Goal: Information Seeking & Learning: Learn about a topic

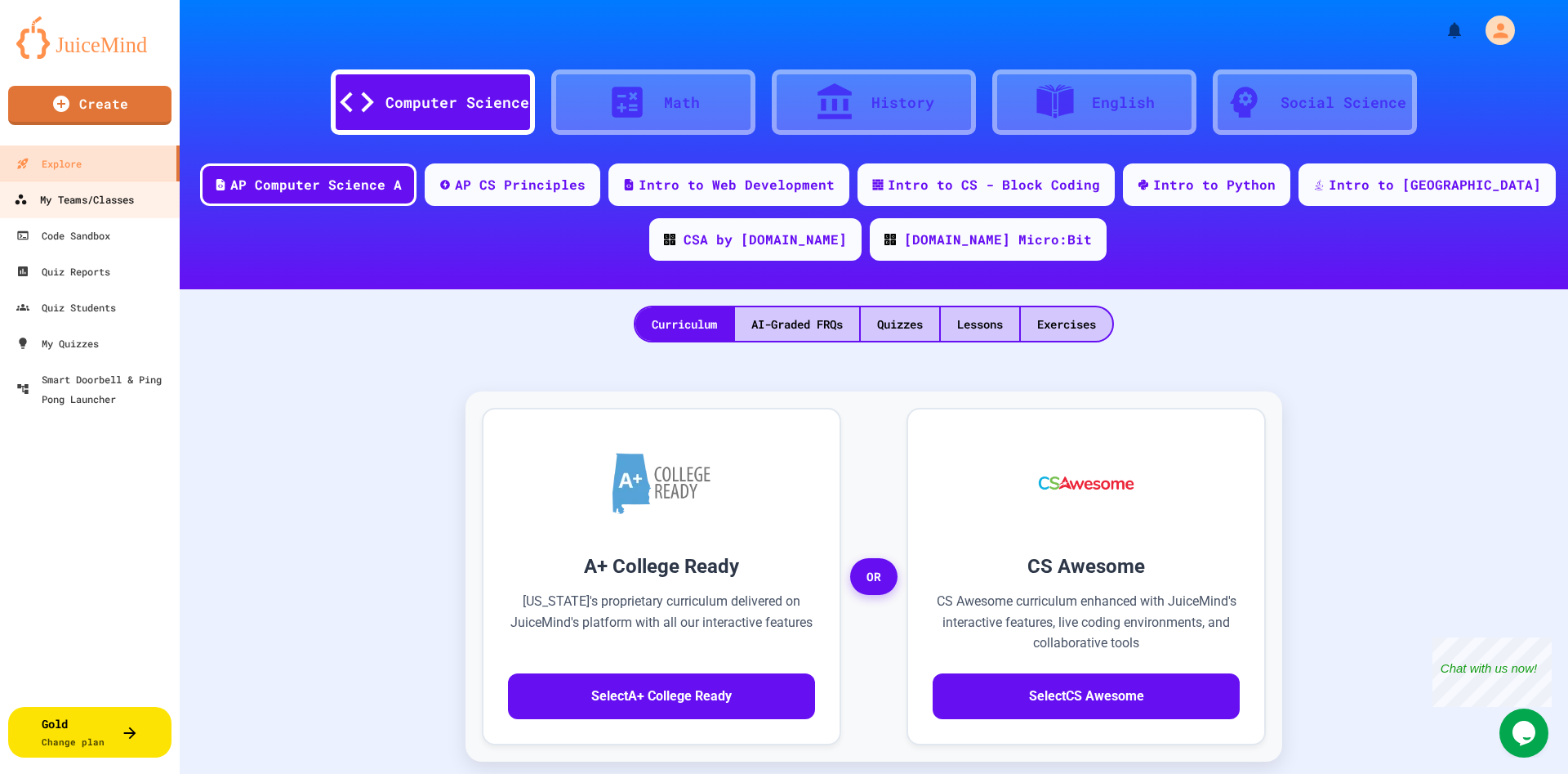
click at [98, 191] on div "My Teams/Classes" at bounding box center [74, 199] width 120 height 20
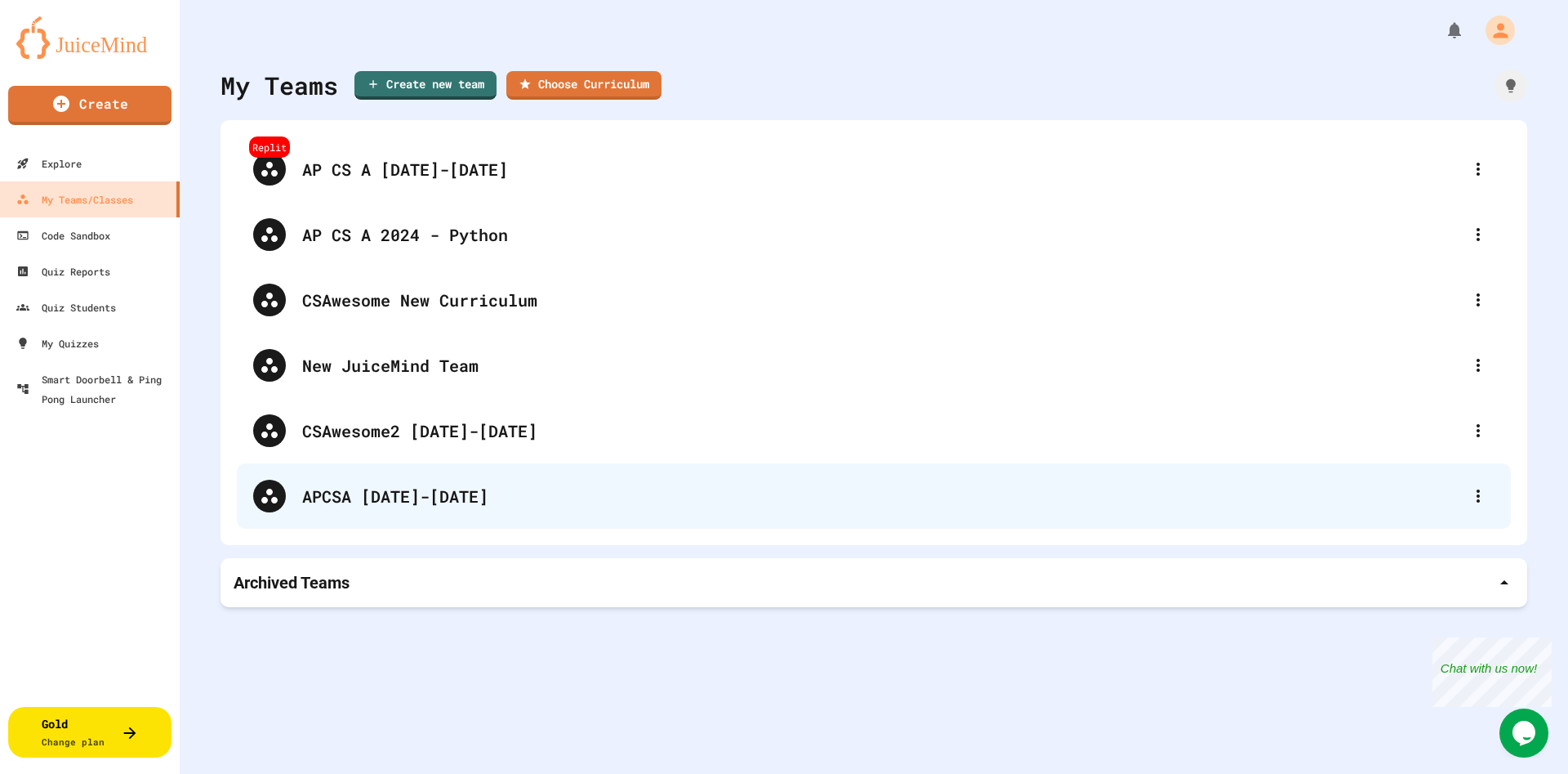
click at [445, 498] on div "APCSA [DATE]-[DATE]" at bounding box center [882, 496] width 1159 height 24
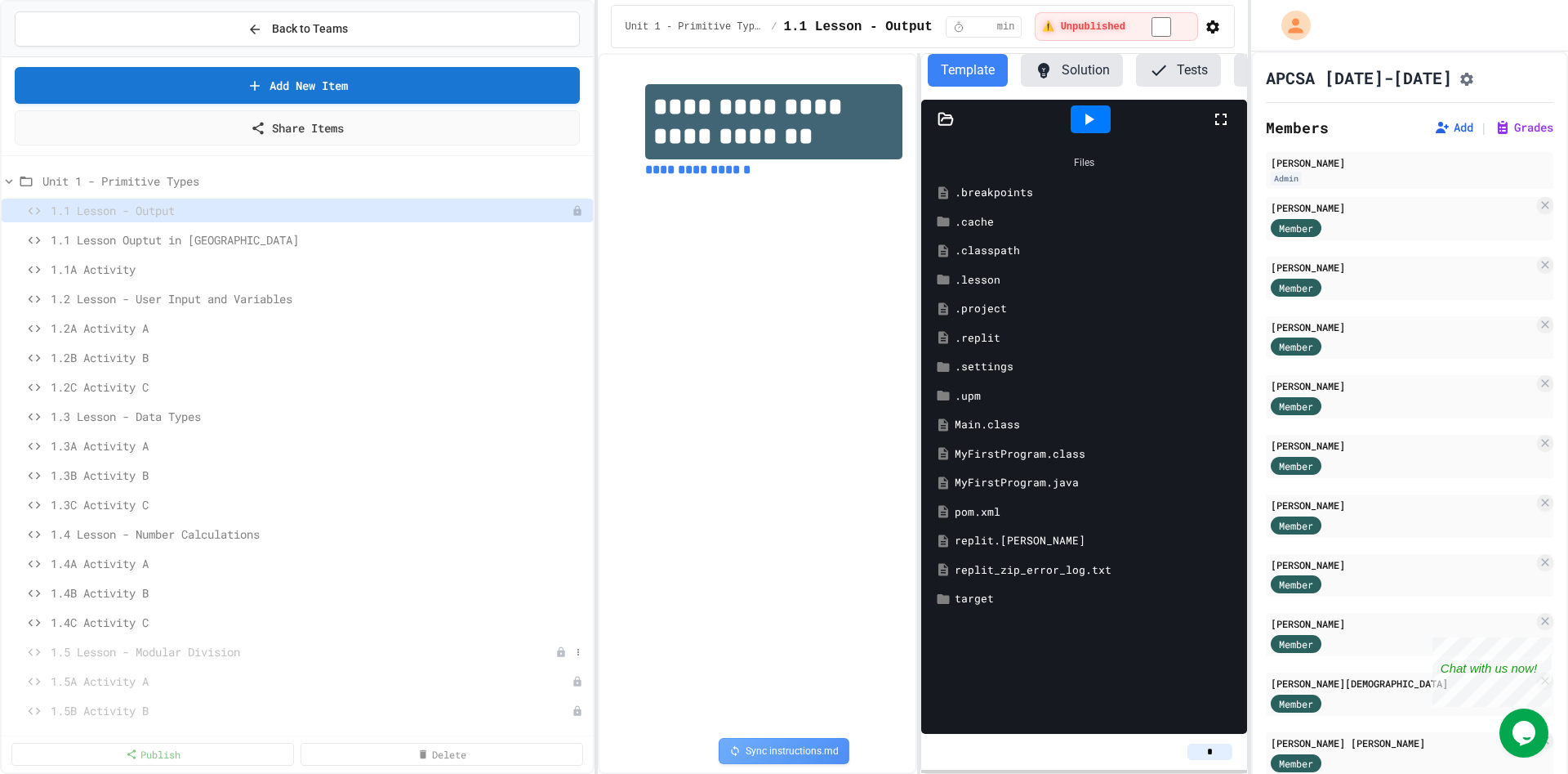
click at [140, 651] on span "1.5 Lesson - Modular Division" at bounding box center [302, 652] width 505 height 17
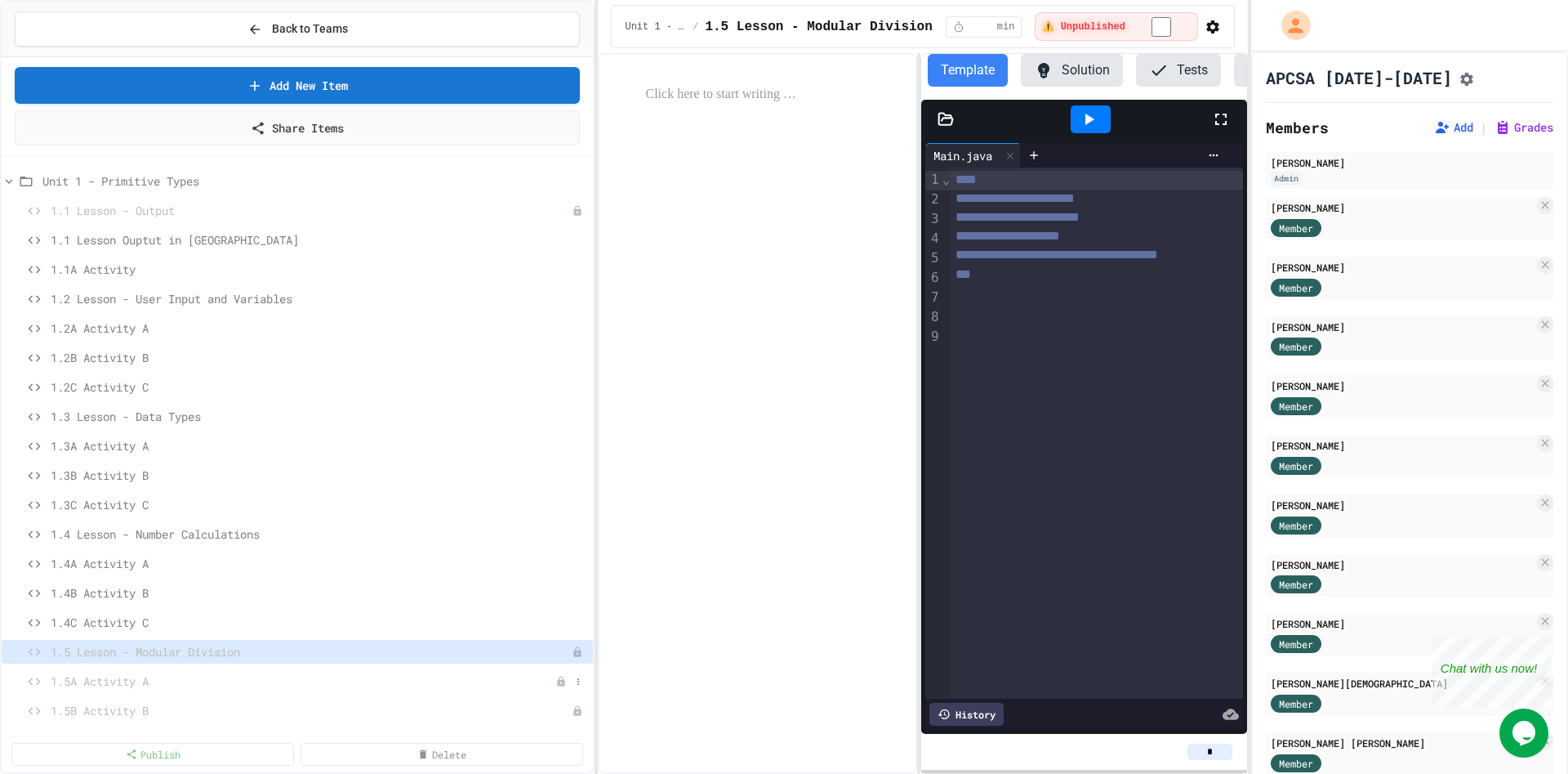
click at [154, 682] on span "1.5A Activity A" at bounding box center [302, 681] width 505 height 17
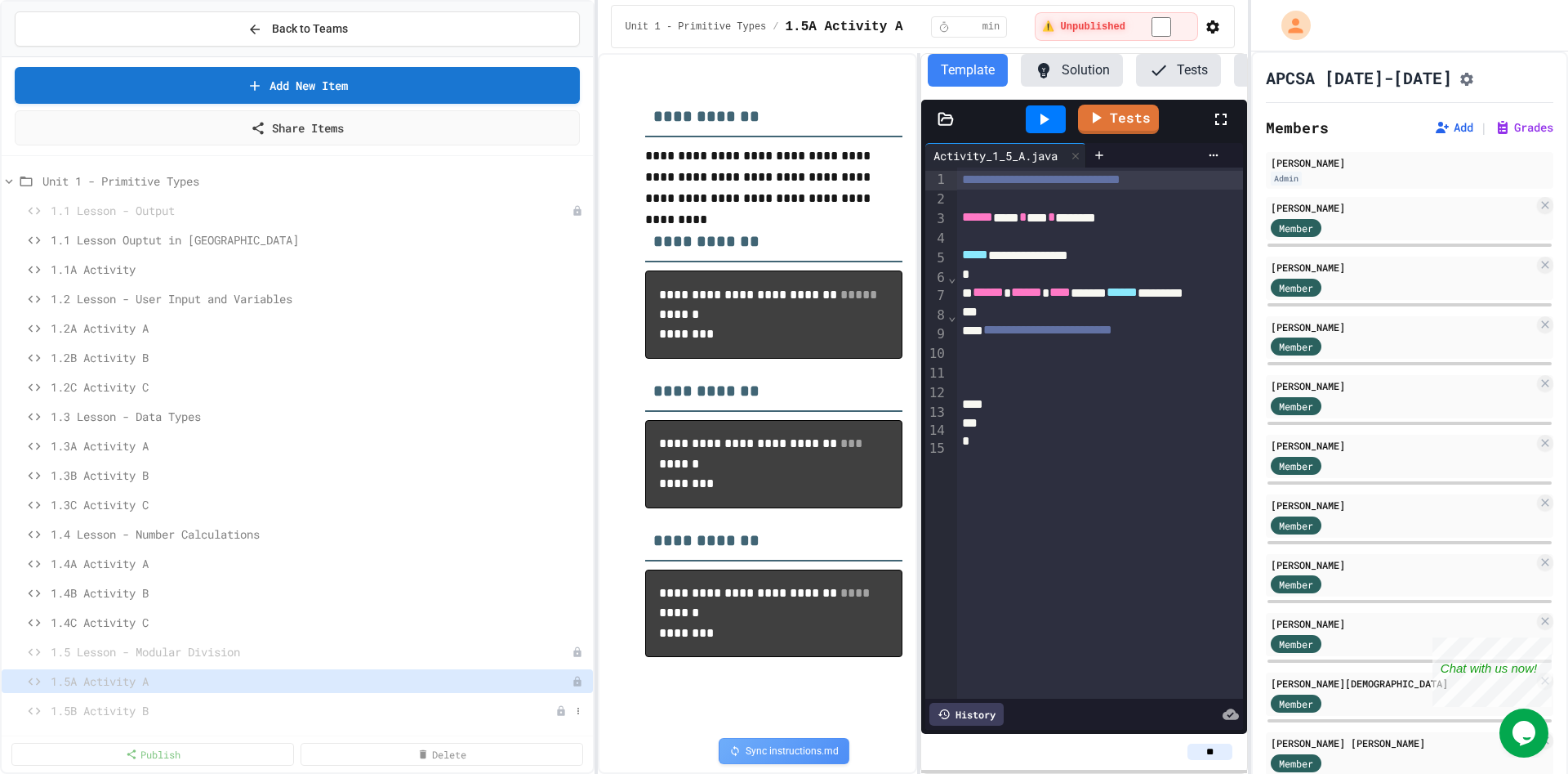
click at [136, 717] on span "1.5B Activity B" at bounding box center [302, 711] width 505 height 17
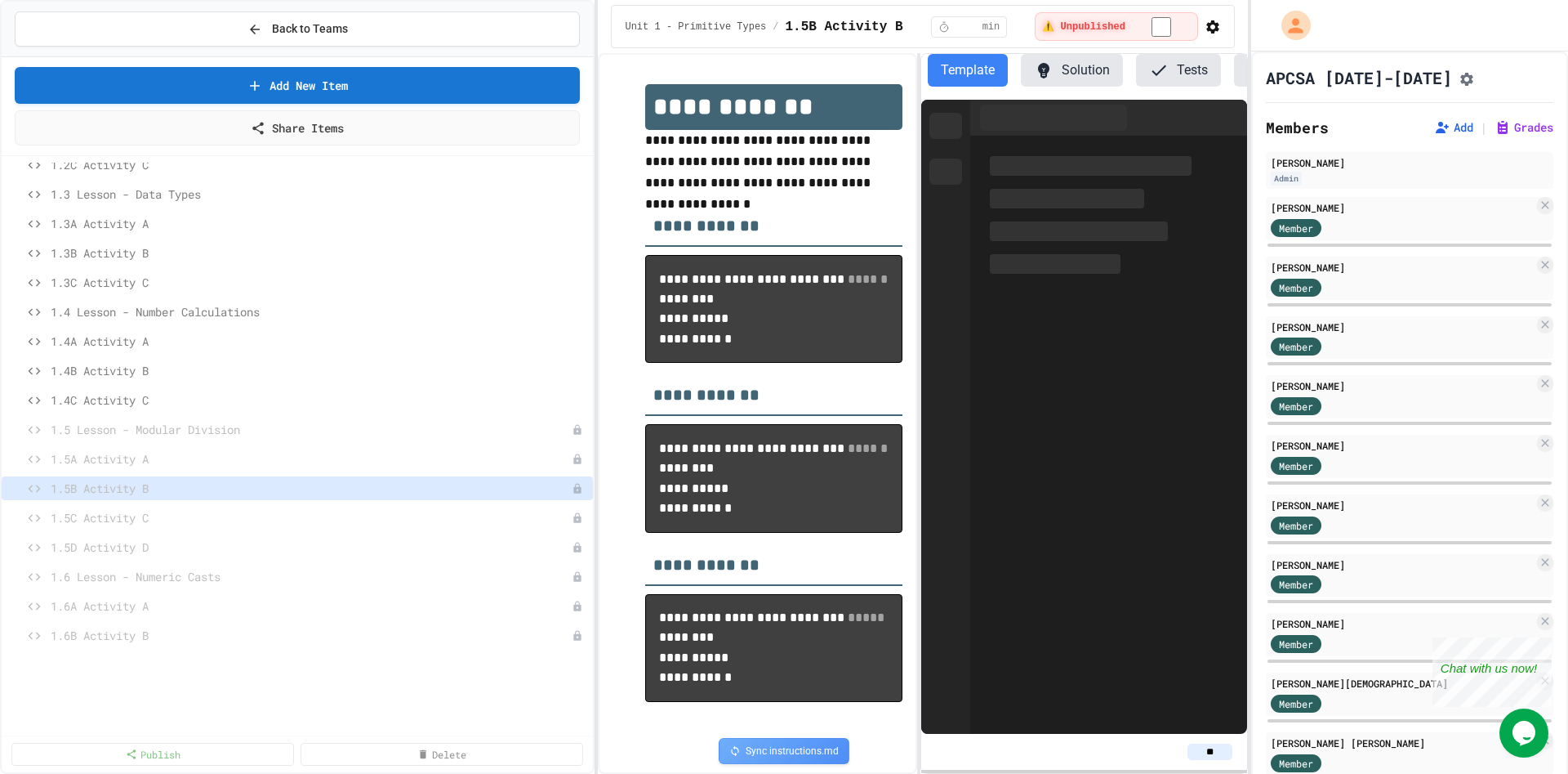
scroll to position [270, 0]
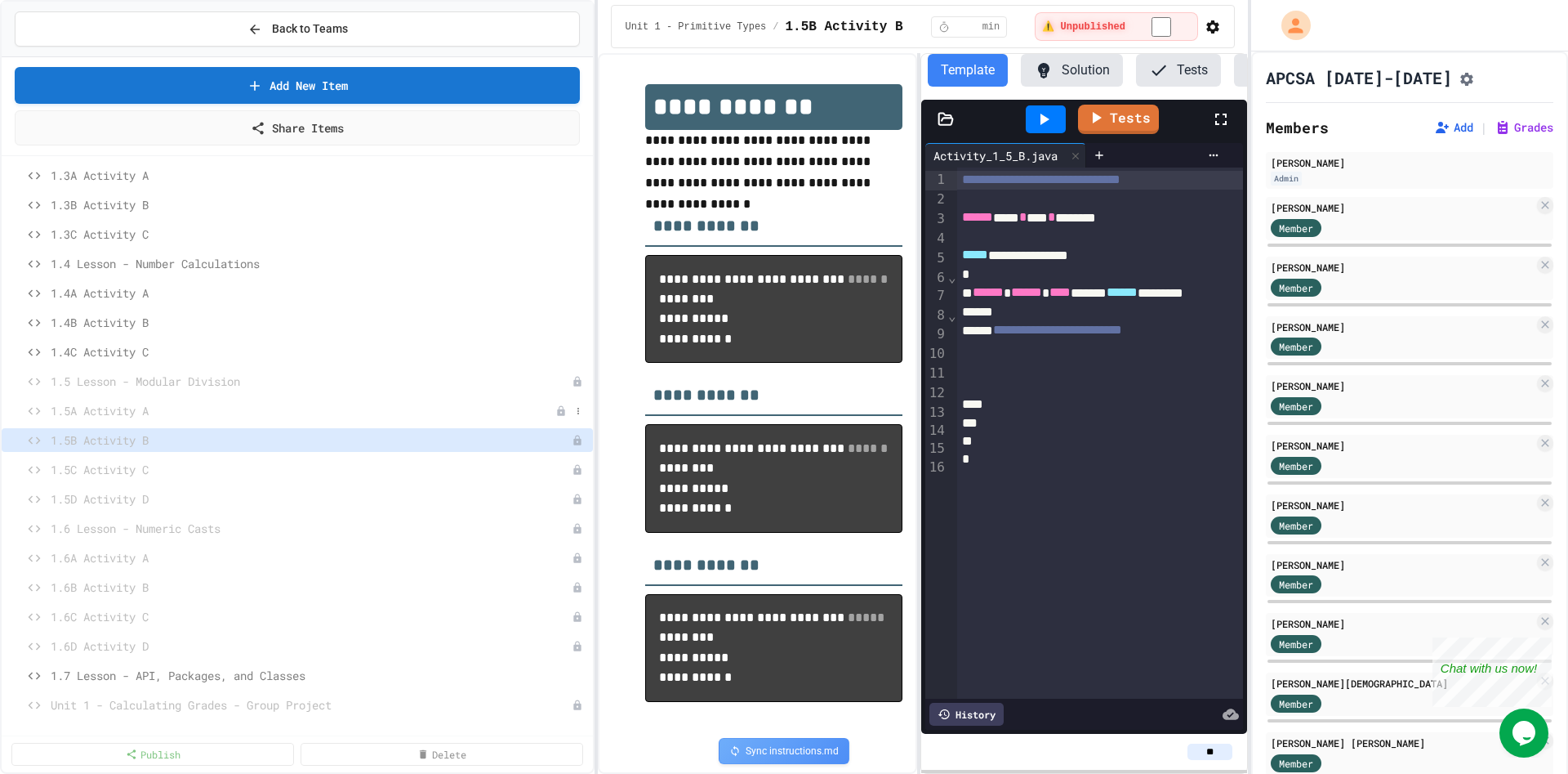
click at [131, 403] on span "1.5A Activity A" at bounding box center [302, 410] width 505 height 17
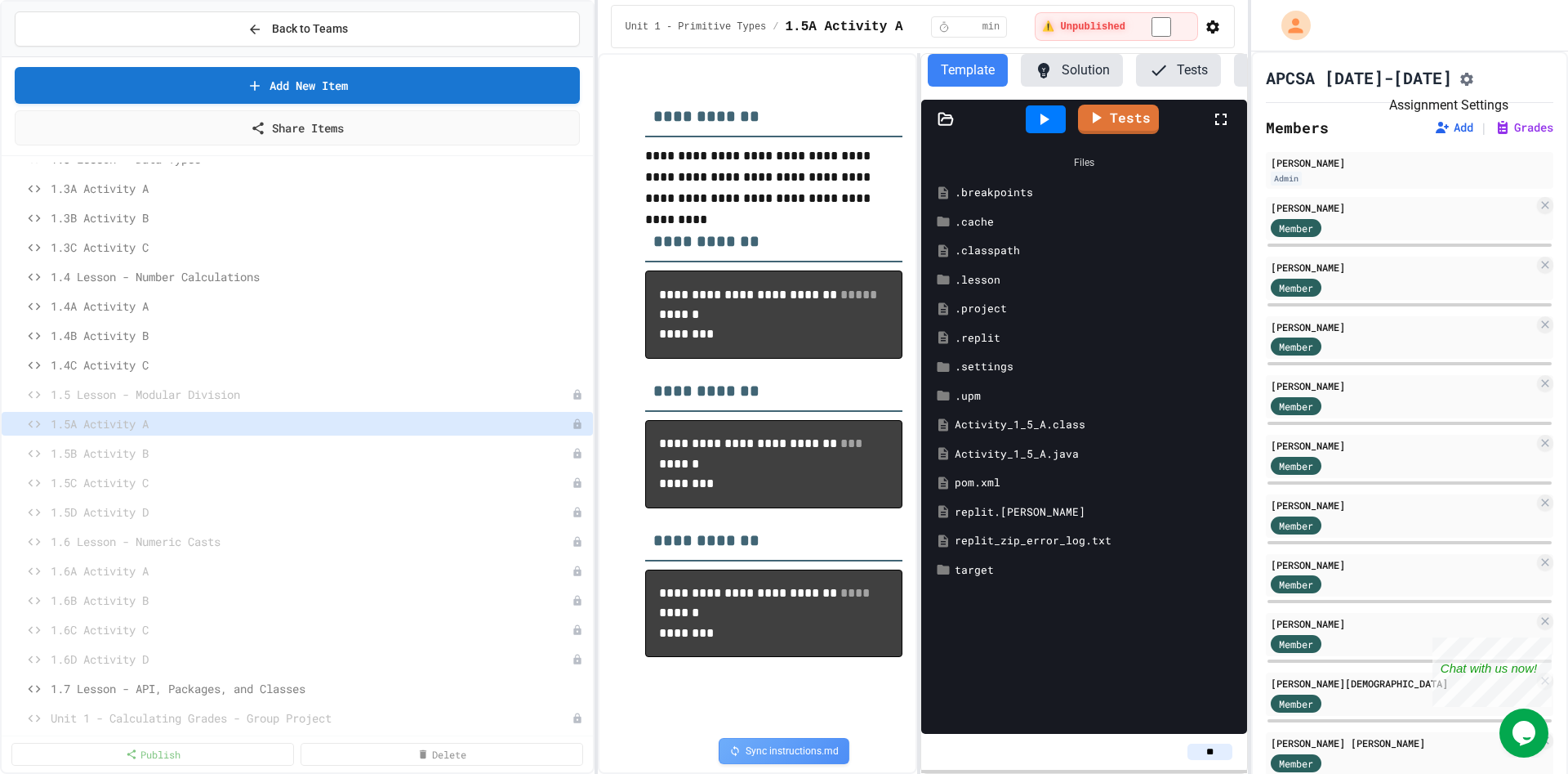
click at [1460, 82] on icon "Assignment Settings" at bounding box center [1466, 79] width 13 height 13
click at [1085, 118] on link "Tests" at bounding box center [1119, 117] width 78 height 31
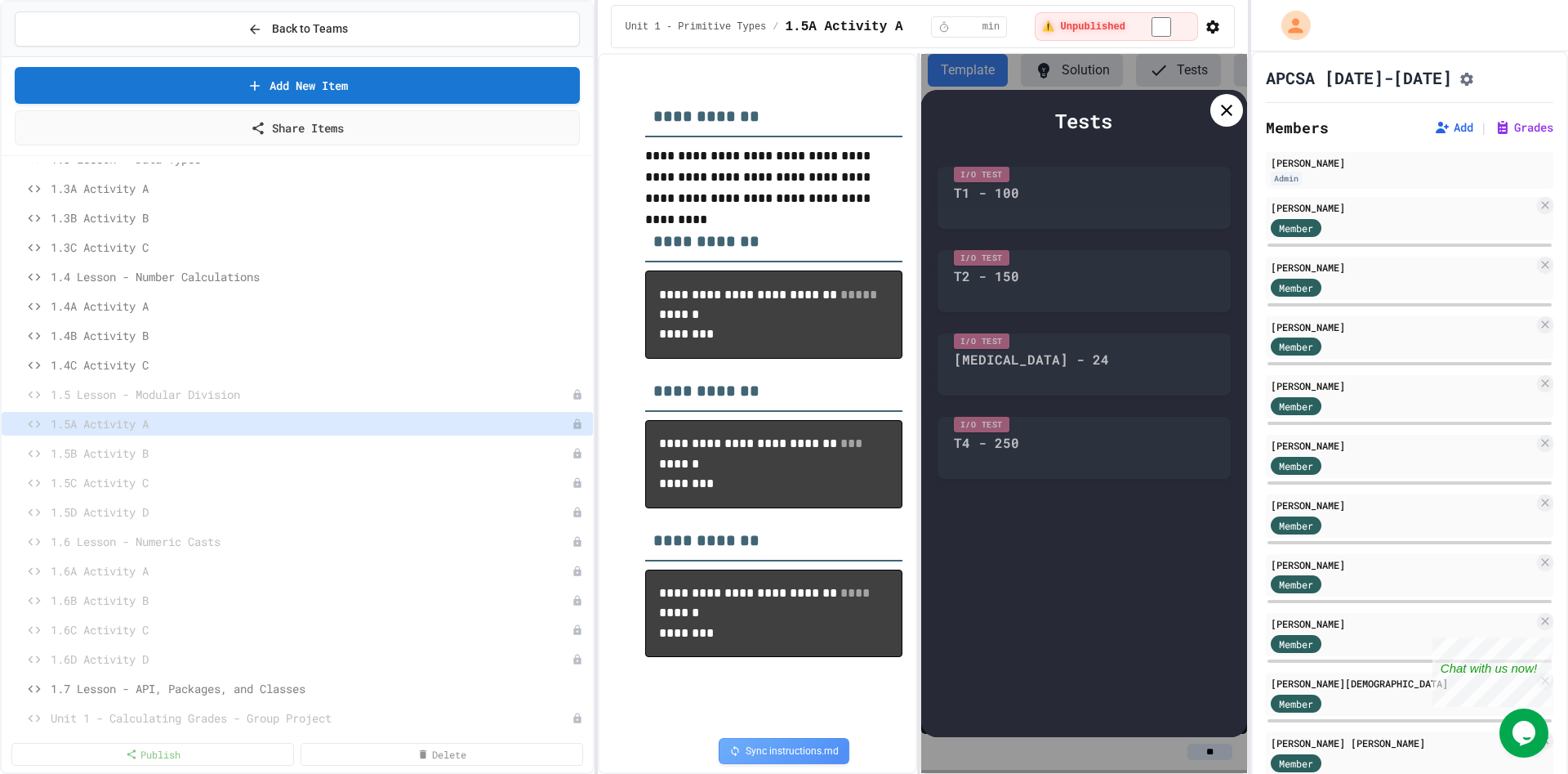
click at [1218, 110] on icon at bounding box center [1226, 110] width 20 height 20
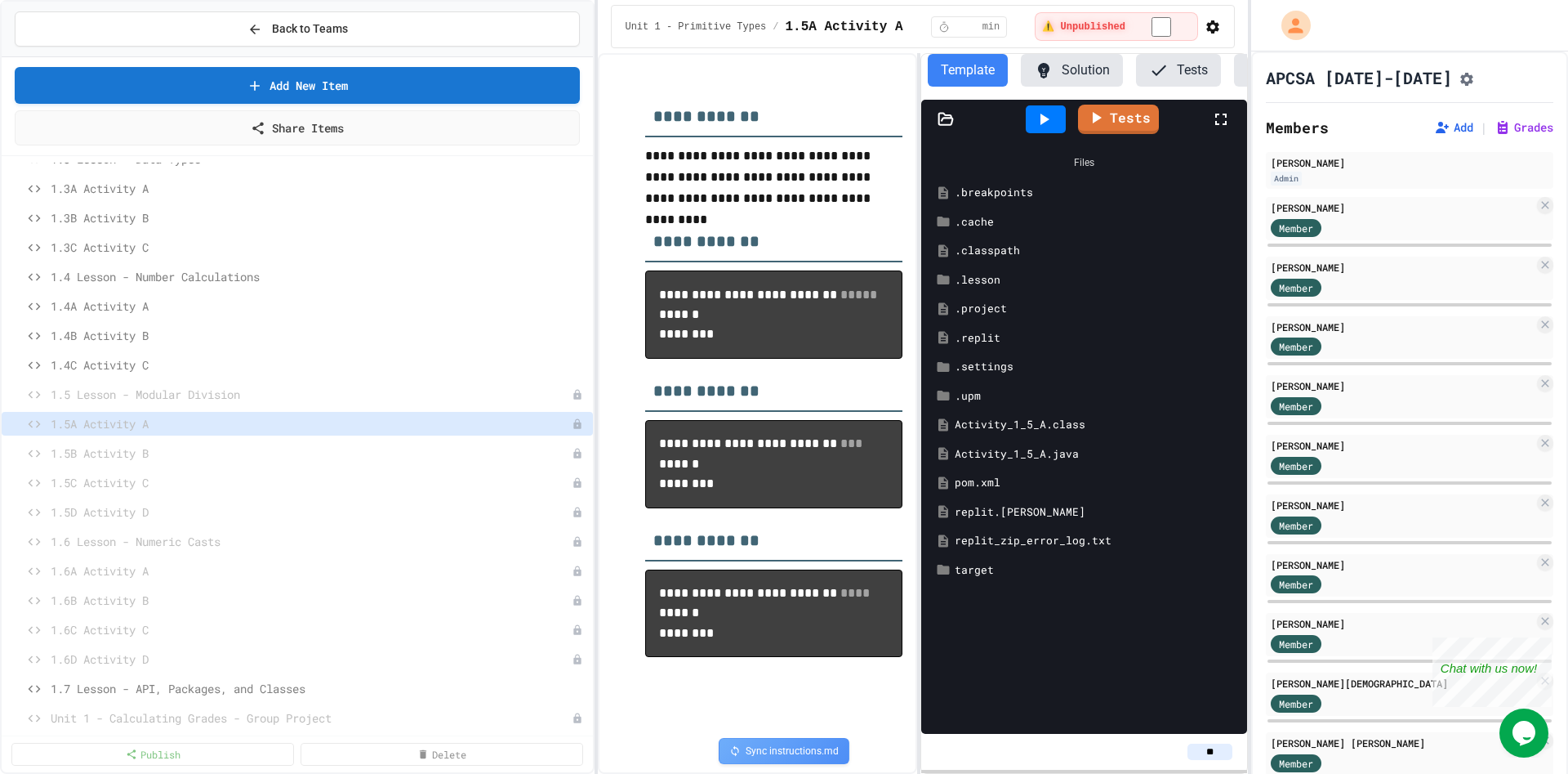
click at [1183, 58] on button "Tests" at bounding box center [1179, 70] width 85 height 33
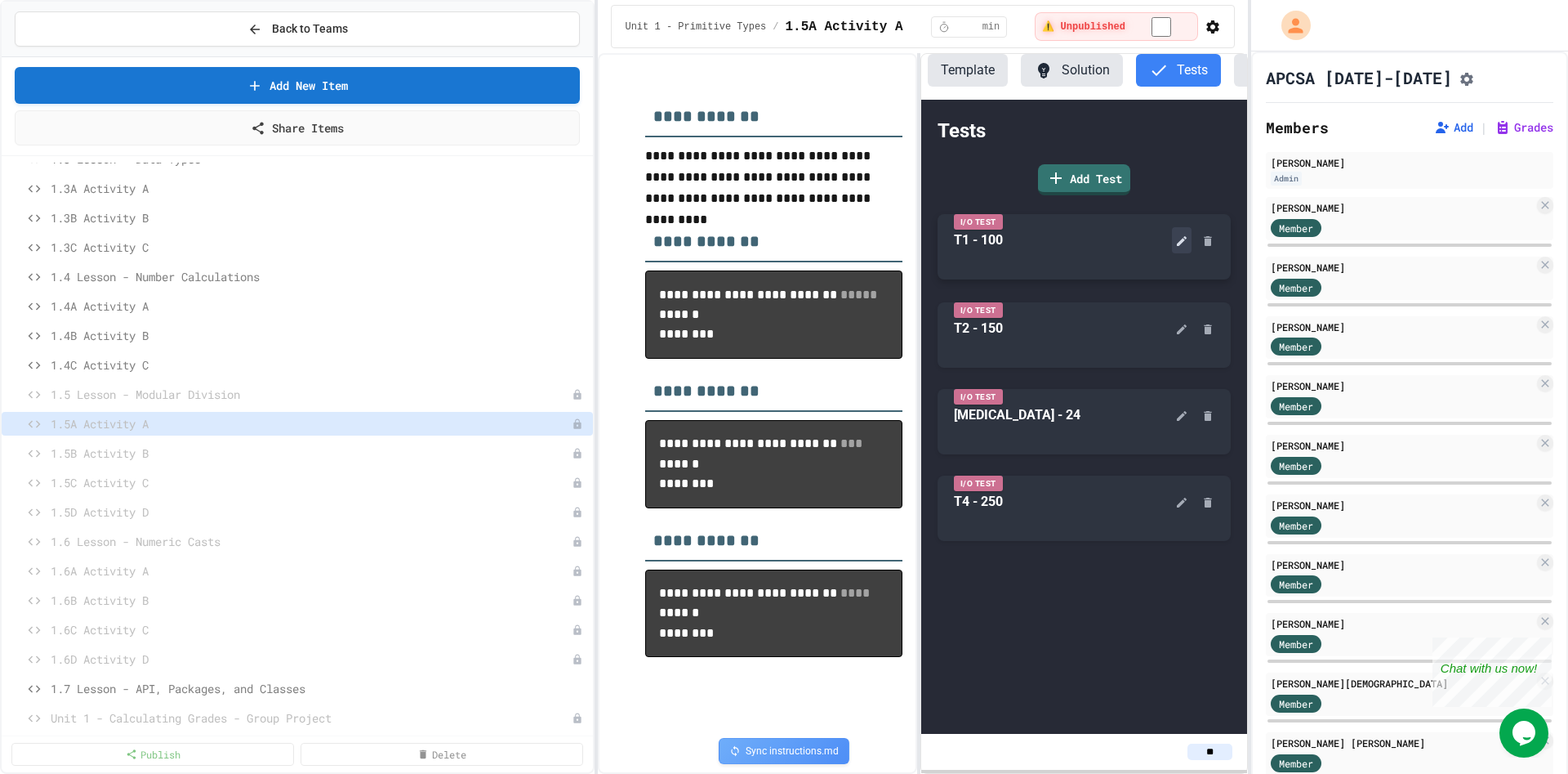
click at [1179, 237] on icon at bounding box center [1181, 241] width 13 height 13
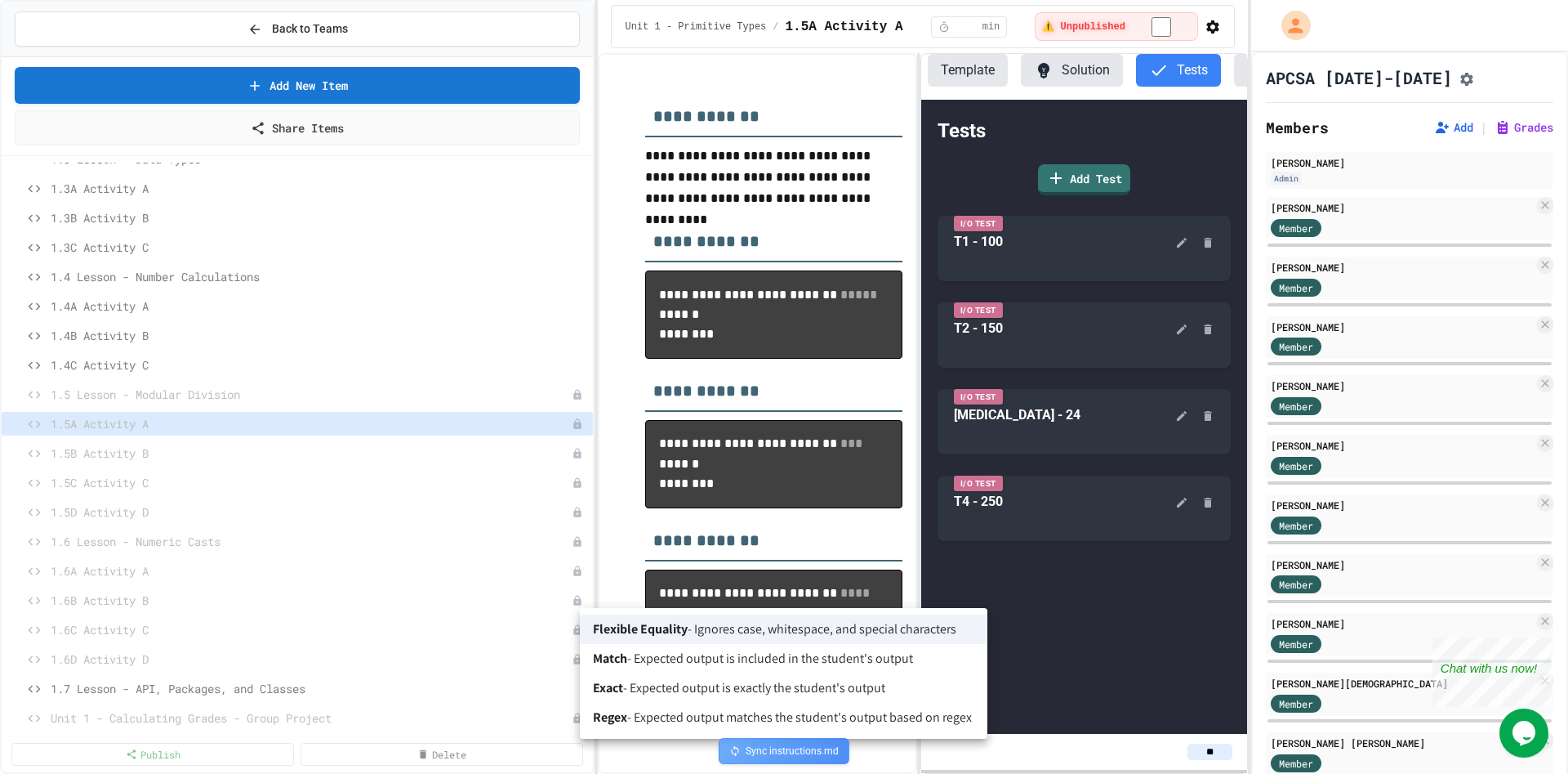
click at [821, 580] on body "**********" at bounding box center [784, 387] width 1568 height 774
click at [873, 526] on div at bounding box center [784, 387] width 1568 height 774
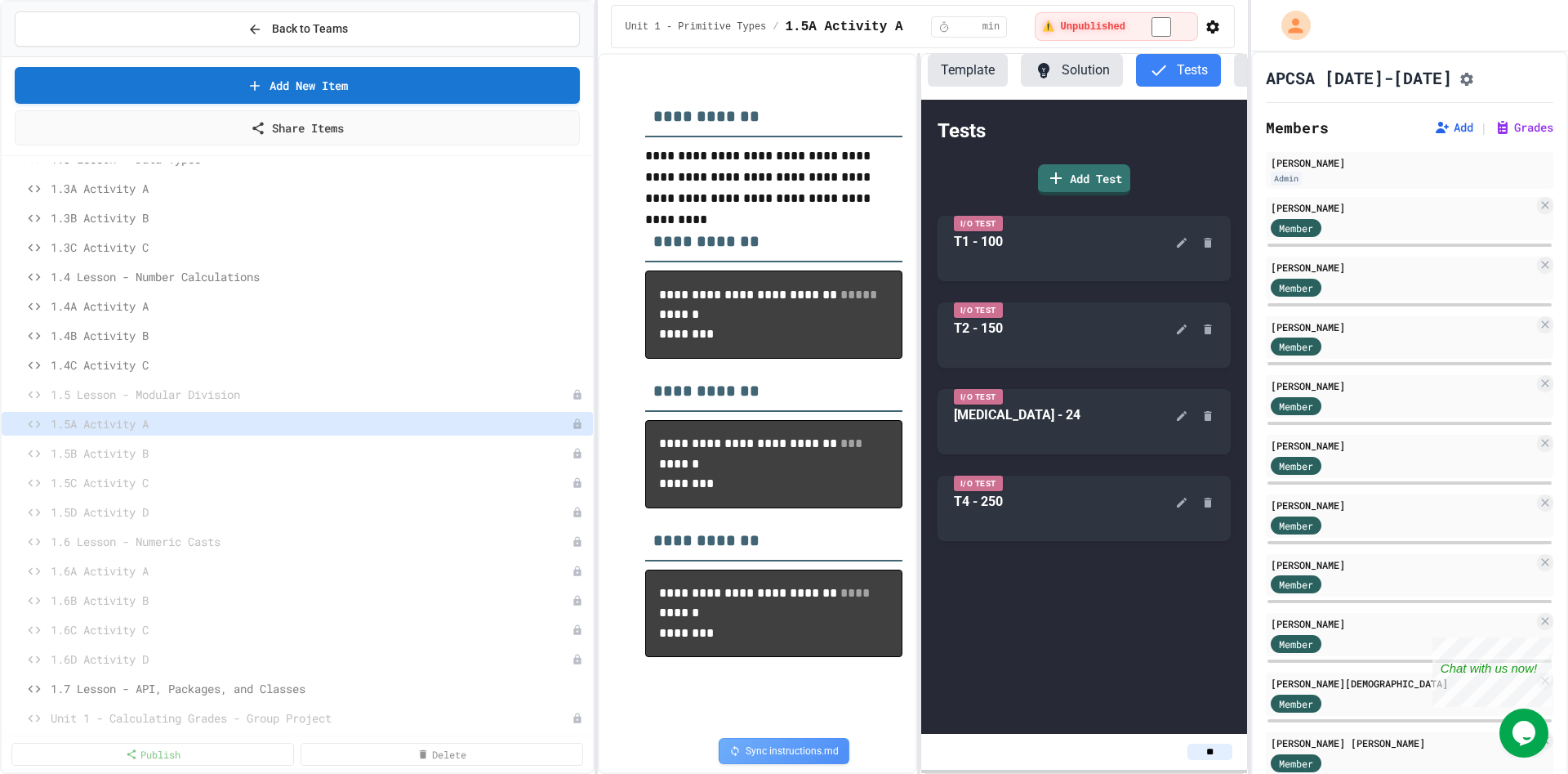
click at [1176, 243] on icon at bounding box center [1181, 241] width 13 height 13
click at [1460, 81] on icon "Assignment Settings" at bounding box center [1466, 79] width 13 height 13
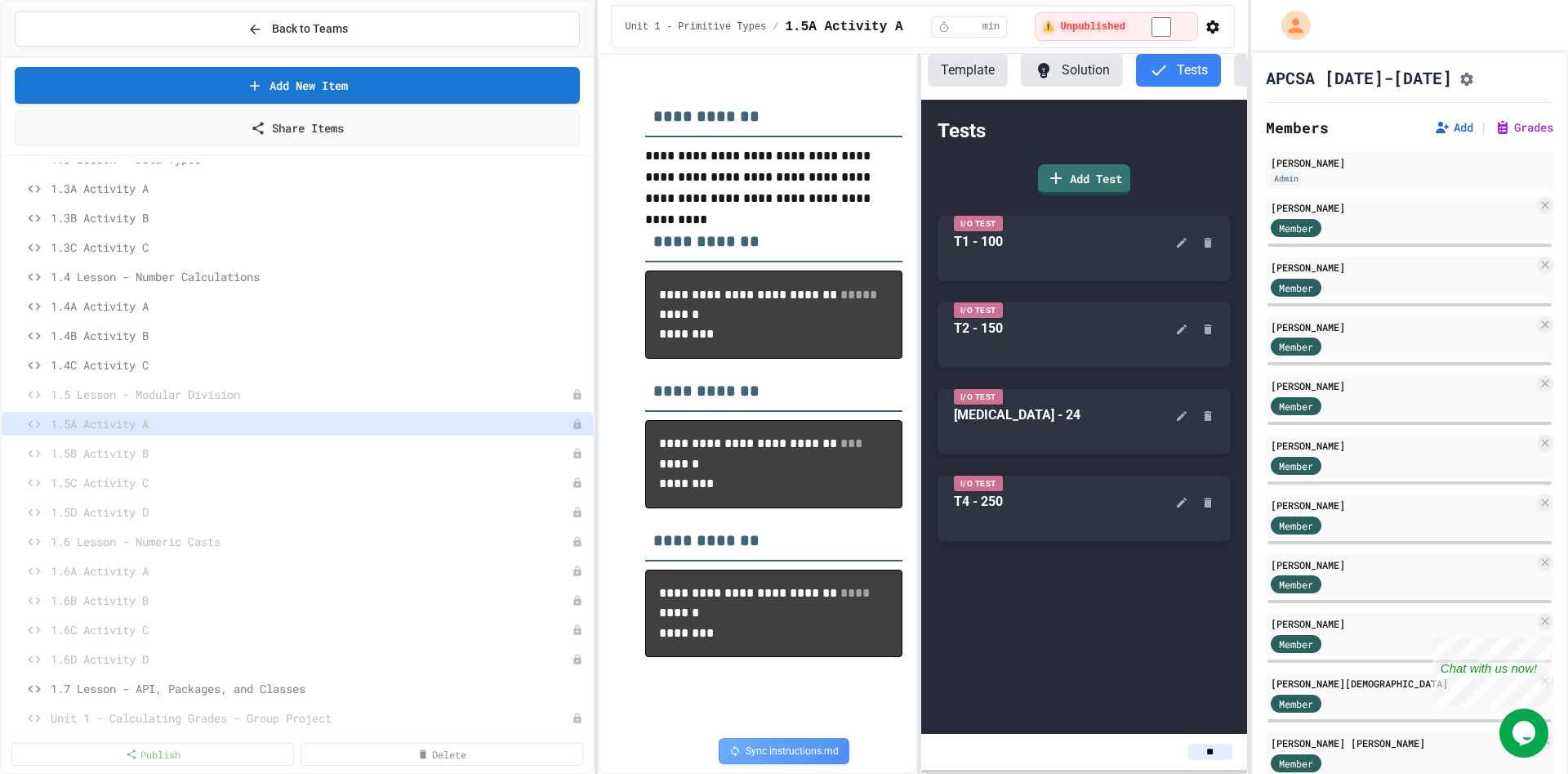
scroll to position [994, 0]
click at [102, 454] on span "1.5B Activity B" at bounding box center [302, 453] width 505 height 17
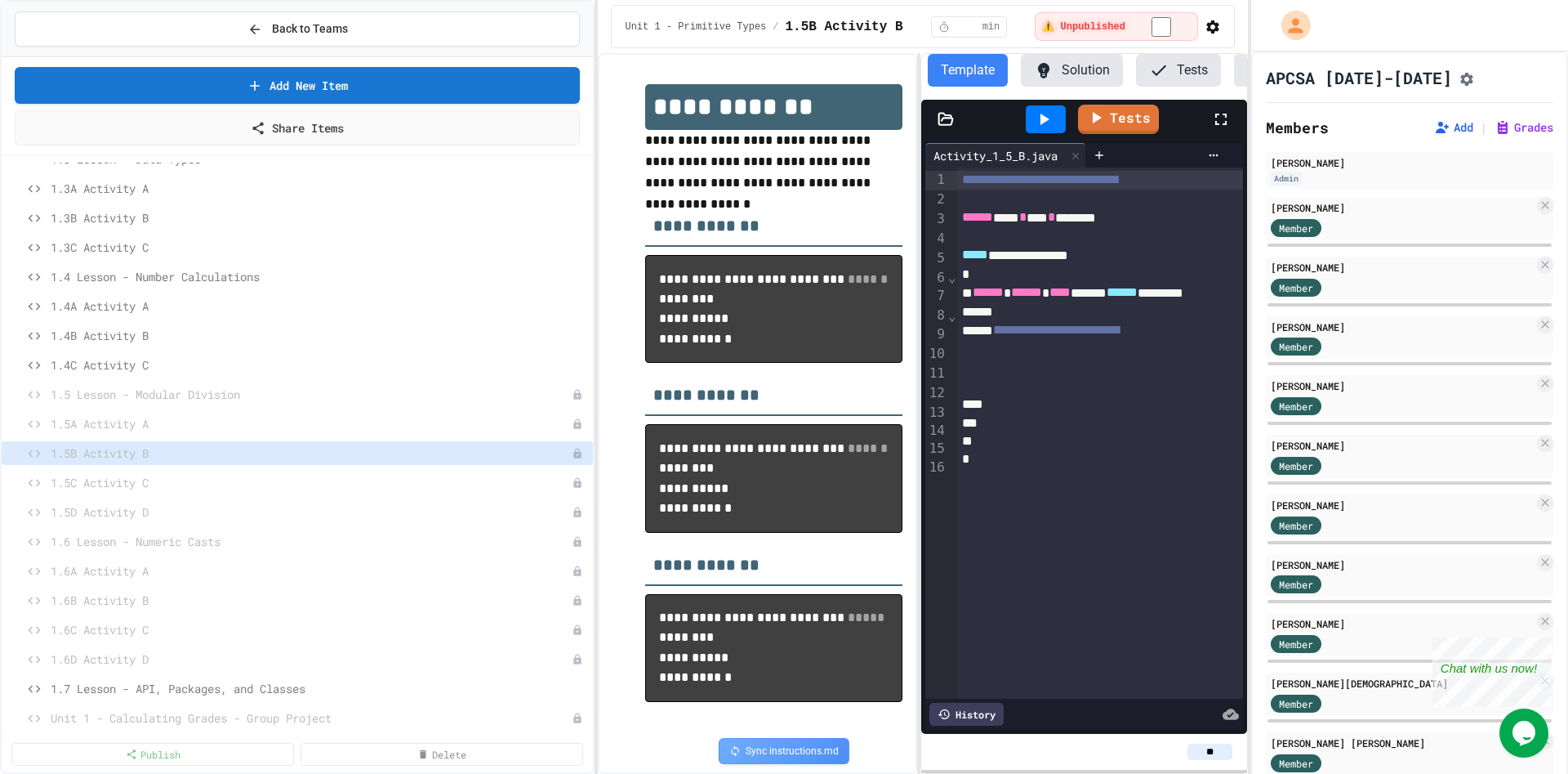
click at [1460, 76] on icon "Assignment Settings" at bounding box center [1466, 79] width 13 height 13
click at [116, 474] on span "1.5C Activity C" at bounding box center [302, 483] width 505 height 17
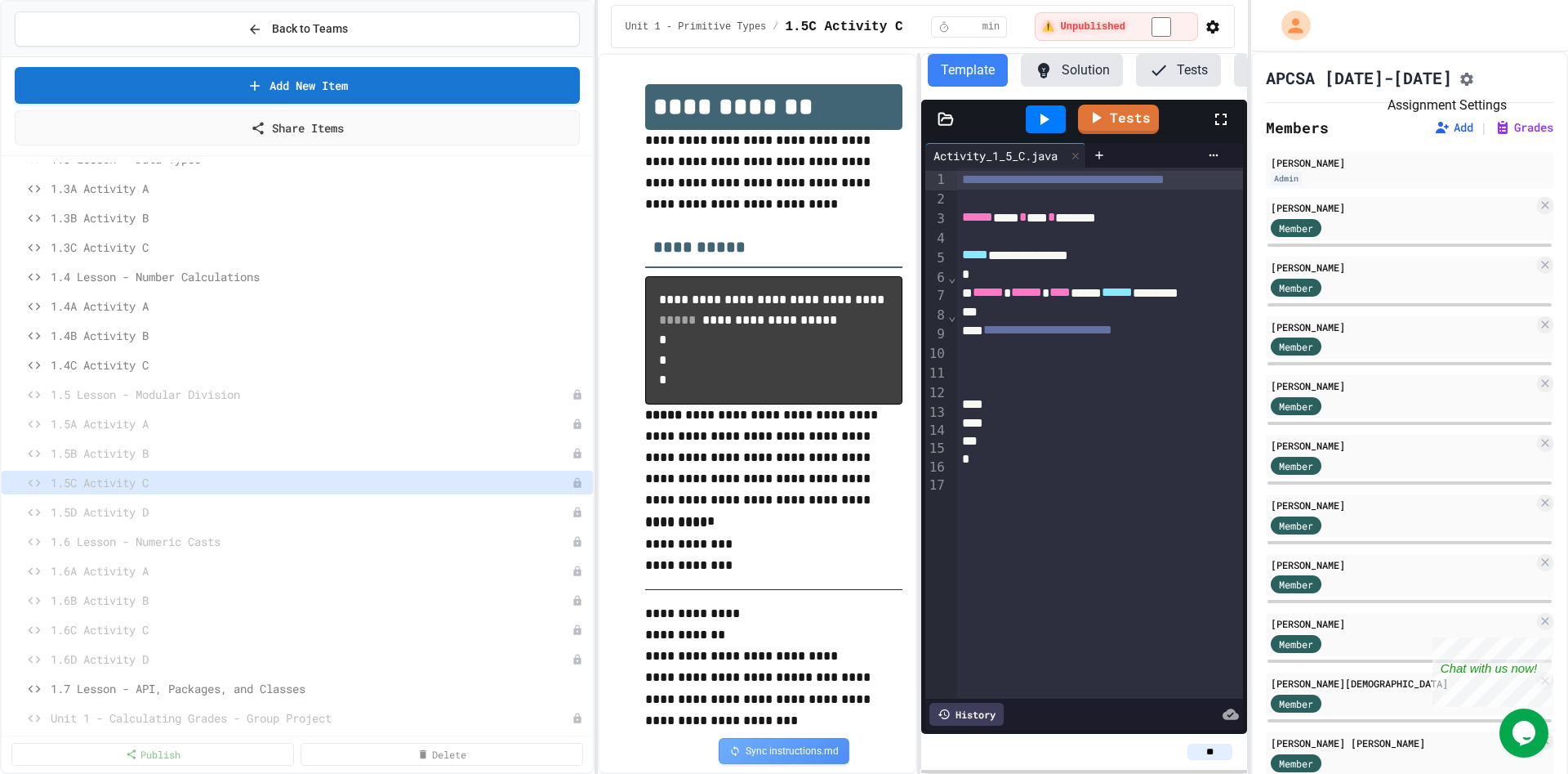
click at [1460, 82] on icon "Assignment Settings" at bounding box center [1466, 79] width 13 height 13
click at [1086, 63] on button "Solution" at bounding box center [1072, 70] width 102 height 33
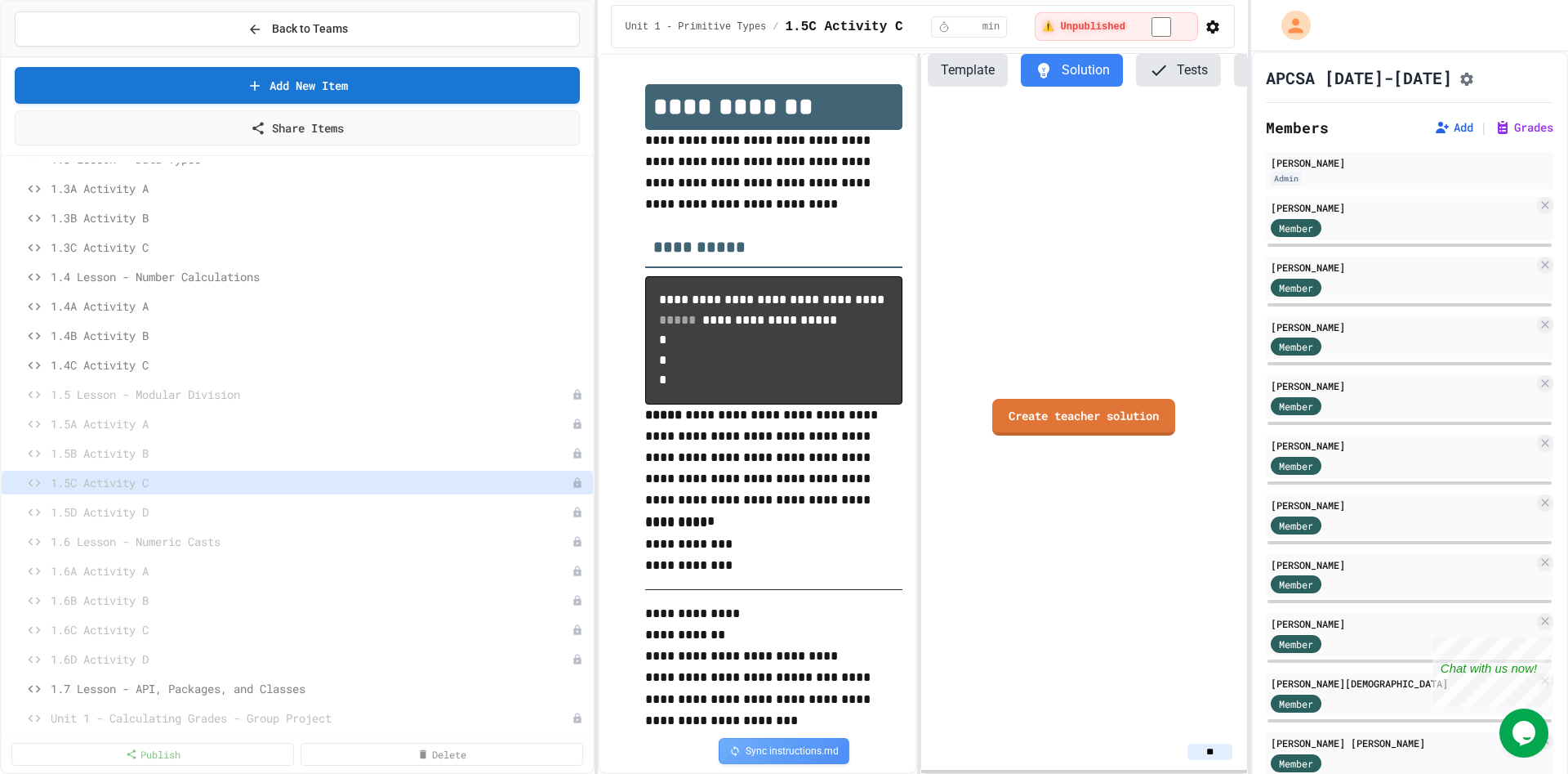
click at [967, 82] on button "Template" at bounding box center [968, 70] width 80 height 33
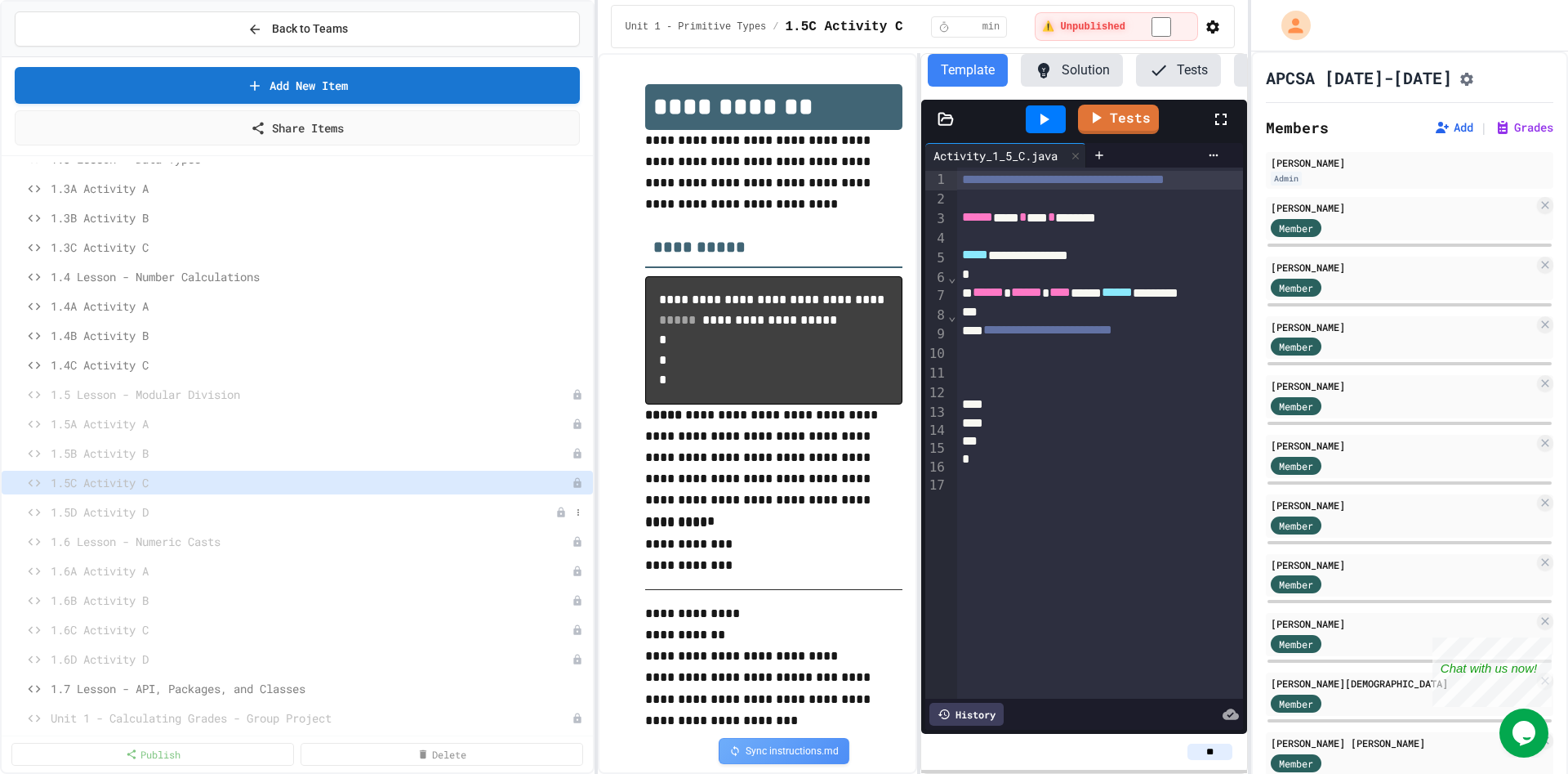
click at [116, 509] on span "1.5D Activity D" at bounding box center [302, 512] width 505 height 17
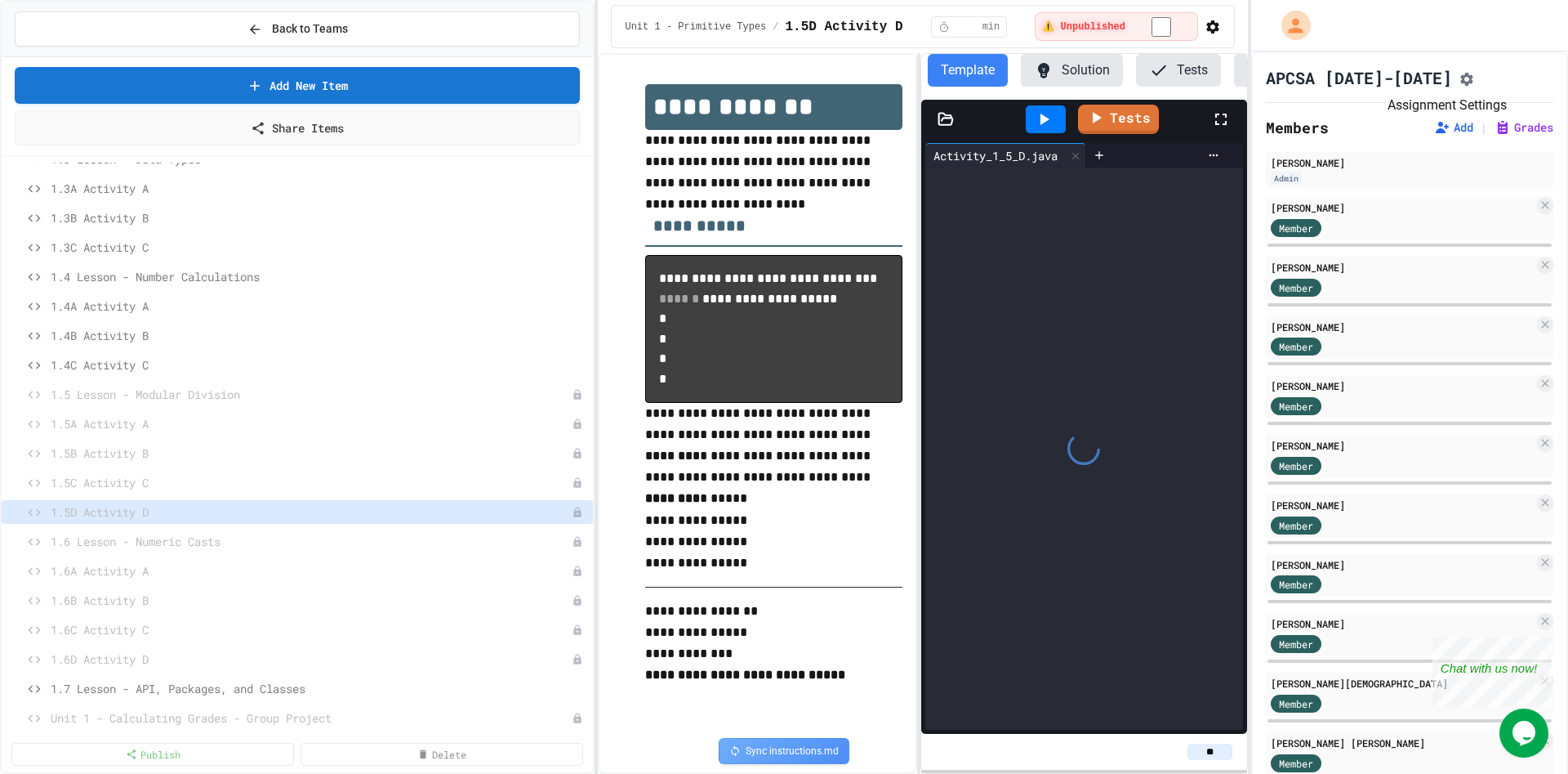
click at [1460, 77] on icon "Assignment Settings" at bounding box center [1466, 79] width 13 height 13
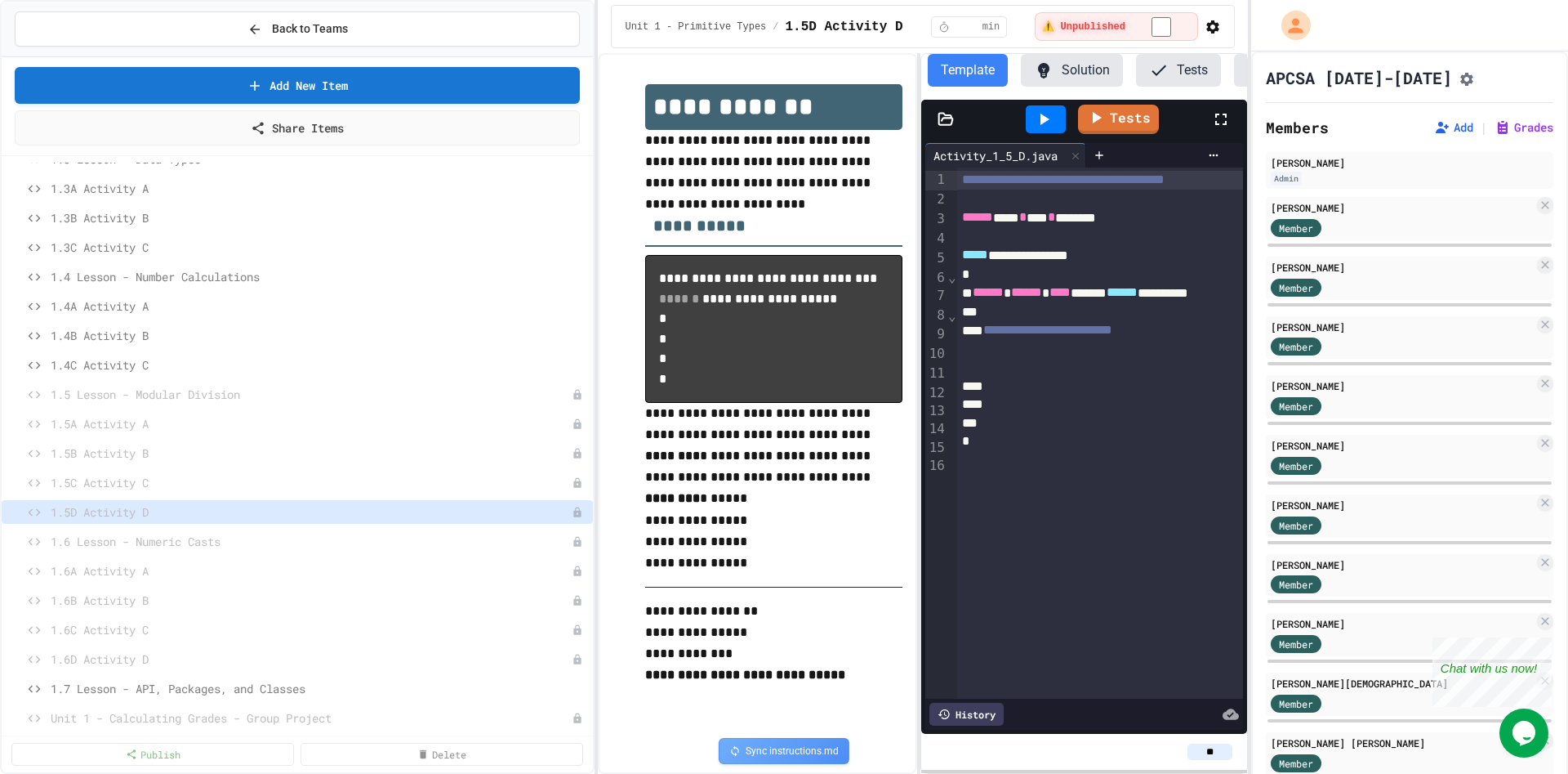
scroll to position [464, 0]
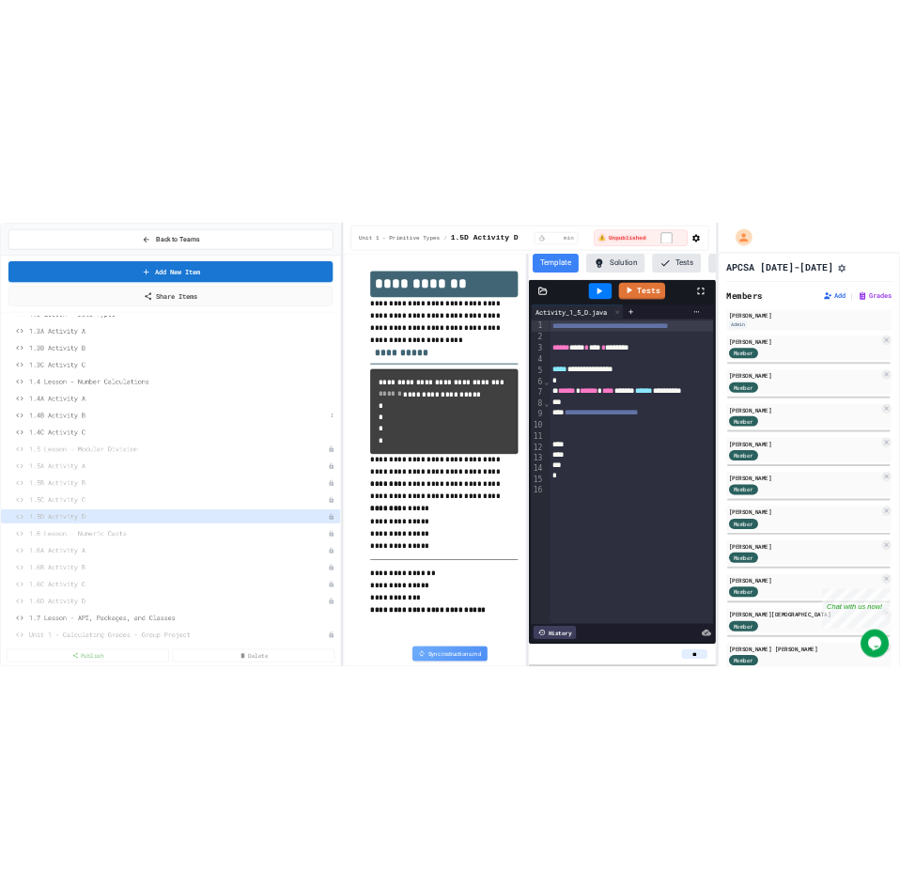
scroll to position [0, 0]
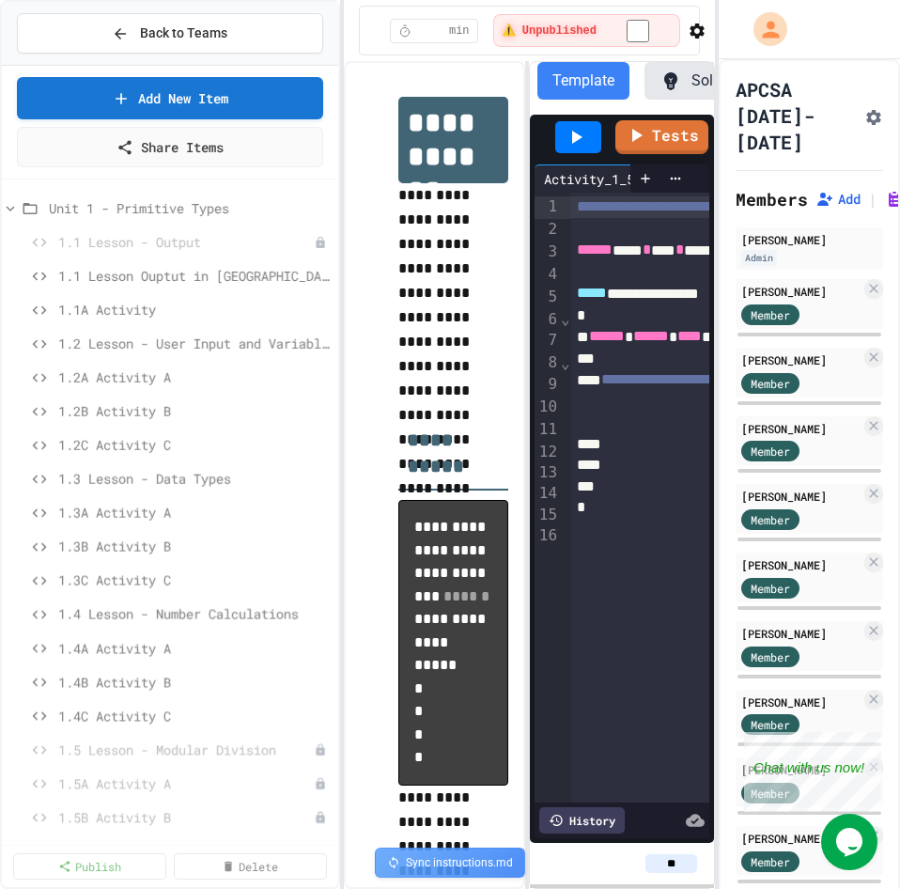
click at [123, 305] on span "1.1A Activity" at bounding box center [194, 310] width 273 height 20
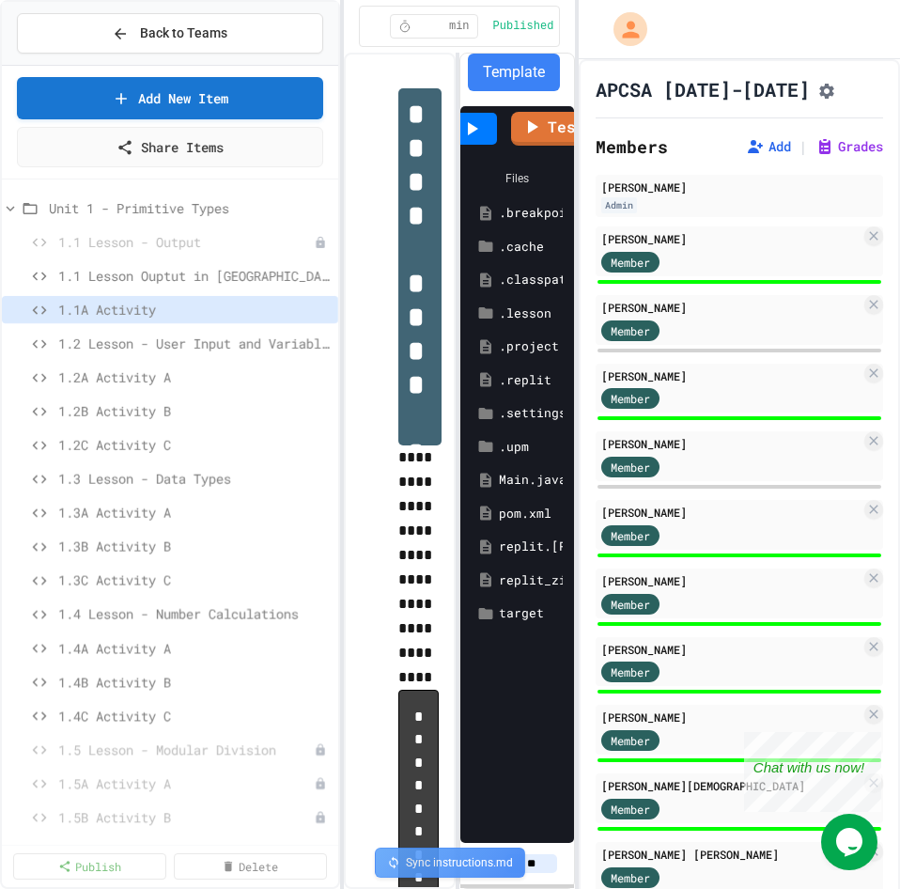
click at [575, 290] on div "**********" at bounding box center [450, 444] width 900 height 889
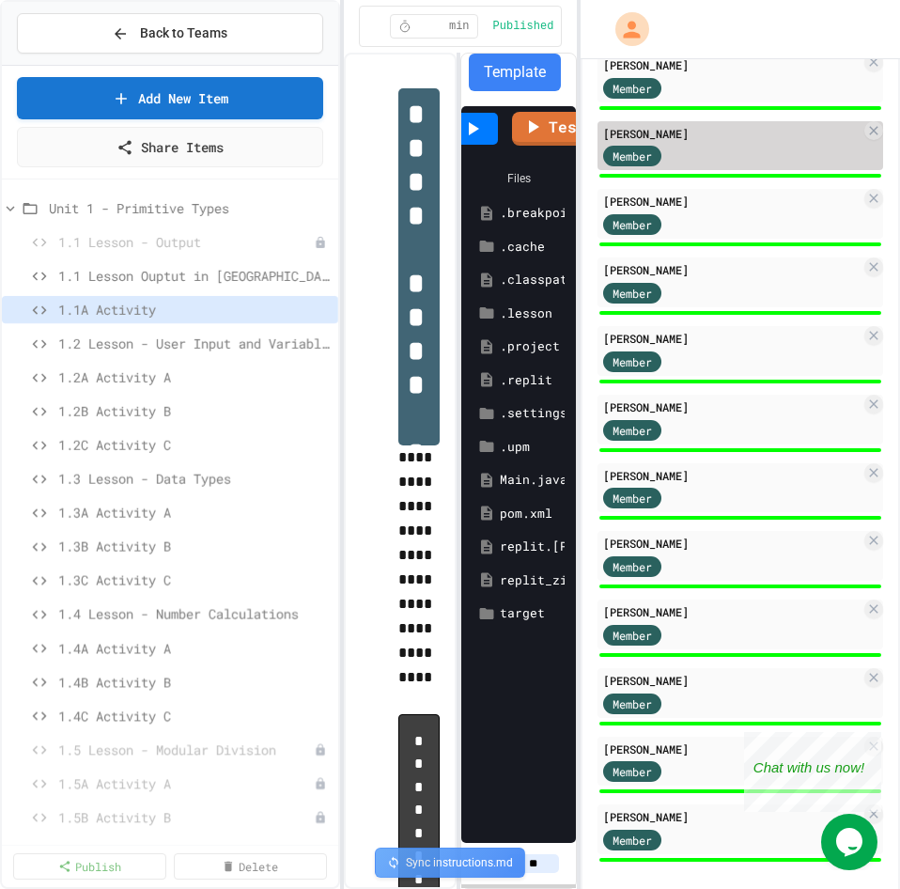
scroll to position [1097, 0]
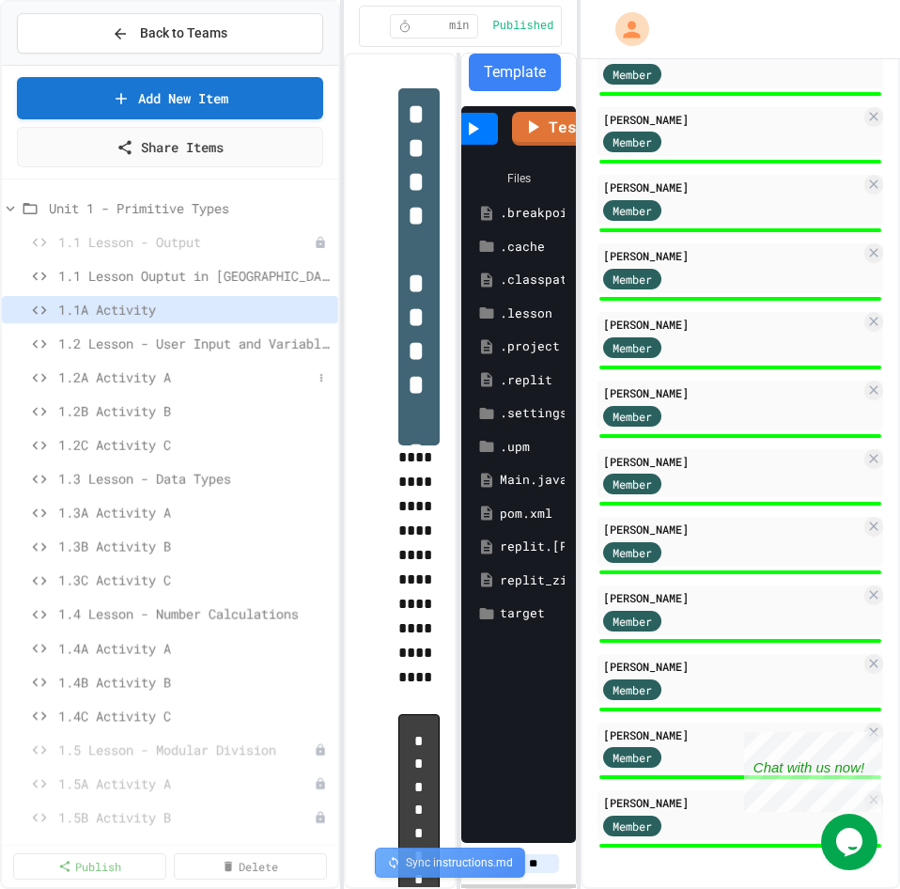
click at [95, 376] on span "1.2A Activity A" at bounding box center [185, 377] width 254 height 20
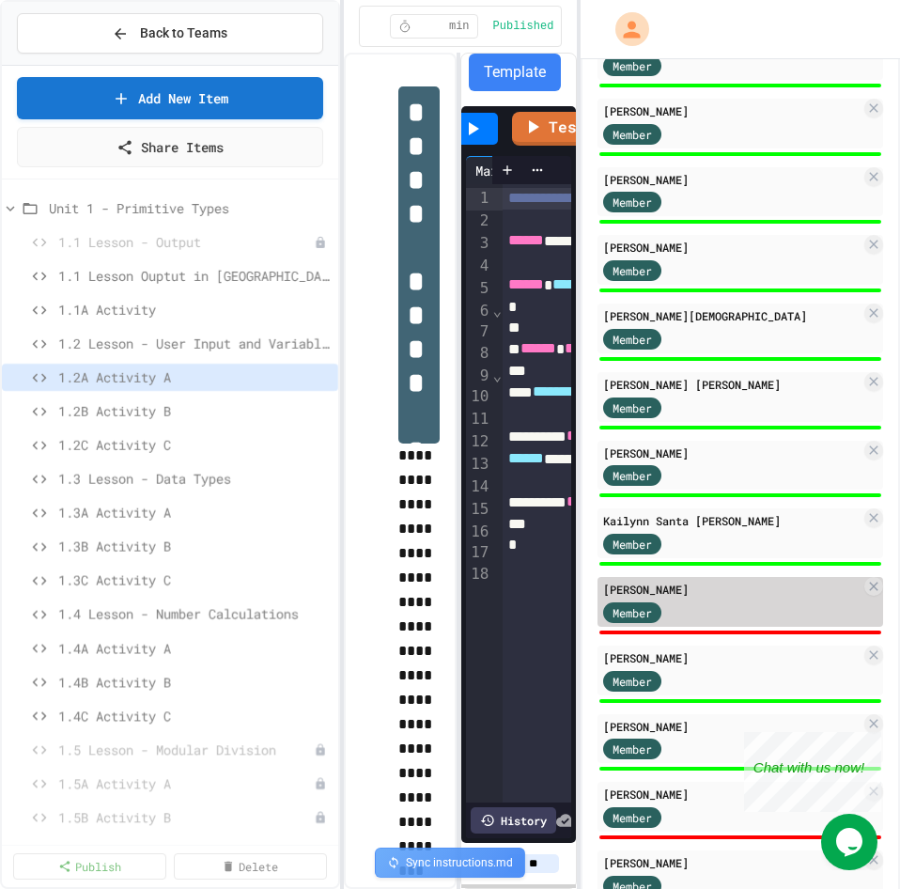
scroll to position [472, 0]
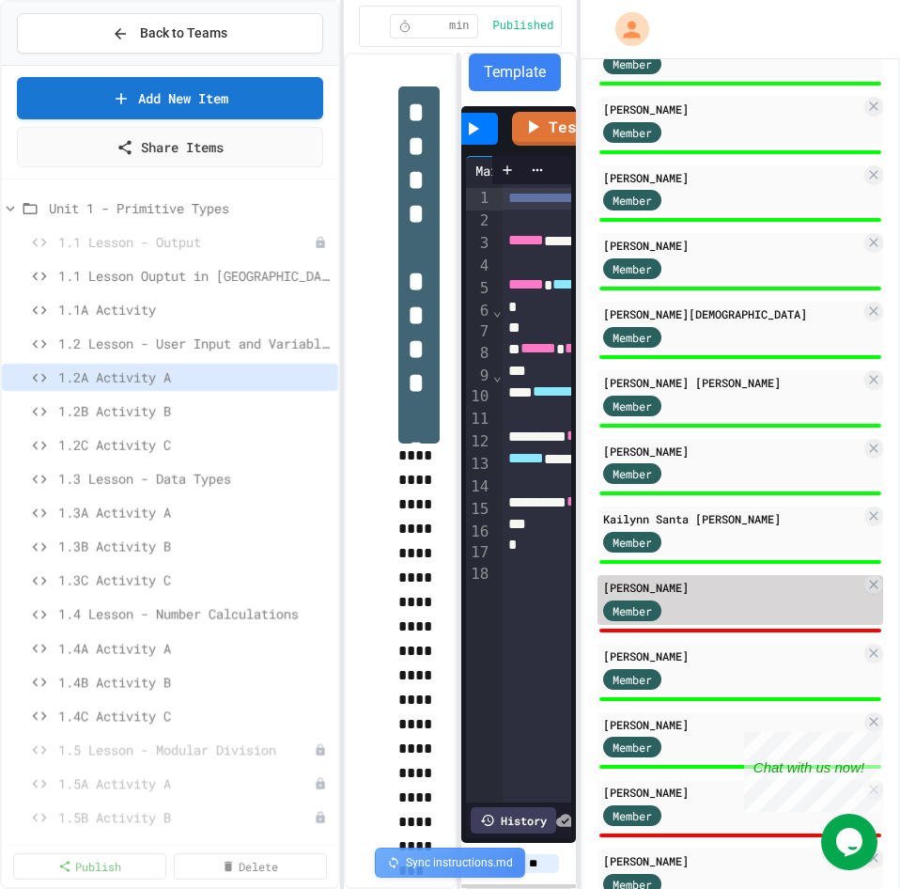
click at [765, 612] on div "Member" at bounding box center [731, 609] width 257 height 23
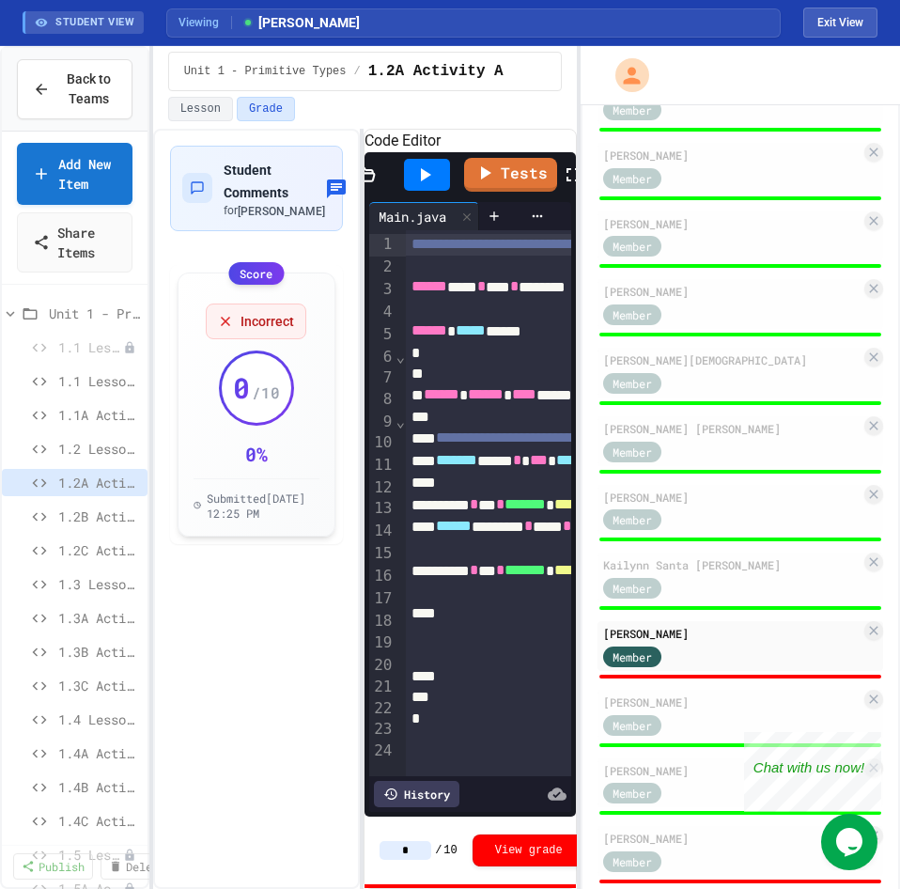
click at [165, 382] on div "**********" at bounding box center [450, 467] width 900 height 843
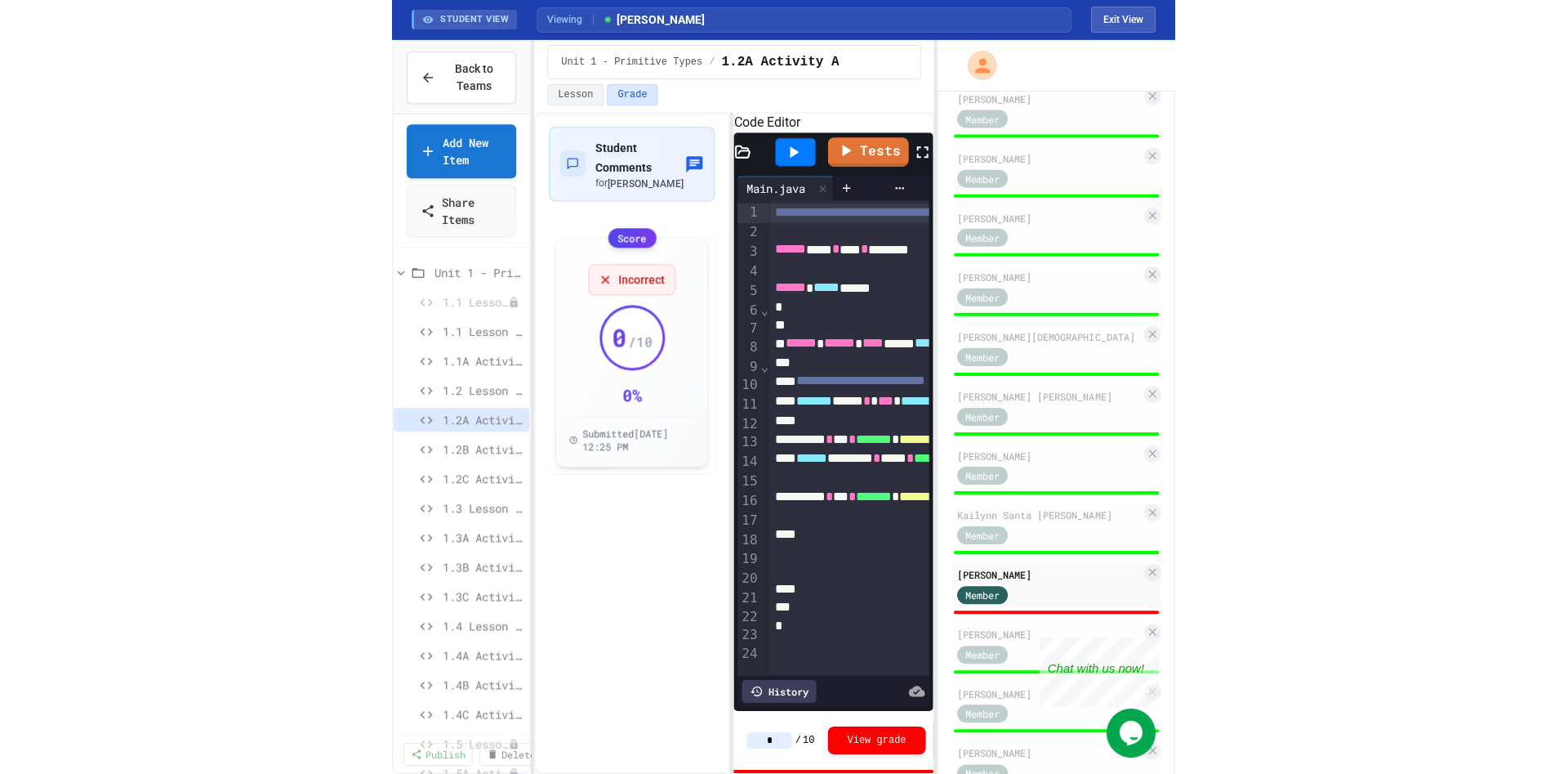
scroll to position [427, 0]
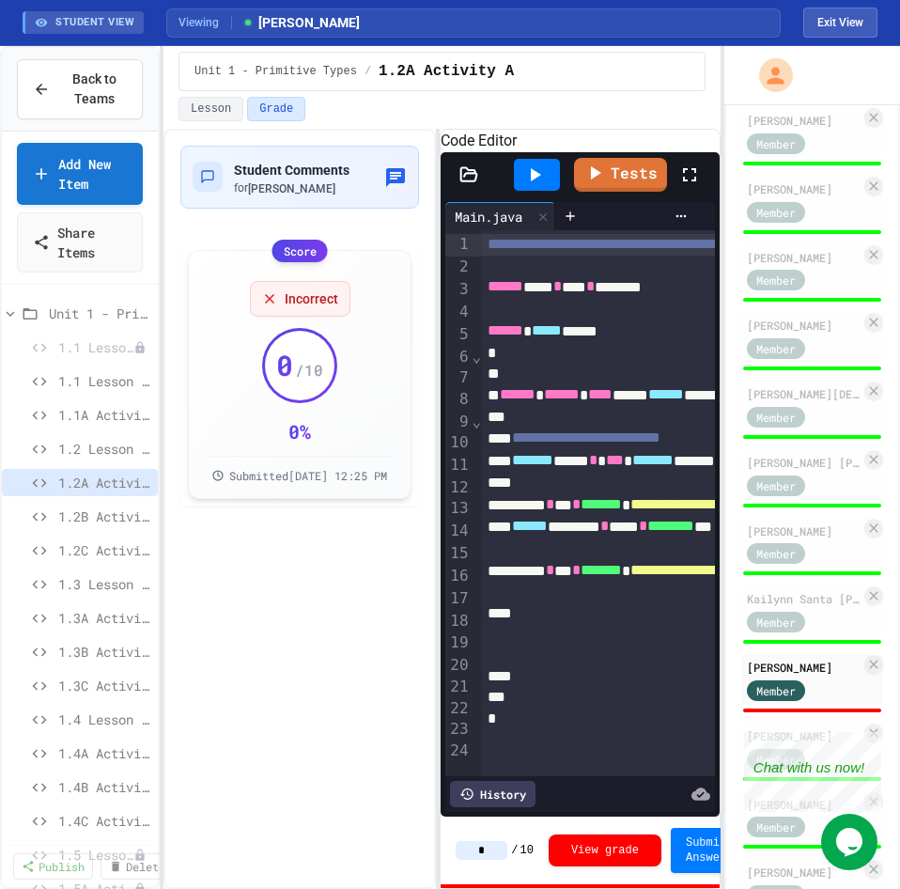
click at [719, 418] on div "**********" at bounding box center [450, 467] width 900 height 843
click at [538, 186] on icon at bounding box center [534, 175] width 23 height 23
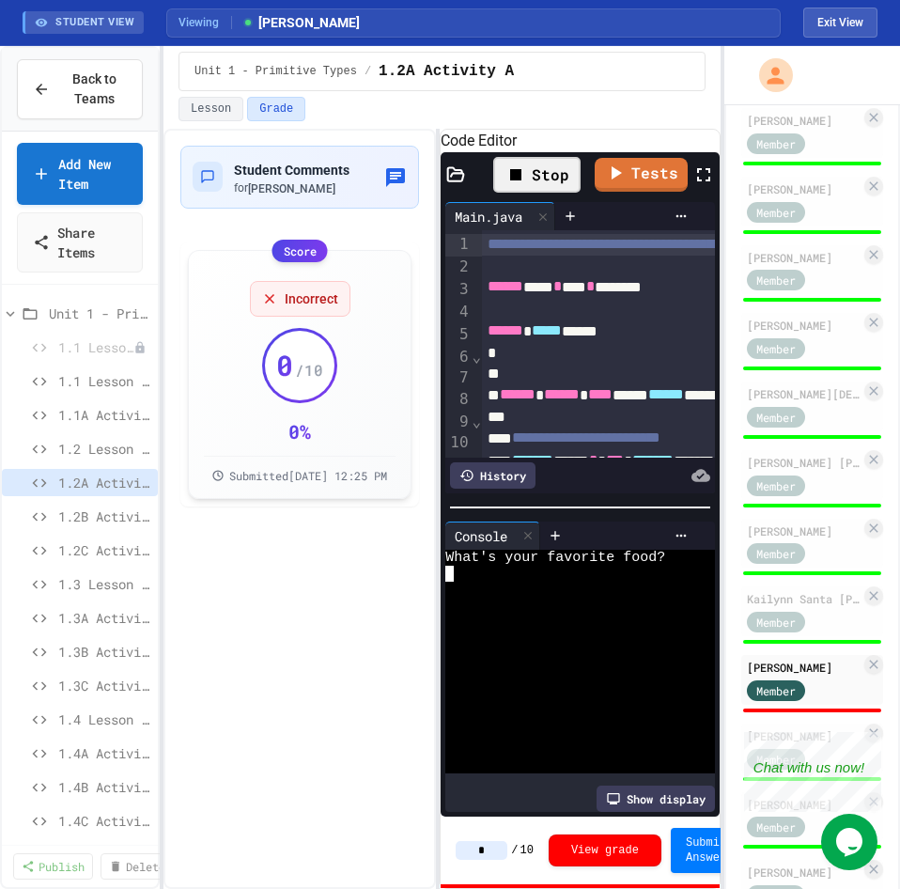
click at [554, 614] on div at bounding box center [572, 606] width 254 height 16
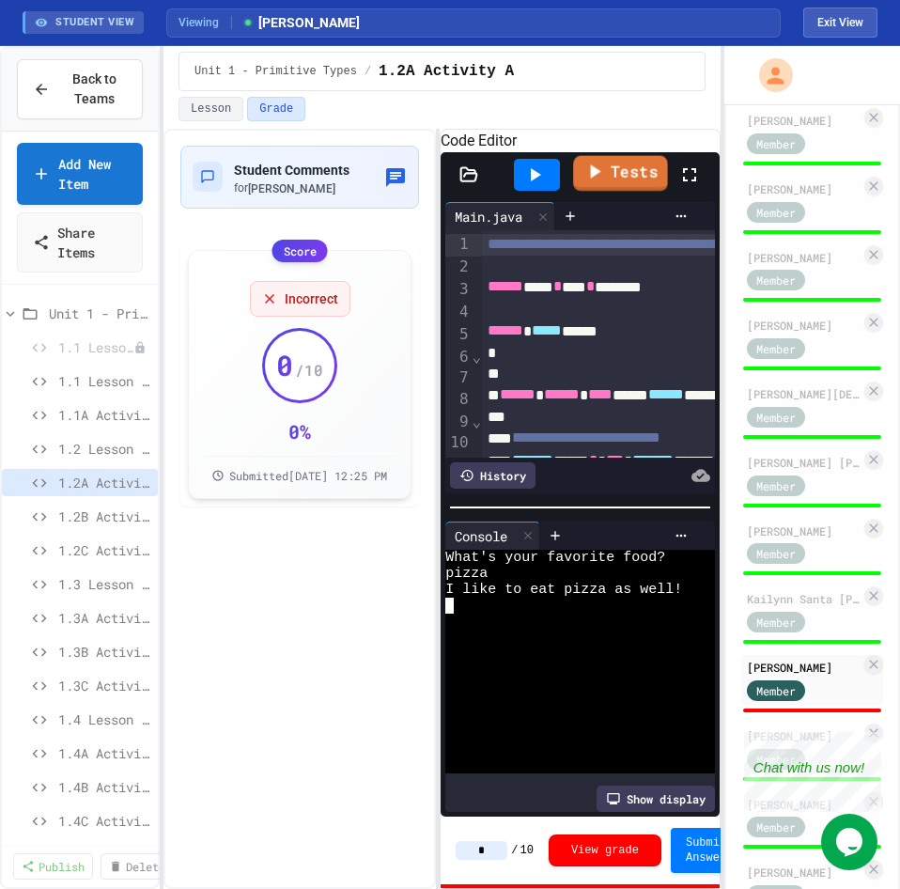
click at [616, 192] on link "Tests" at bounding box center [620, 174] width 95 height 36
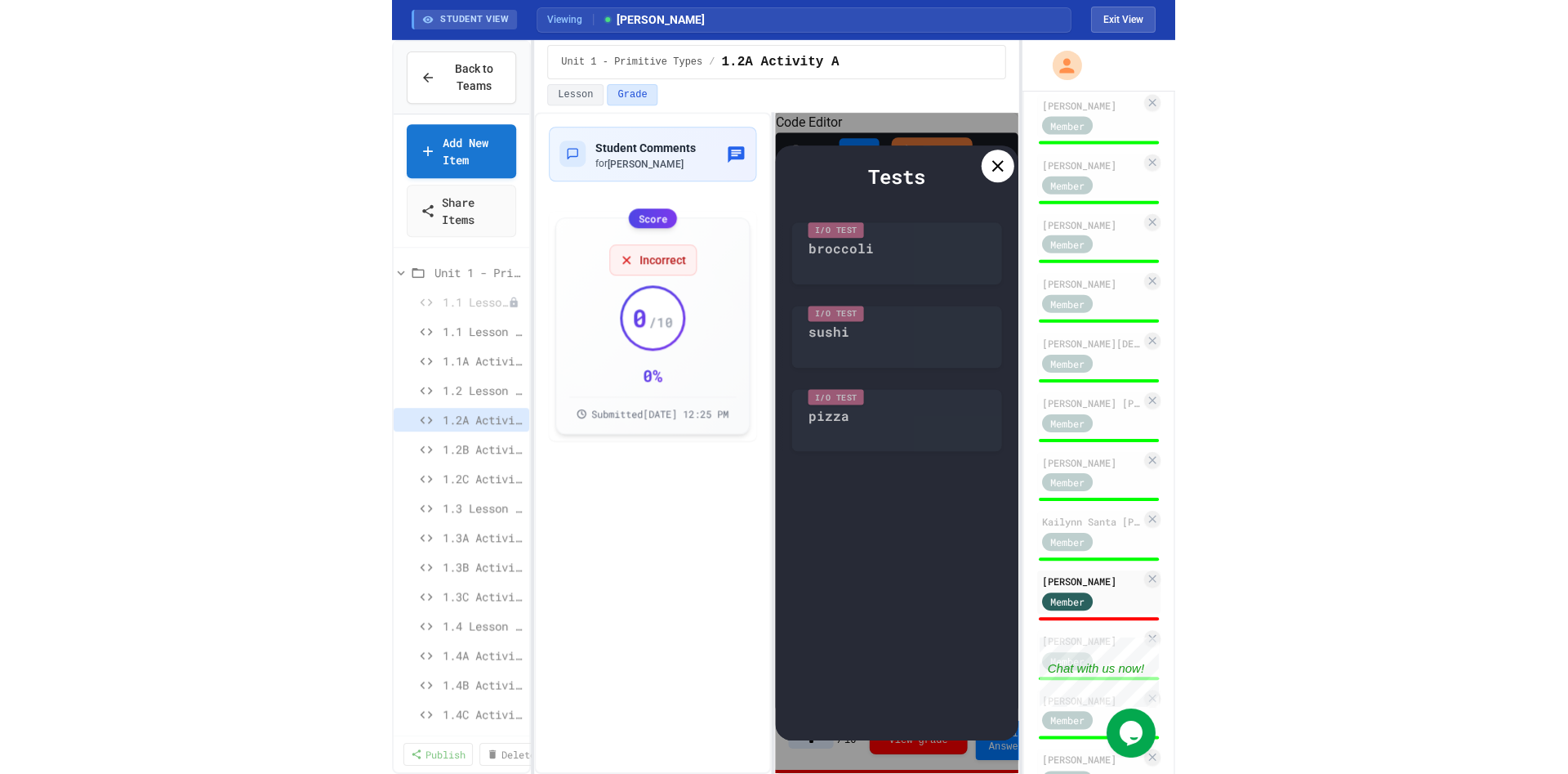
scroll to position [410, 0]
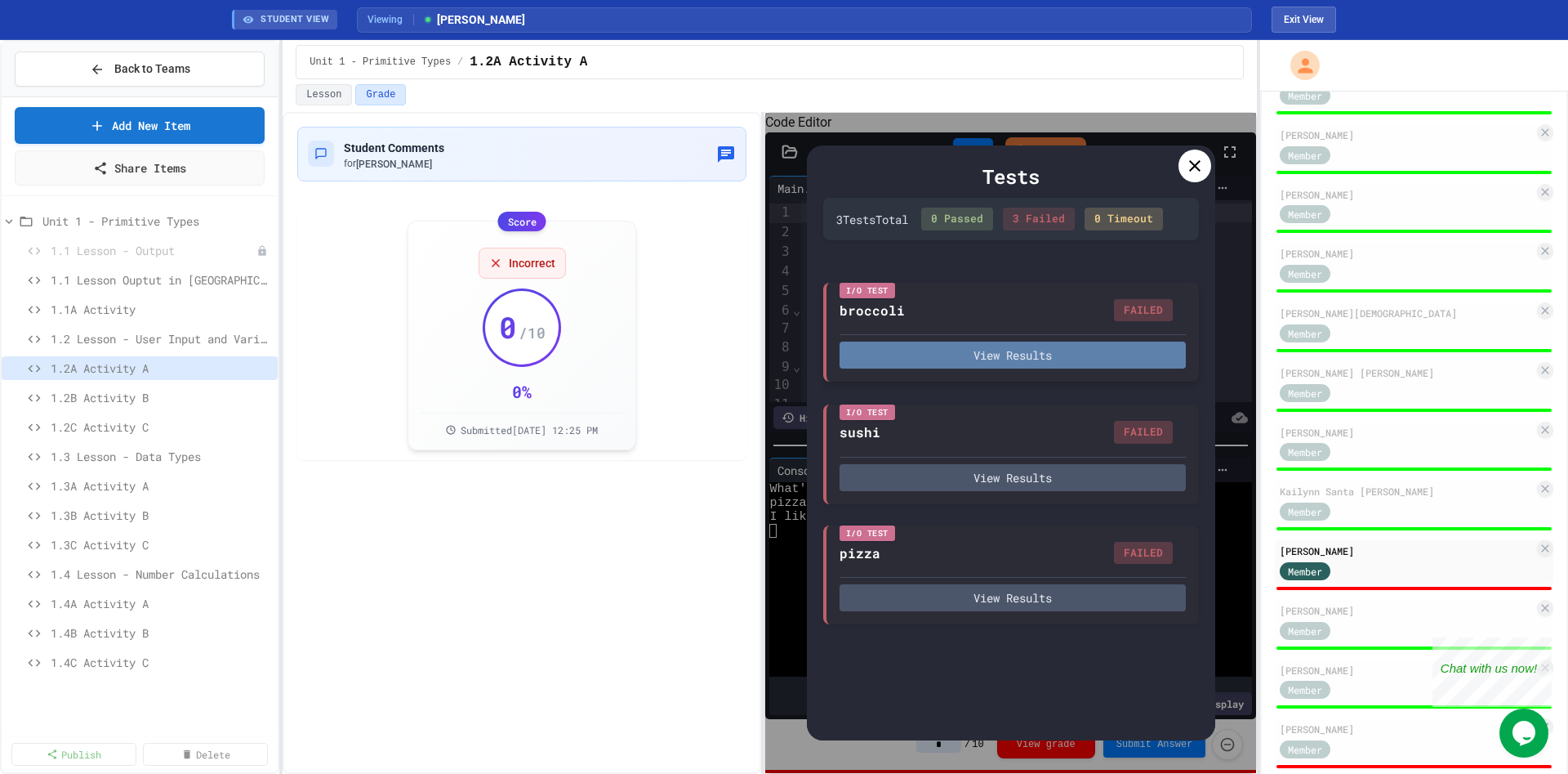
click at [1024, 363] on button "View Results" at bounding box center [1013, 355] width 346 height 27
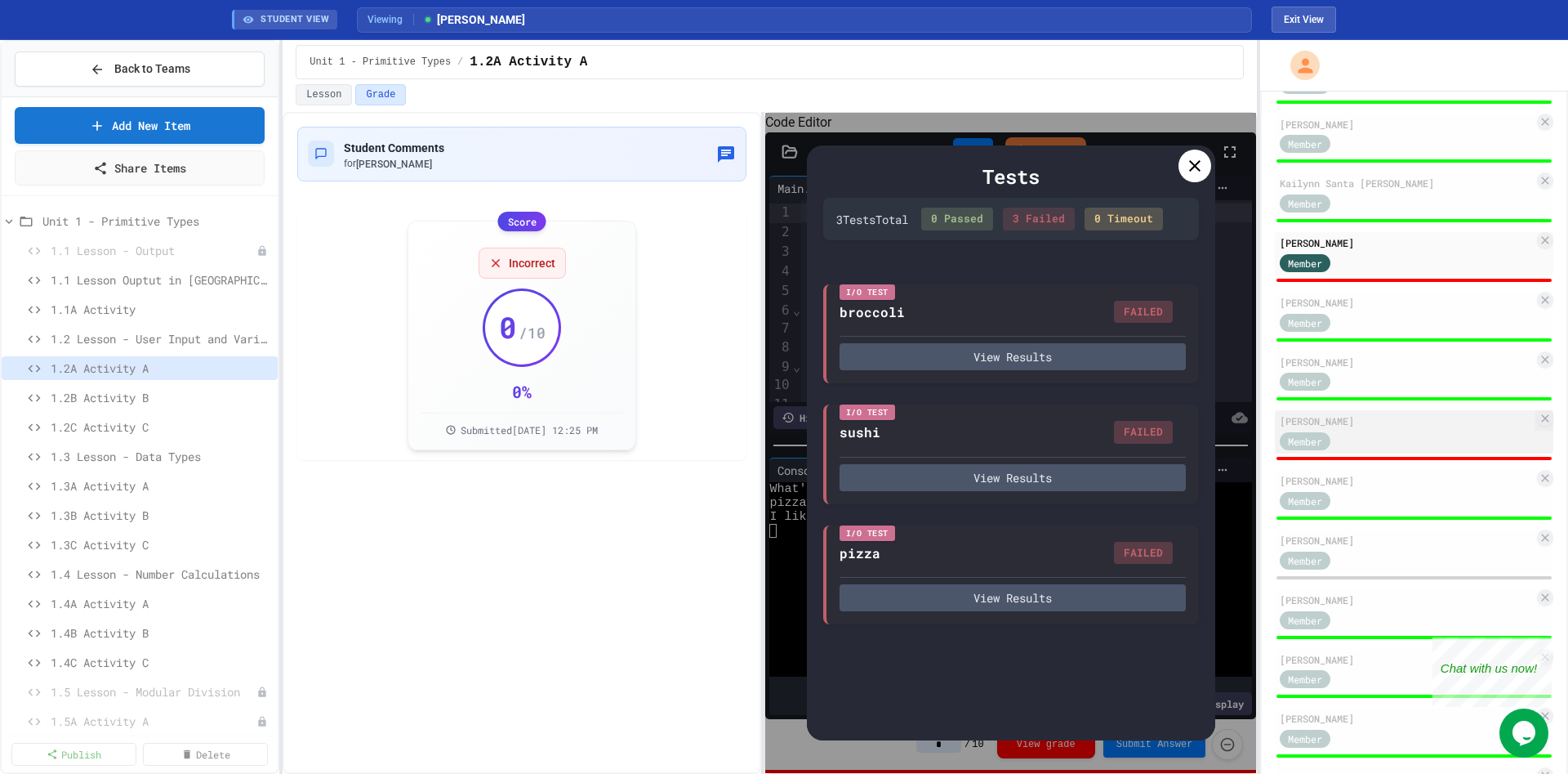
scroll to position [719, 0]
click at [1318, 447] on span "Member" at bounding box center [1305, 440] width 34 height 15
click at [1385, 428] on div "[PERSON_NAME]" at bounding box center [1407, 420] width 254 height 15
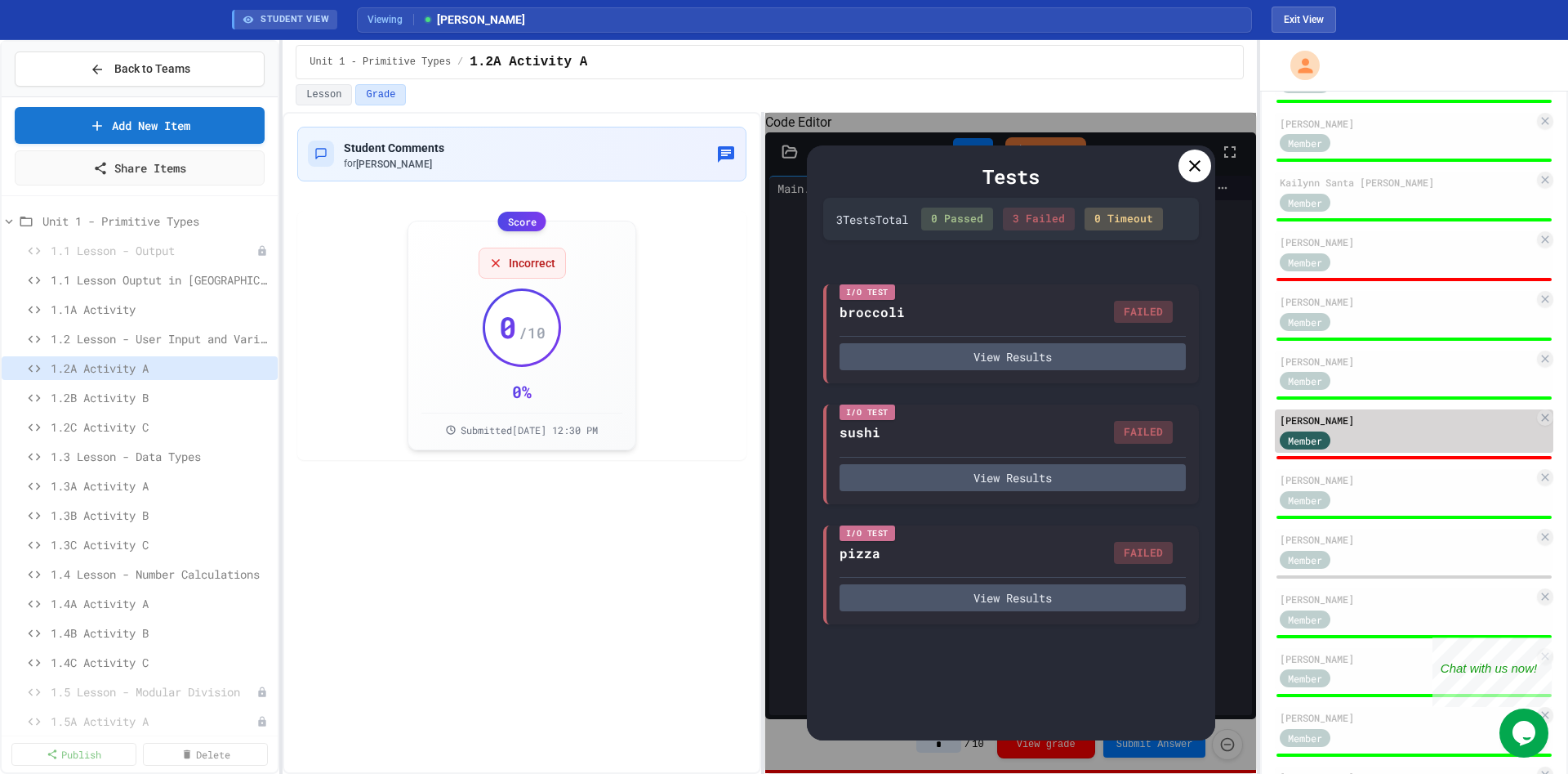
click at [1422, 441] on div "[PERSON_NAME] Member" at bounding box center [1414, 431] width 278 height 43
click at [1190, 177] on div at bounding box center [1195, 166] width 33 height 33
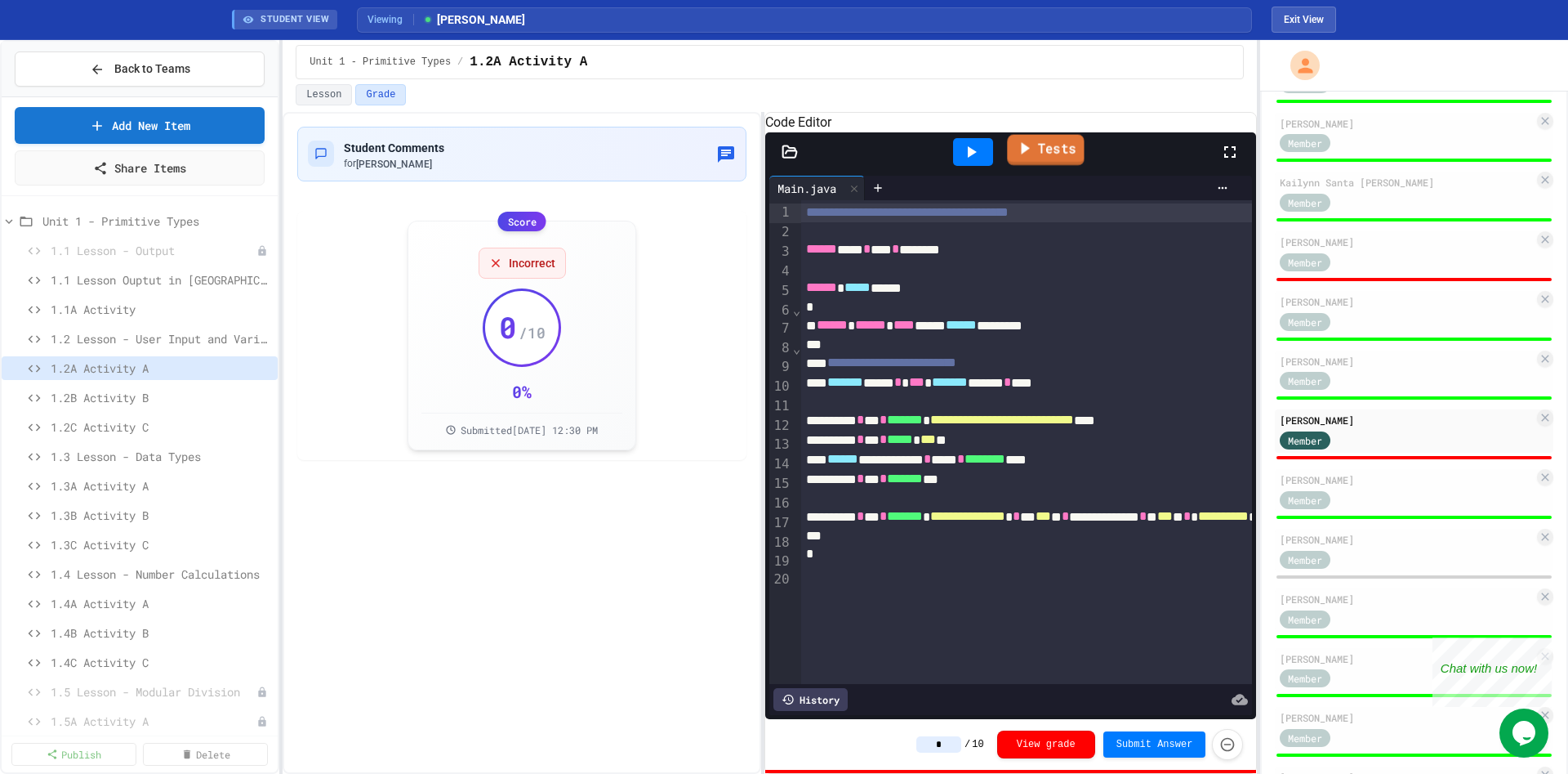
click at [1081, 166] on link "Tests" at bounding box center [1046, 150] width 76 height 31
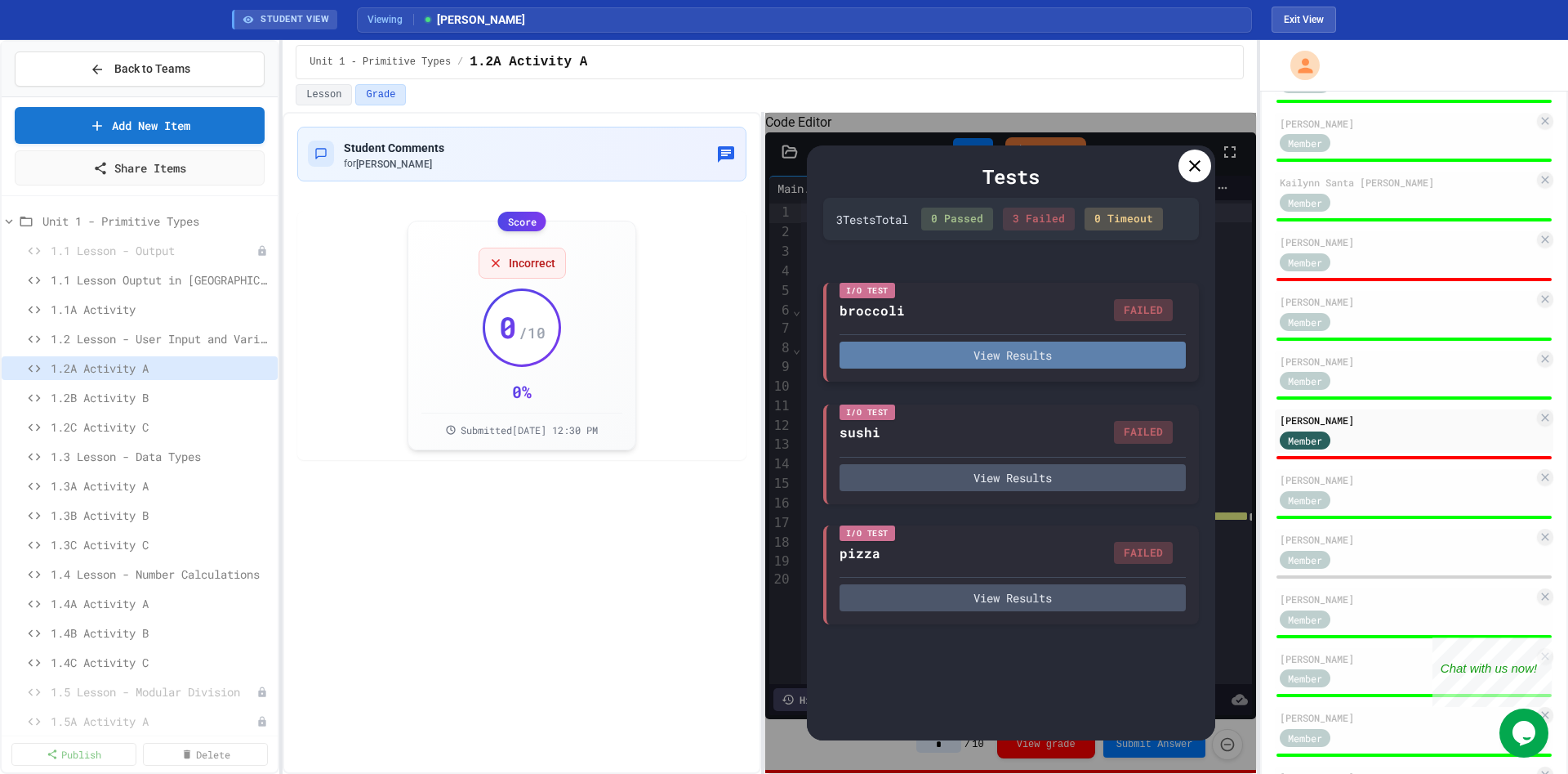
click at [1062, 348] on button "View Results" at bounding box center [1013, 355] width 346 height 27
click at [1180, 157] on div "Tests 3 Test s Total 0 Passed 3 Failed 0 Timeout I/O Test broccoli FAILED View …" at bounding box center [1012, 442] width 409 height 594
click at [1192, 163] on icon at bounding box center [1194, 165] width 11 height 11
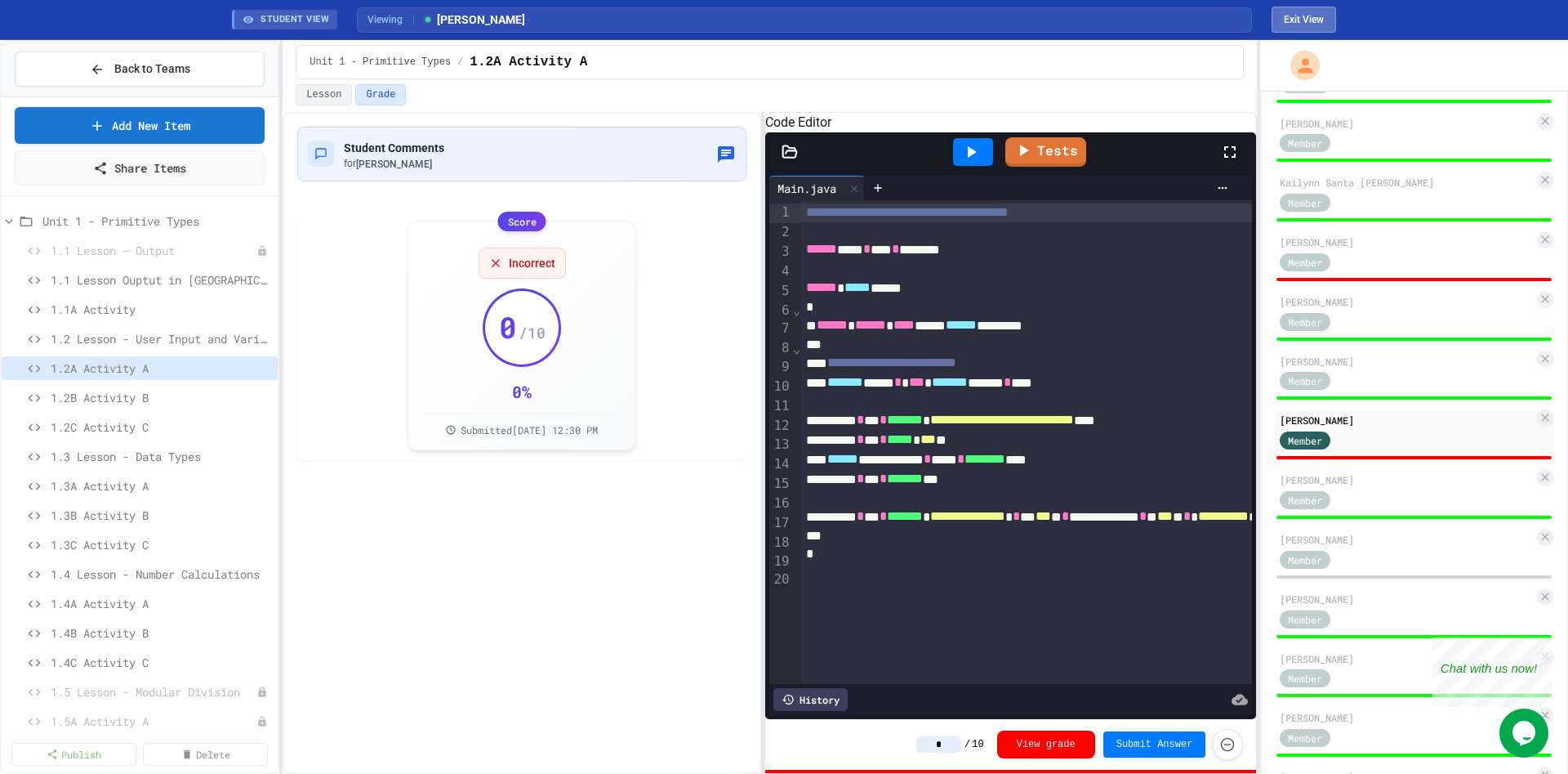
click at [1314, 22] on button "Exit View" at bounding box center [1304, 20] width 64 height 26
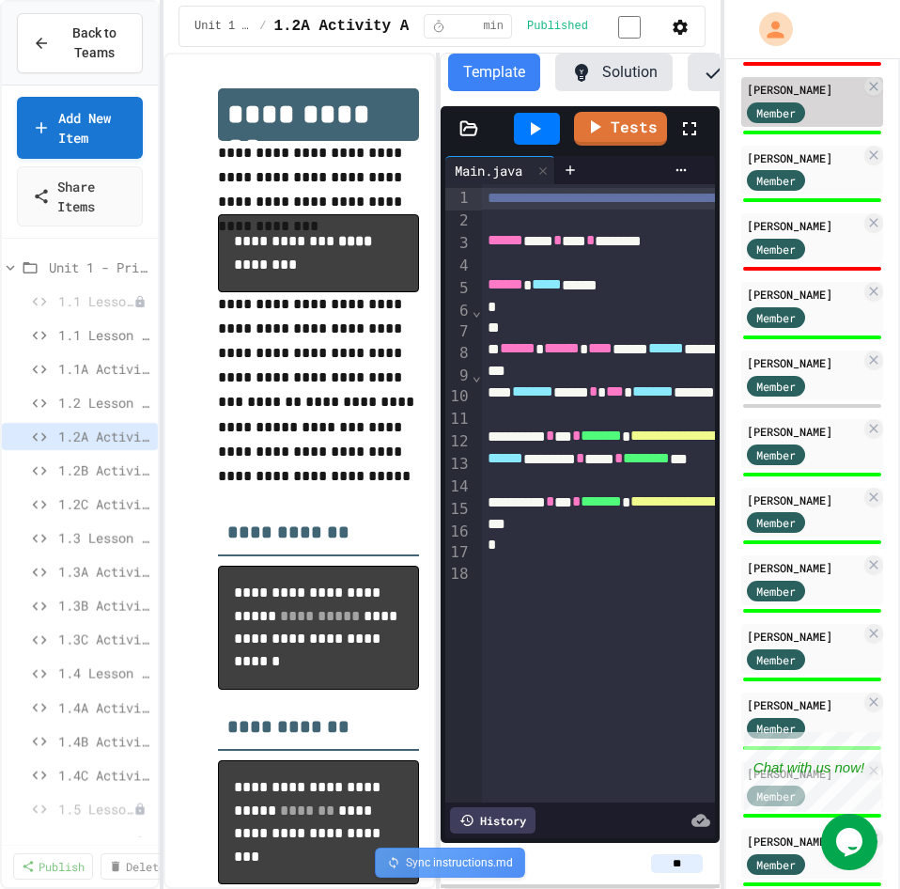
scroll to position [1116, 0]
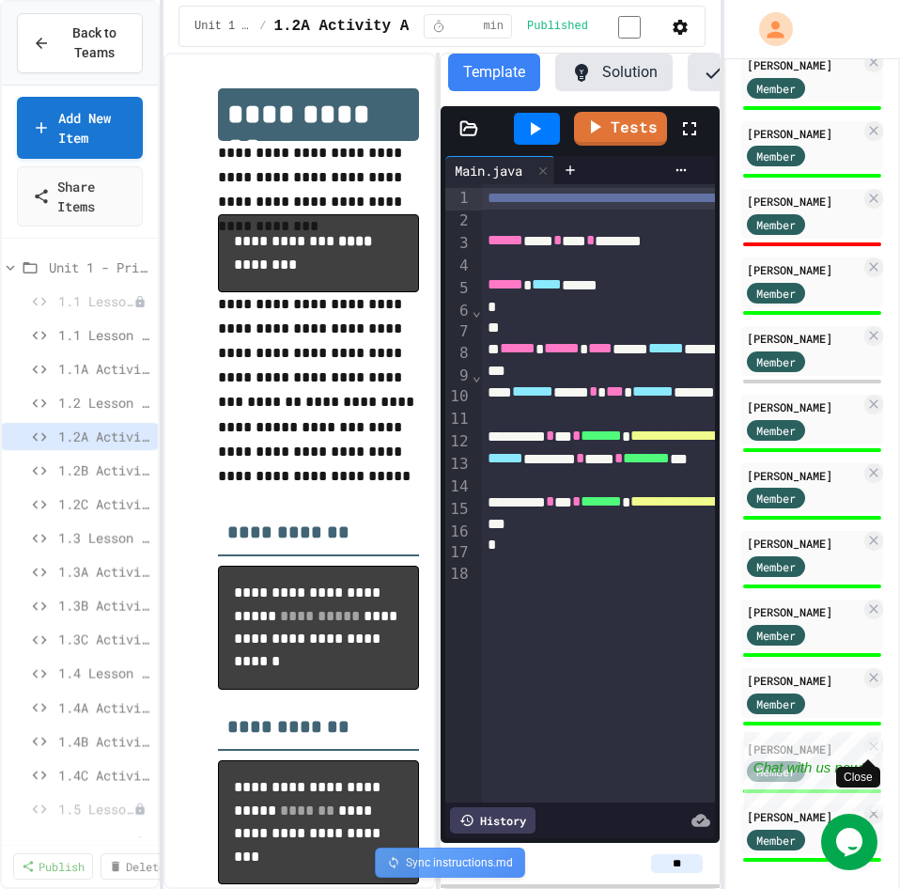
click at [872, 747] on div "Close" at bounding box center [867, 743] width 23 height 23
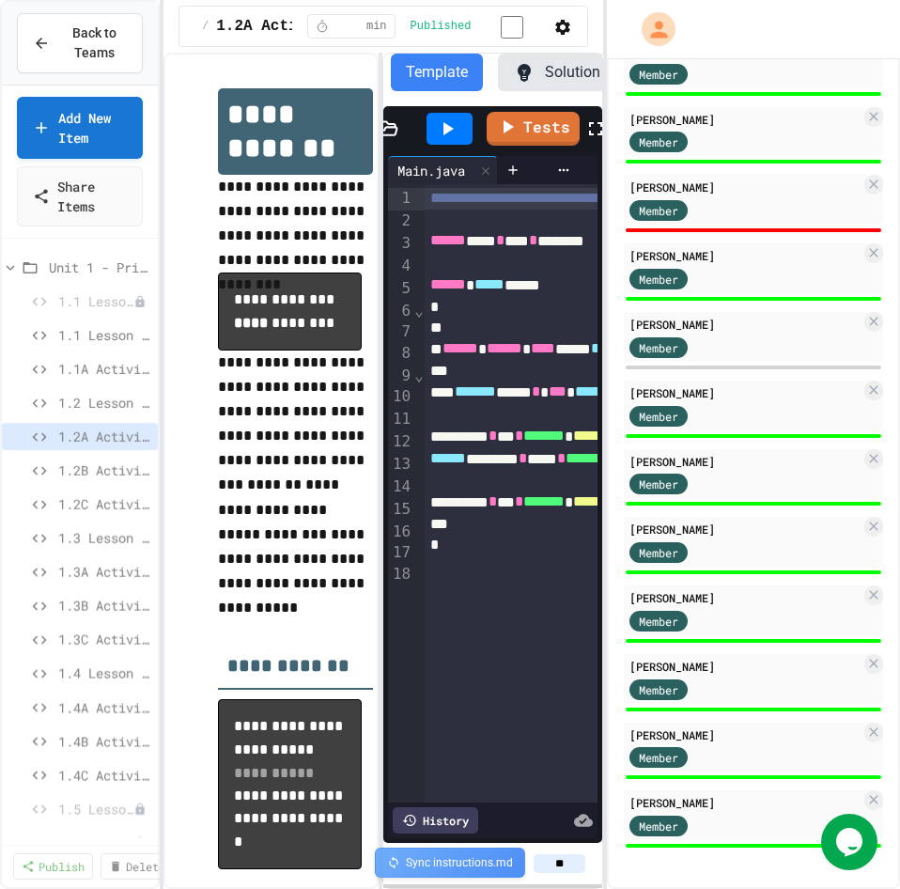
scroll to position [1097, 0]
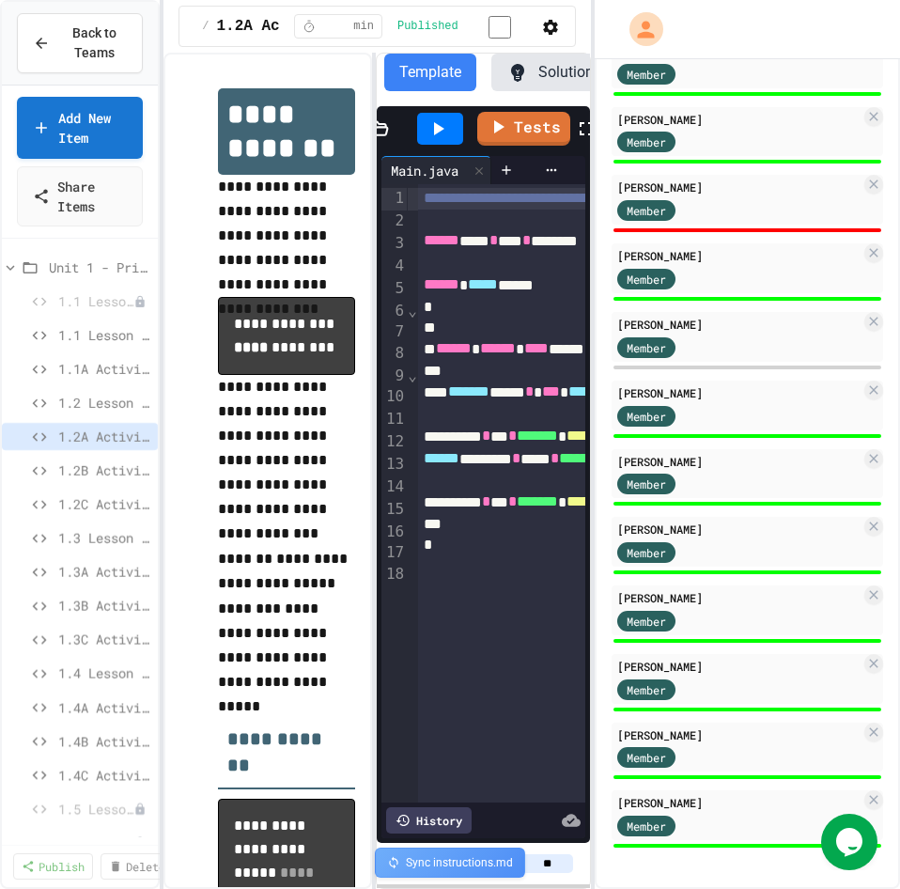
click at [602, 618] on div "**********" at bounding box center [450, 444] width 900 height 889
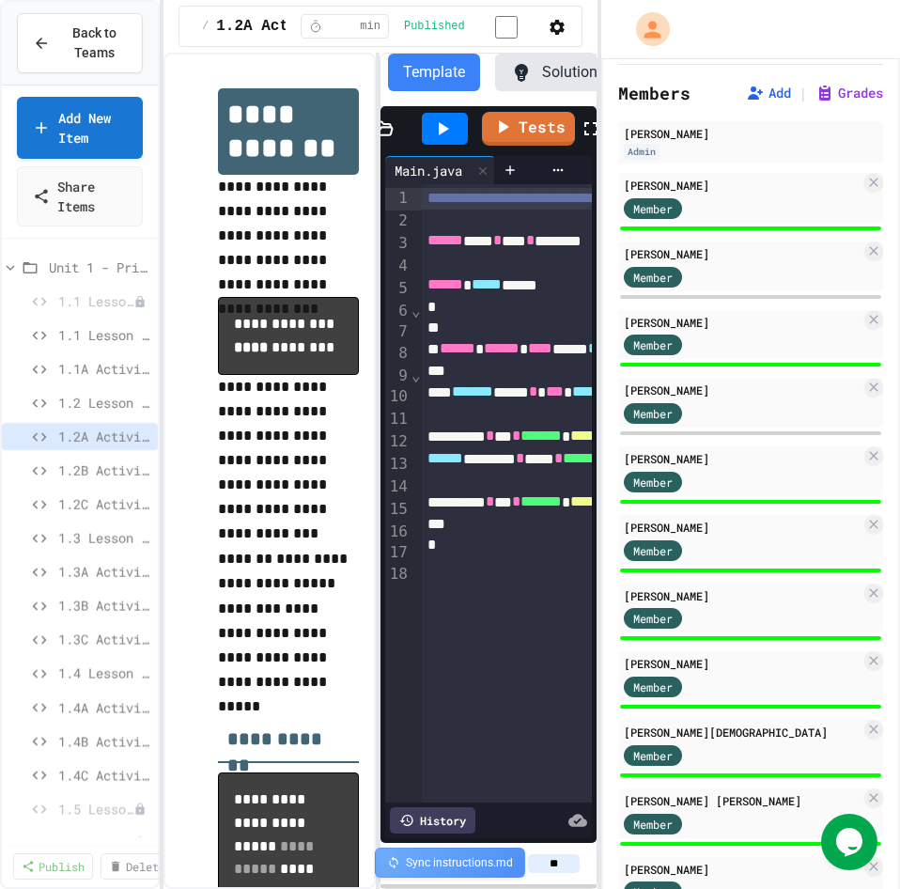
scroll to position [0, 0]
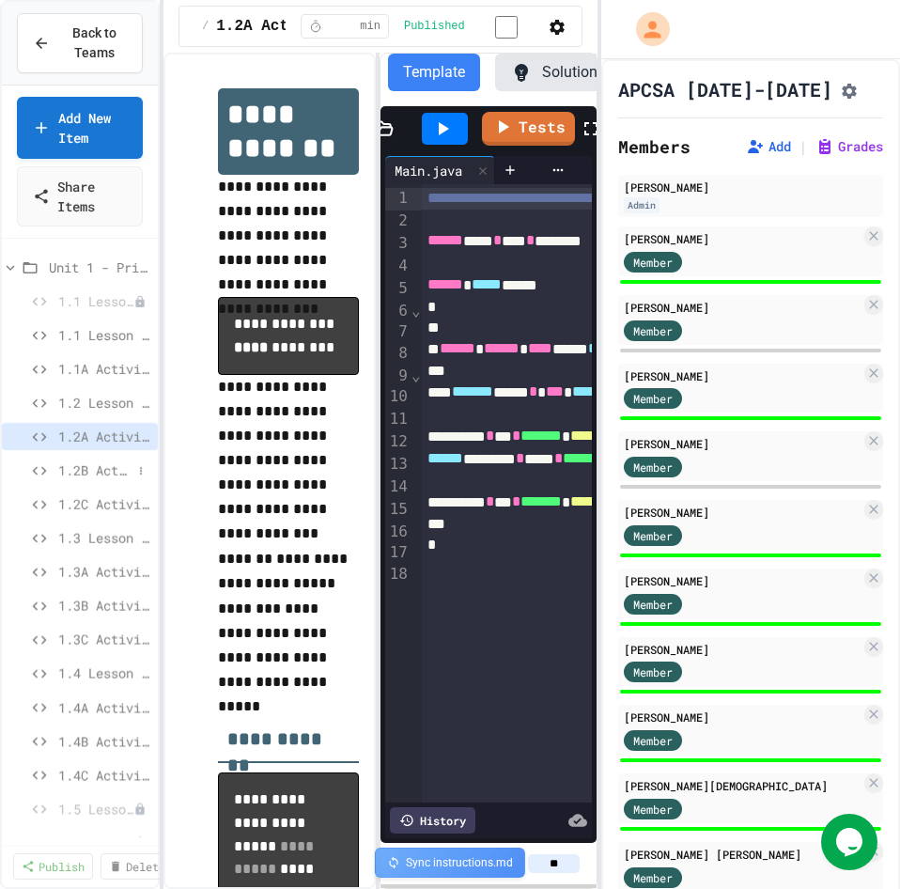
click at [76, 463] on span "1.2B Activity B" at bounding box center [94, 470] width 73 height 20
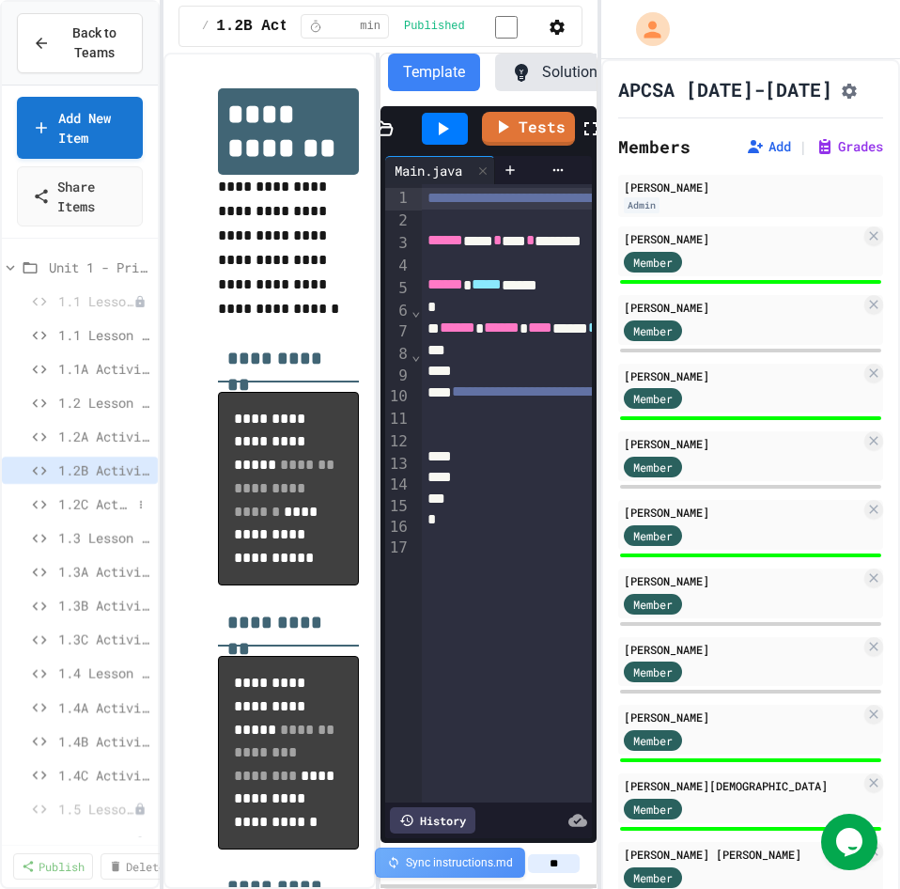
click at [74, 503] on span "1.2C Activity C" at bounding box center [94, 504] width 73 height 20
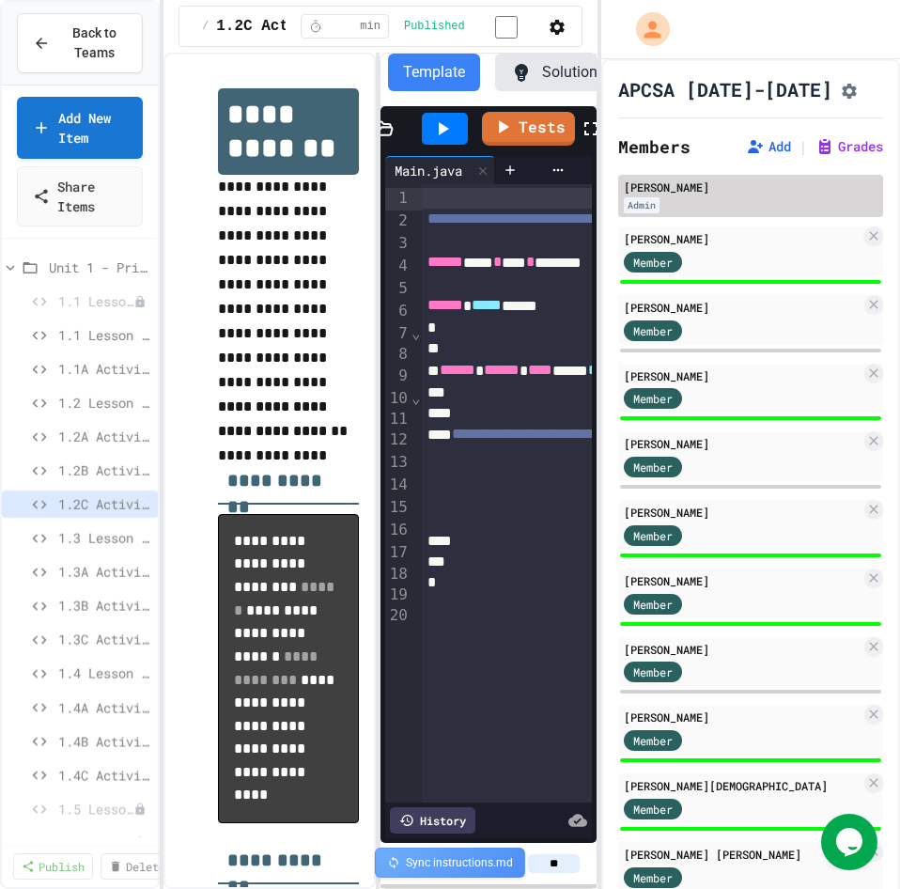
click at [641, 213] on div "Admin" at bounding box center [642, 205] width 36 height 16
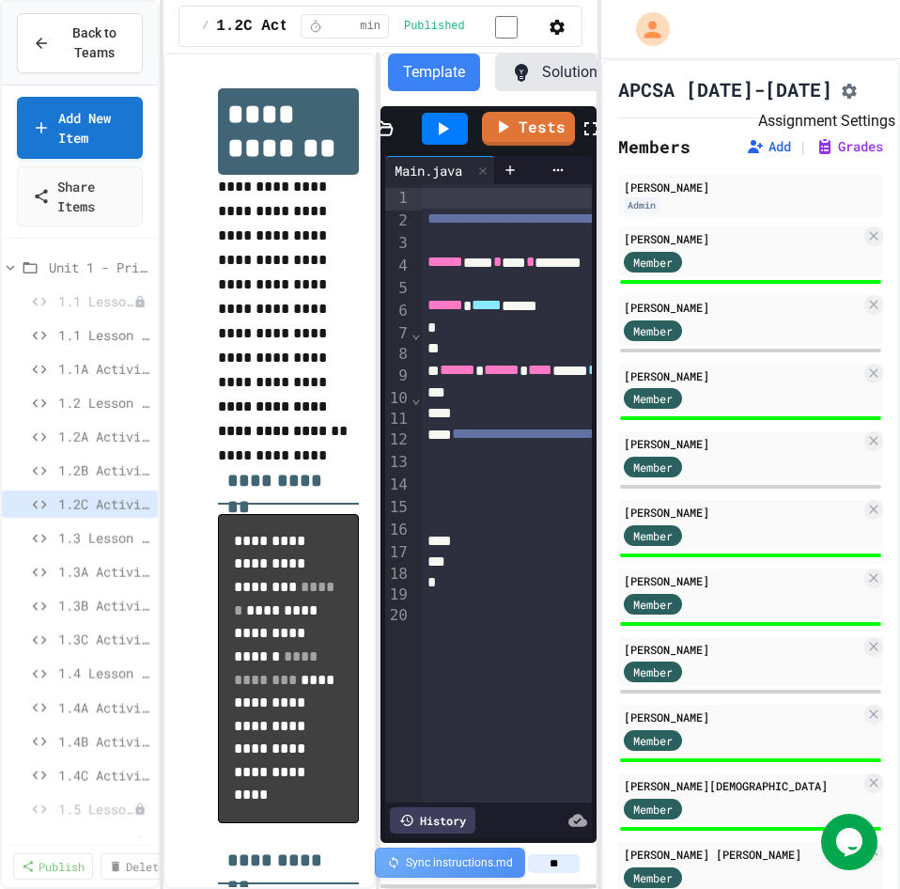
click at [842, 89] on icon "Assignment Settings" at bounding box center [849, 91] width 15 height 15
click at [80, 572] on span "1.3A Activity A" at bounding box center [94, 572] width 73 height 20
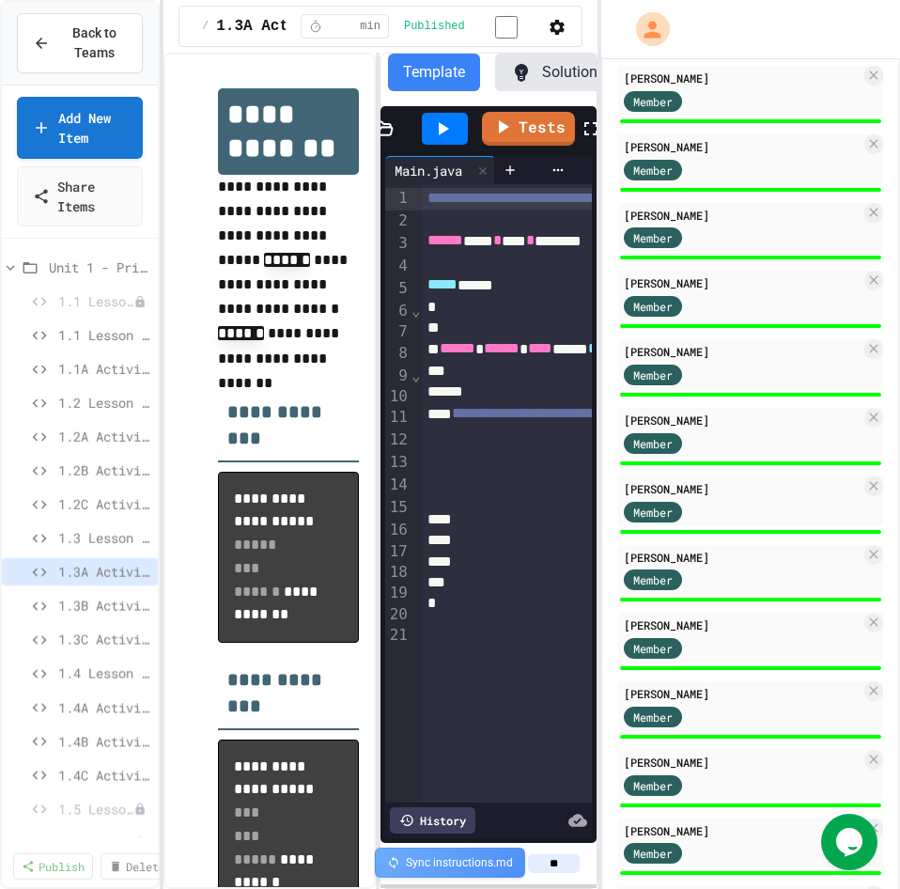
scroll to position [1097, 0]
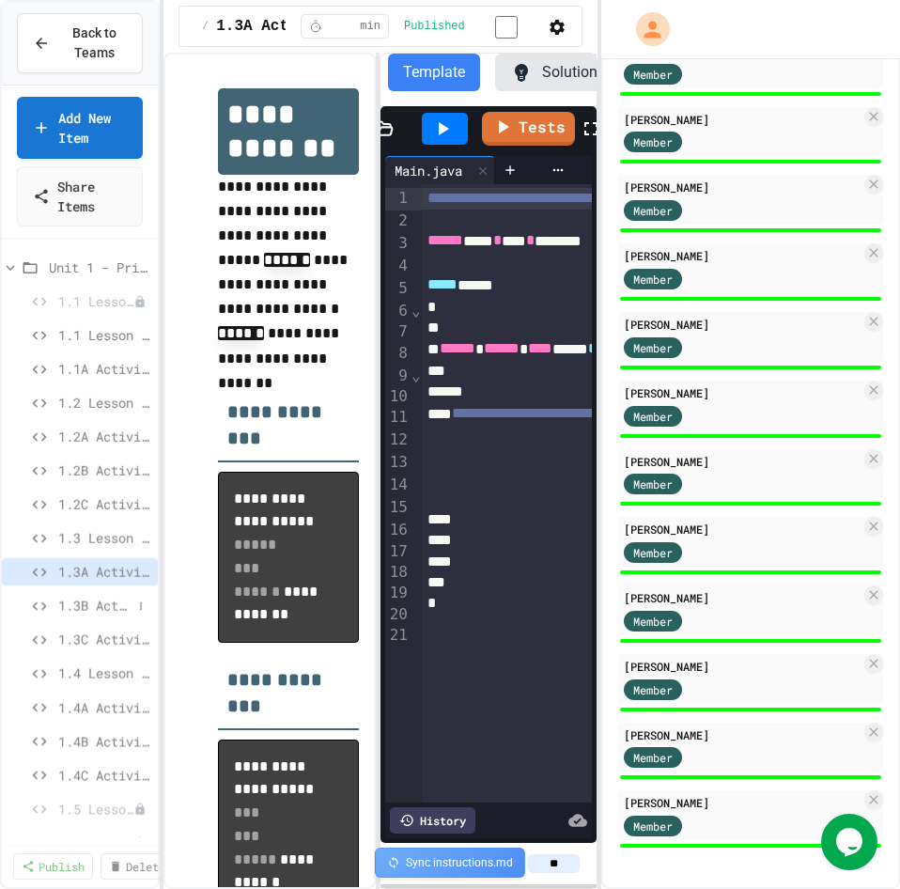
click at [86, 605] on span "1.3B Activity B" at bounding box center [94, 606] width 73 height 20
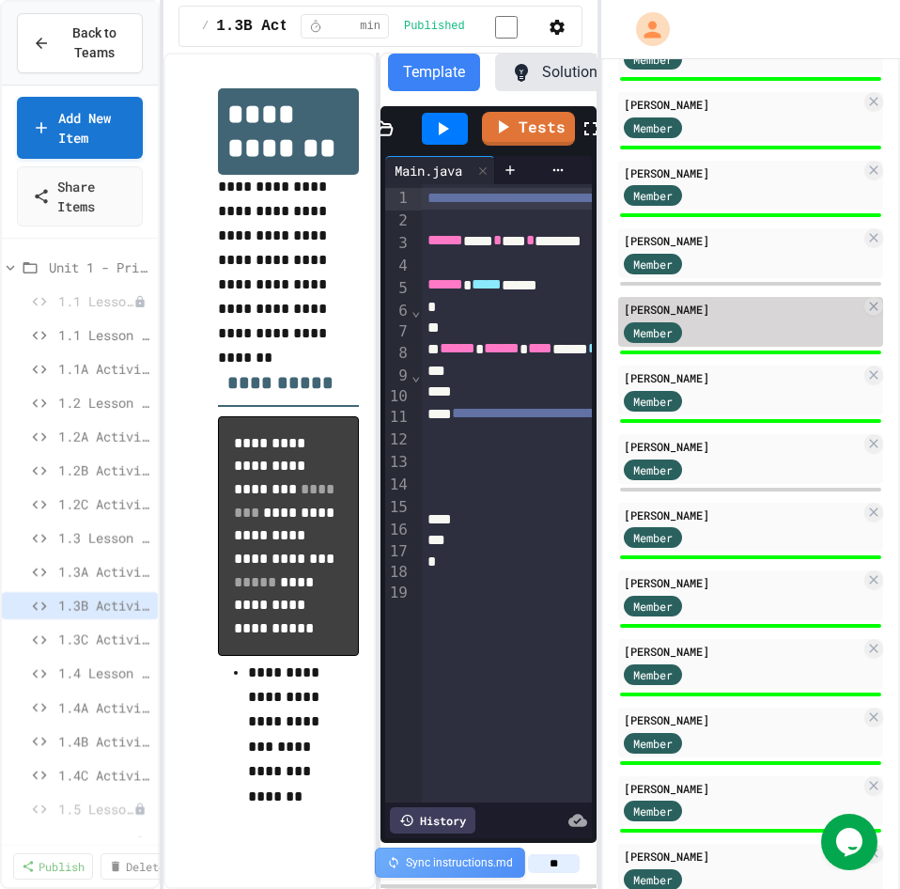
scroll to position [1097, 0]
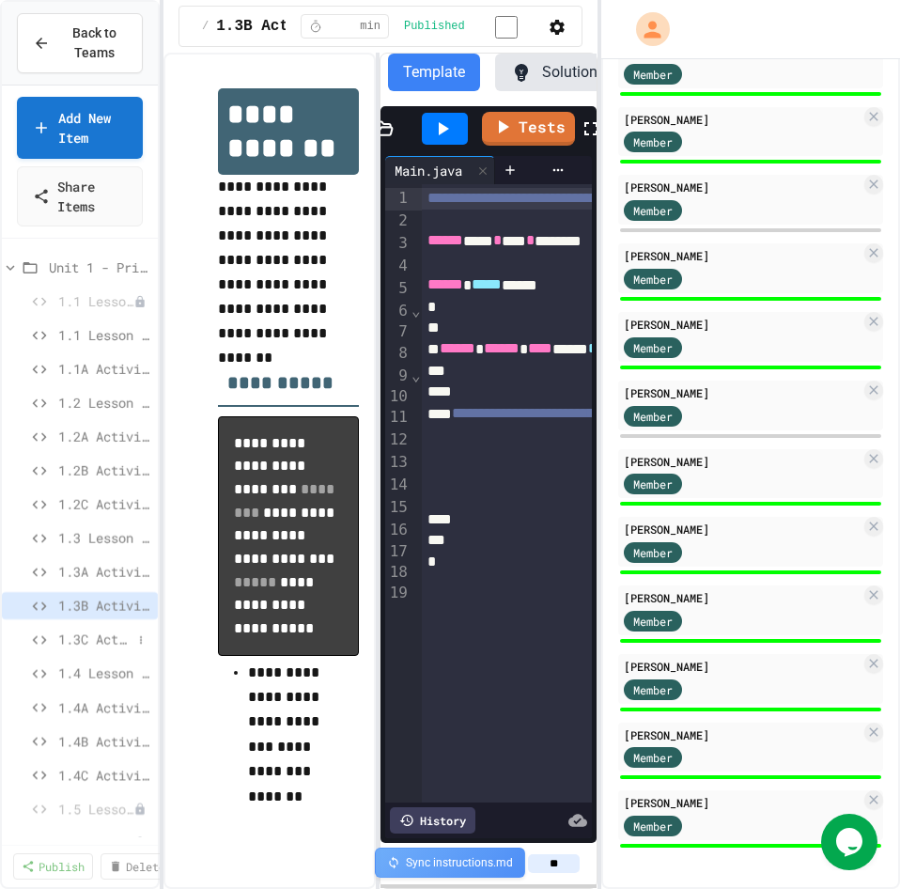
click at [64, 644] on span "1.3C Activity C" at bounding box center [94, 640] width 73 height 20
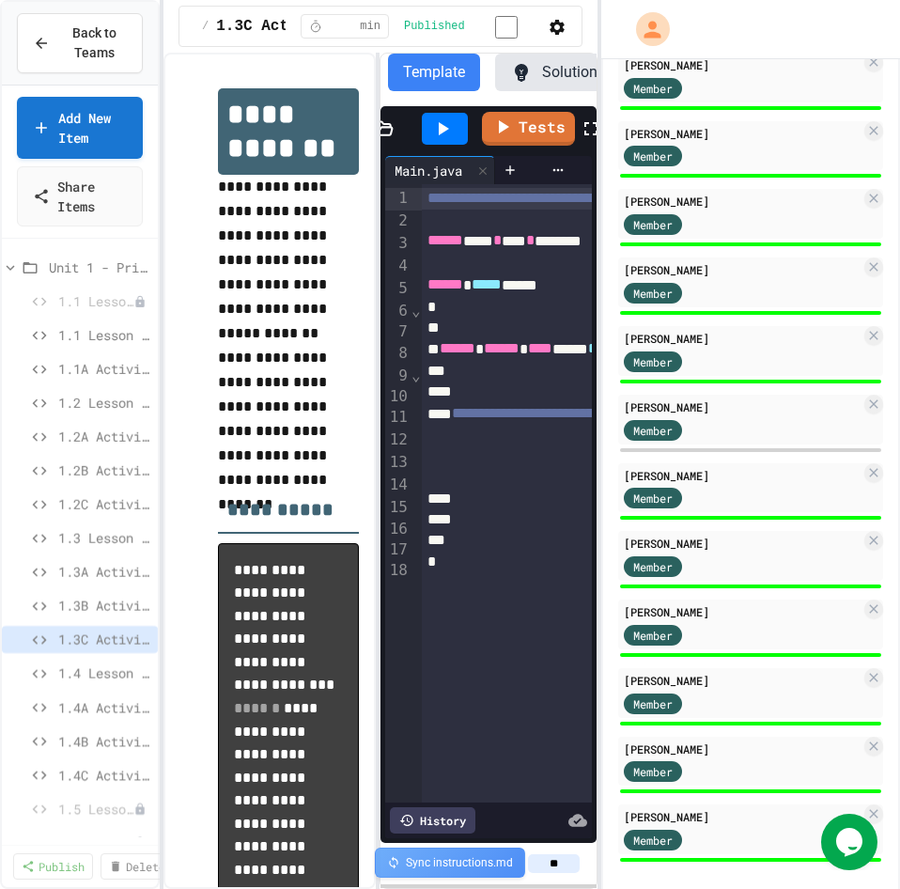
scroll to position [1097, 0]
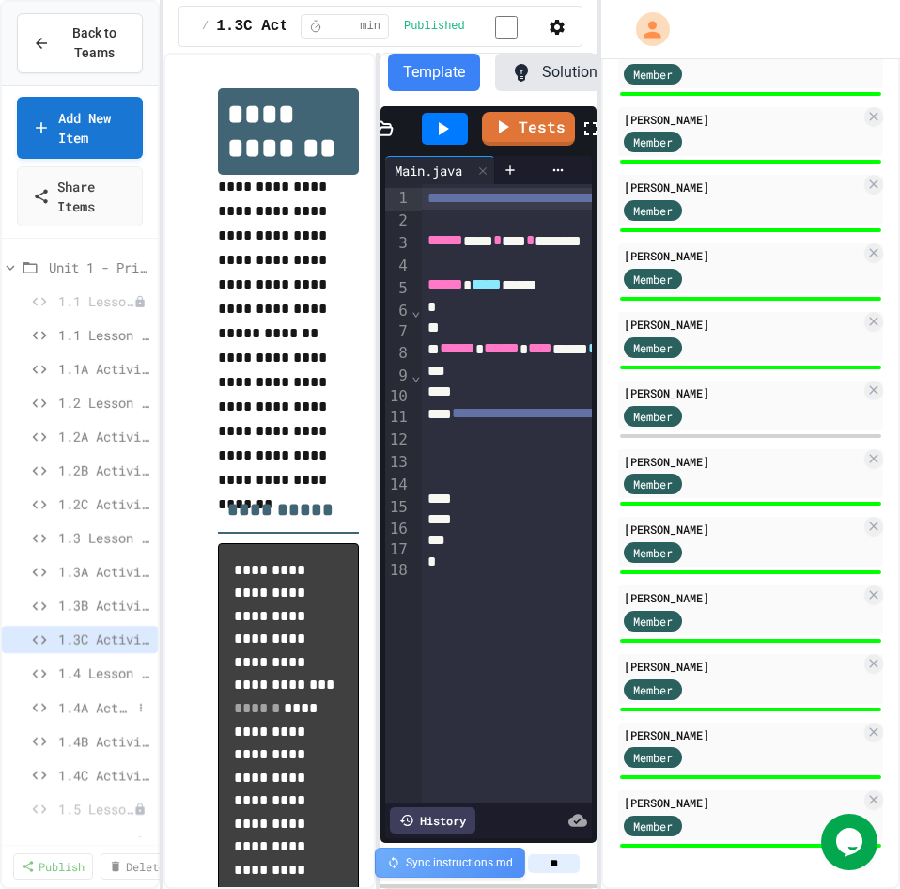
click at [67, 705] on span "1.4A Activity A" at bounding box center [94, 707] width 73 height 20
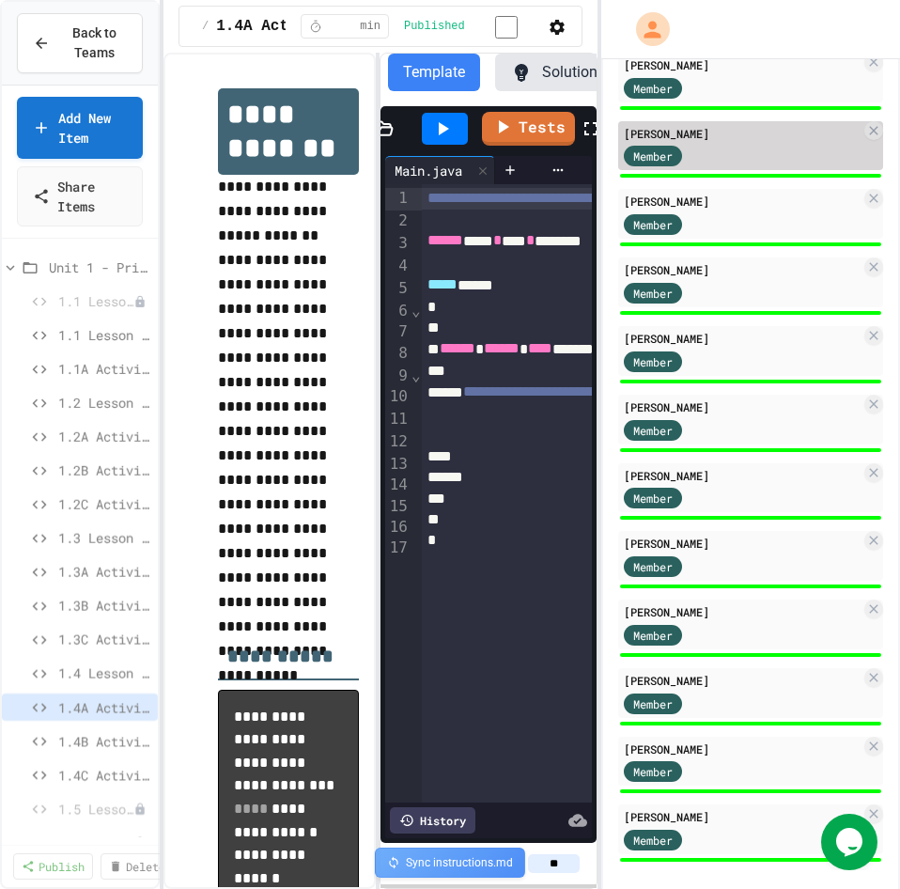
scroll to position [1097, 0]
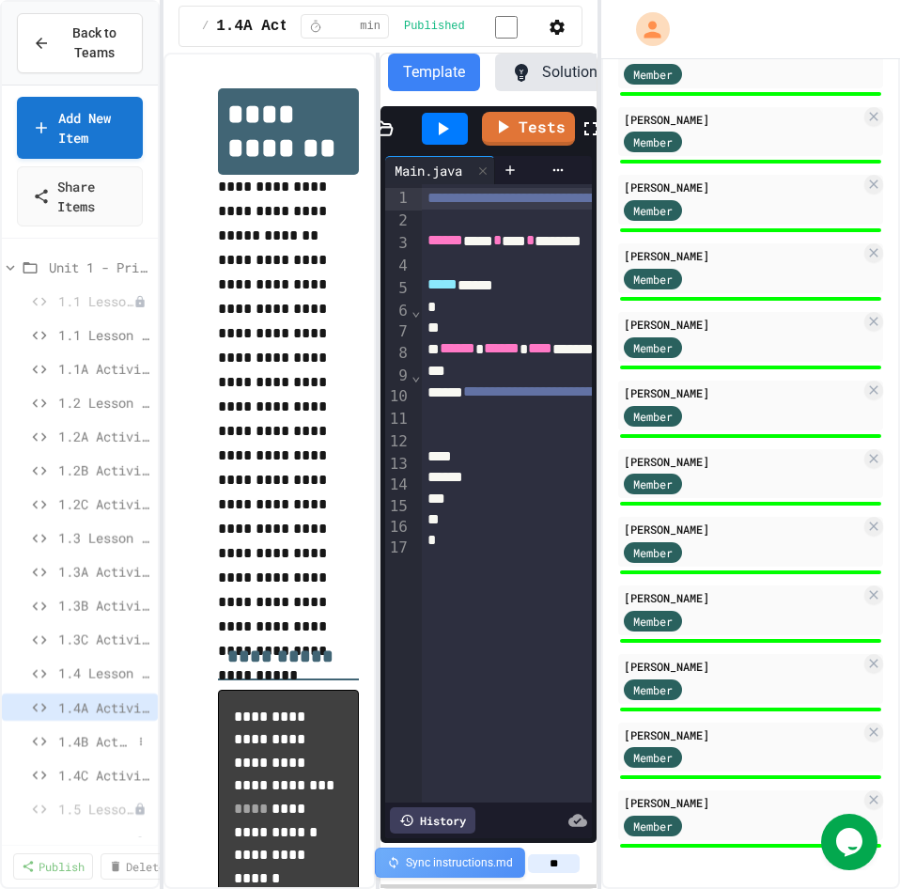
click at [105, 753] on div "1.4B Activity B" at bounding box center [80, 740] width 156 height 27
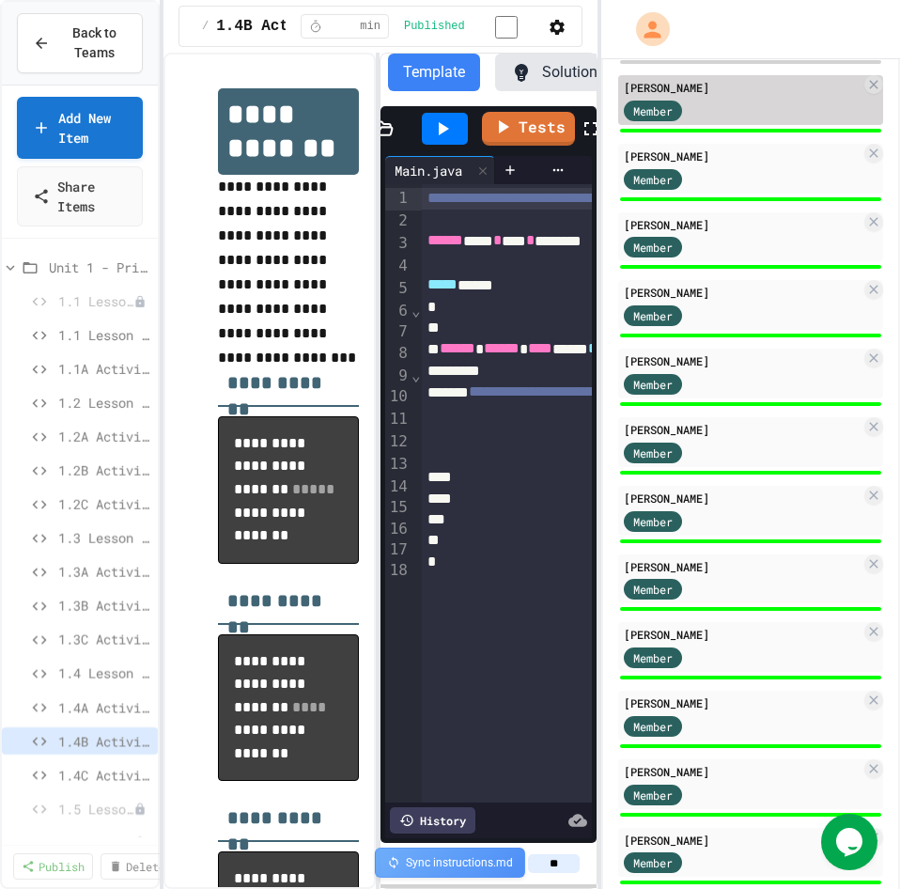
scroll to position [1097, 0]
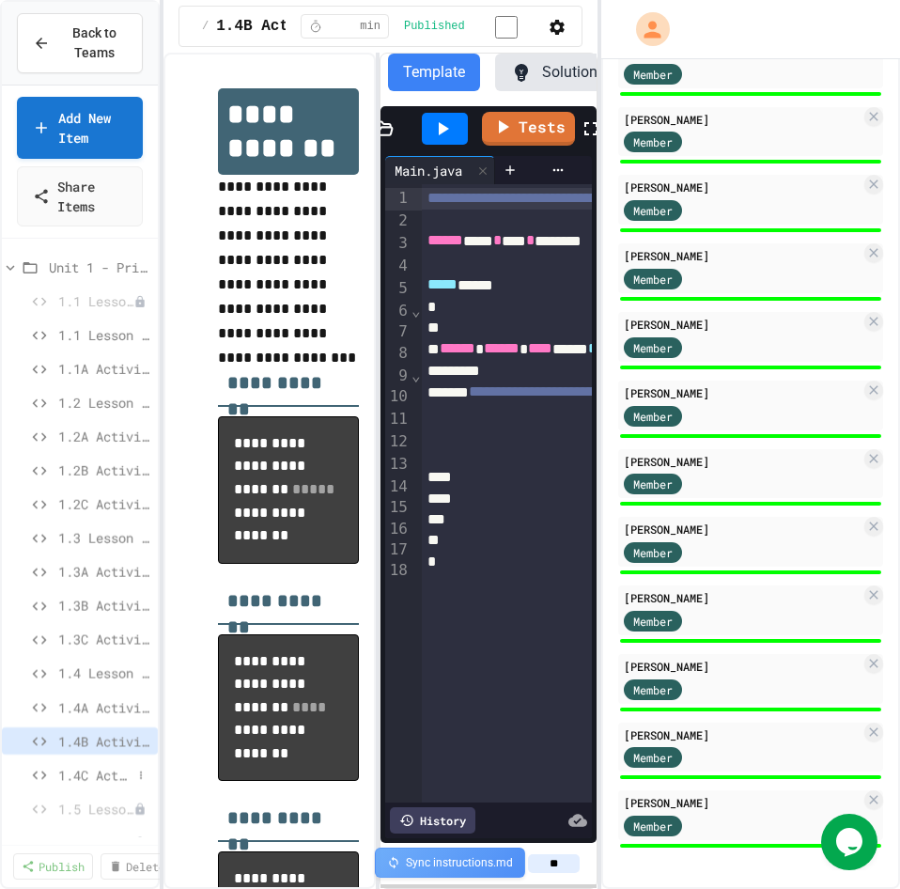
click at [95, 769] on span "1.4C Activity C" at bounding box center [94, 775] width 73 height 20
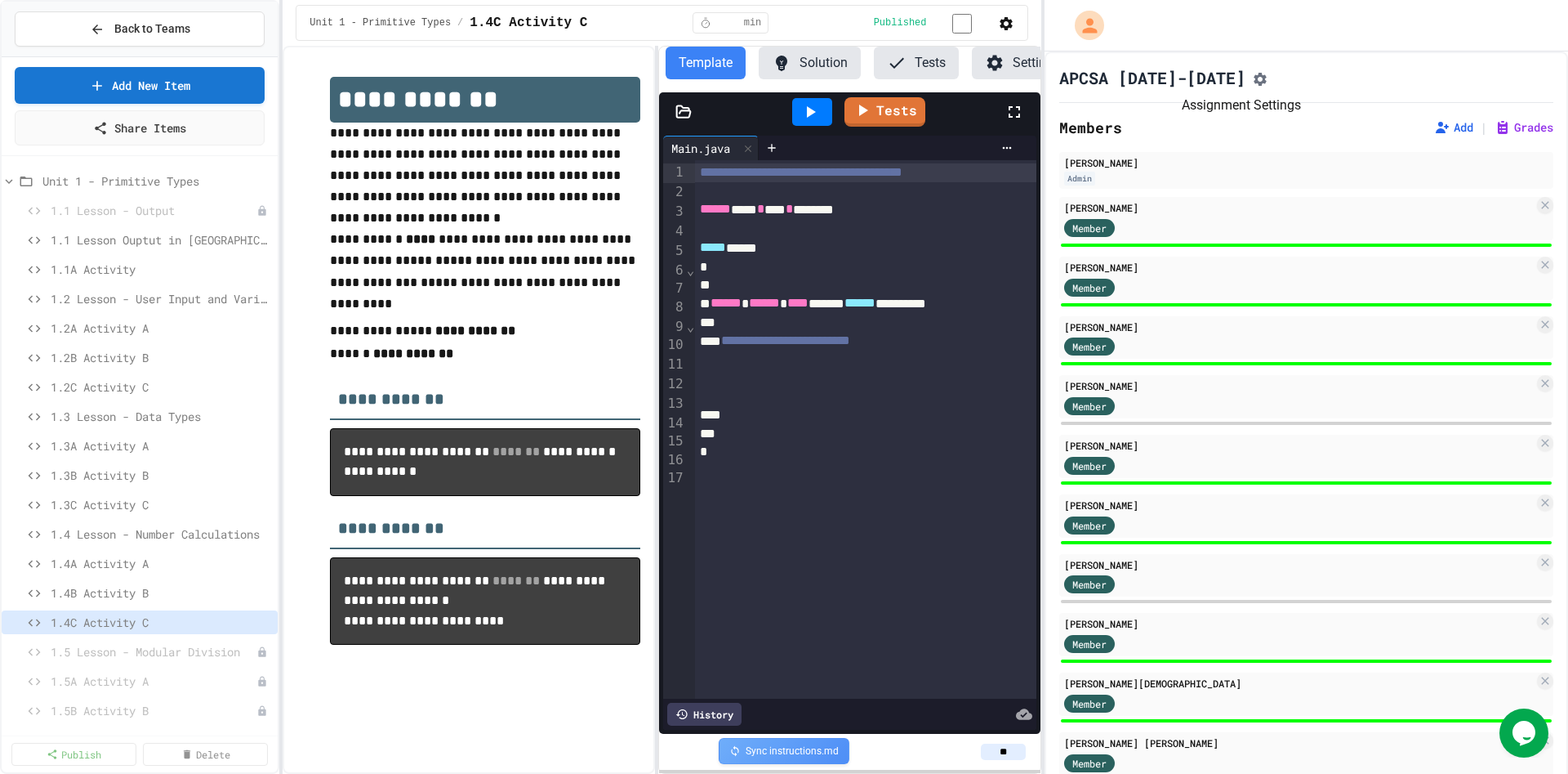
click at [1252, 78] on icon "Assignment Settings" at bounding box center [1260, 79] width 17 height 17
click at [165, 599] on span "1.4B Activity B" at bounding box center [152, 593] width 204 height 17
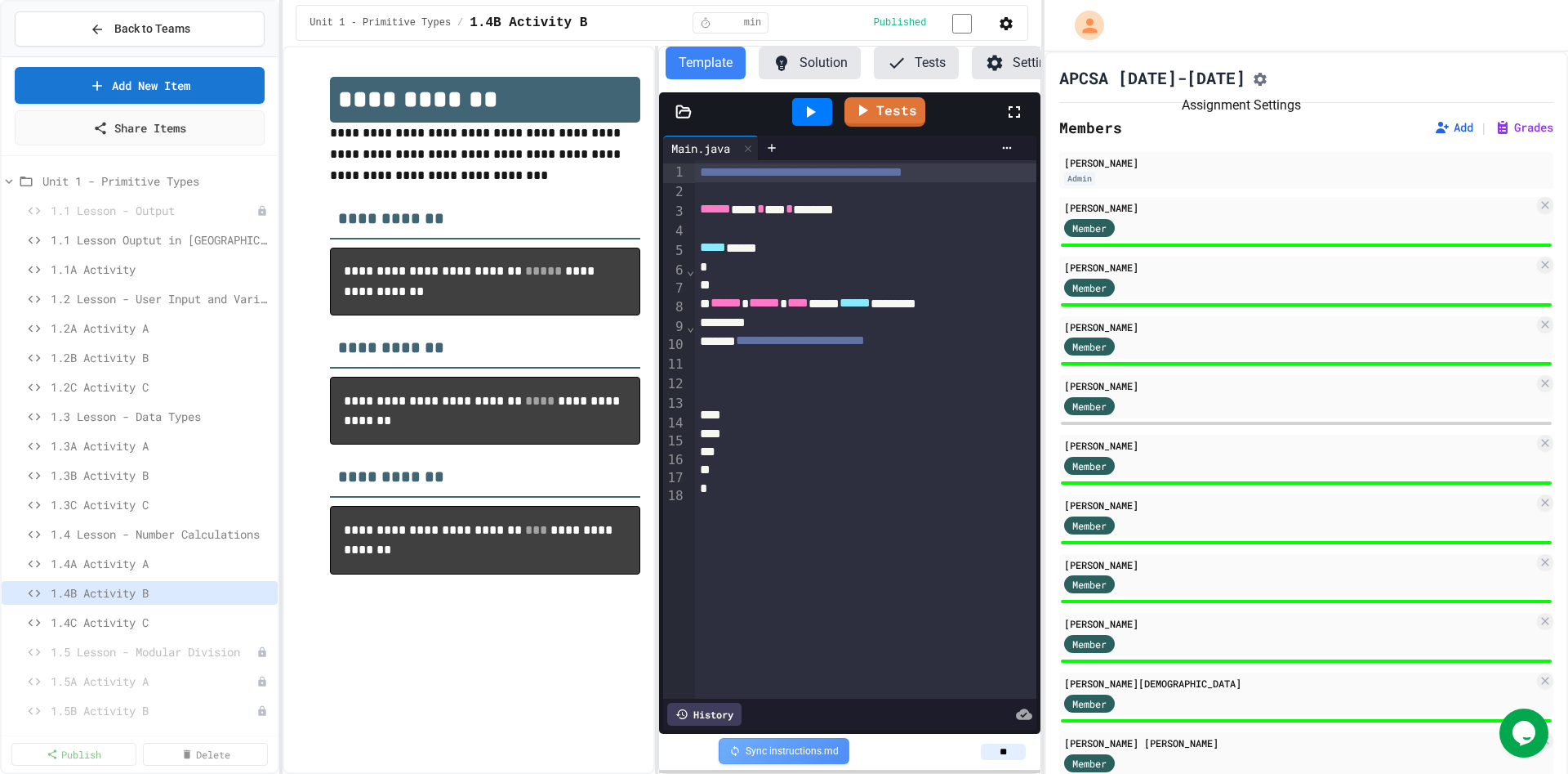
click at [1254, 80] on icon "Assignment Settings" at bounding box center [1260, 79] width 13 height 13
click at [151, 564] on span "1.4A Activity A" at bounding box center [152, 564] width 204 height 17
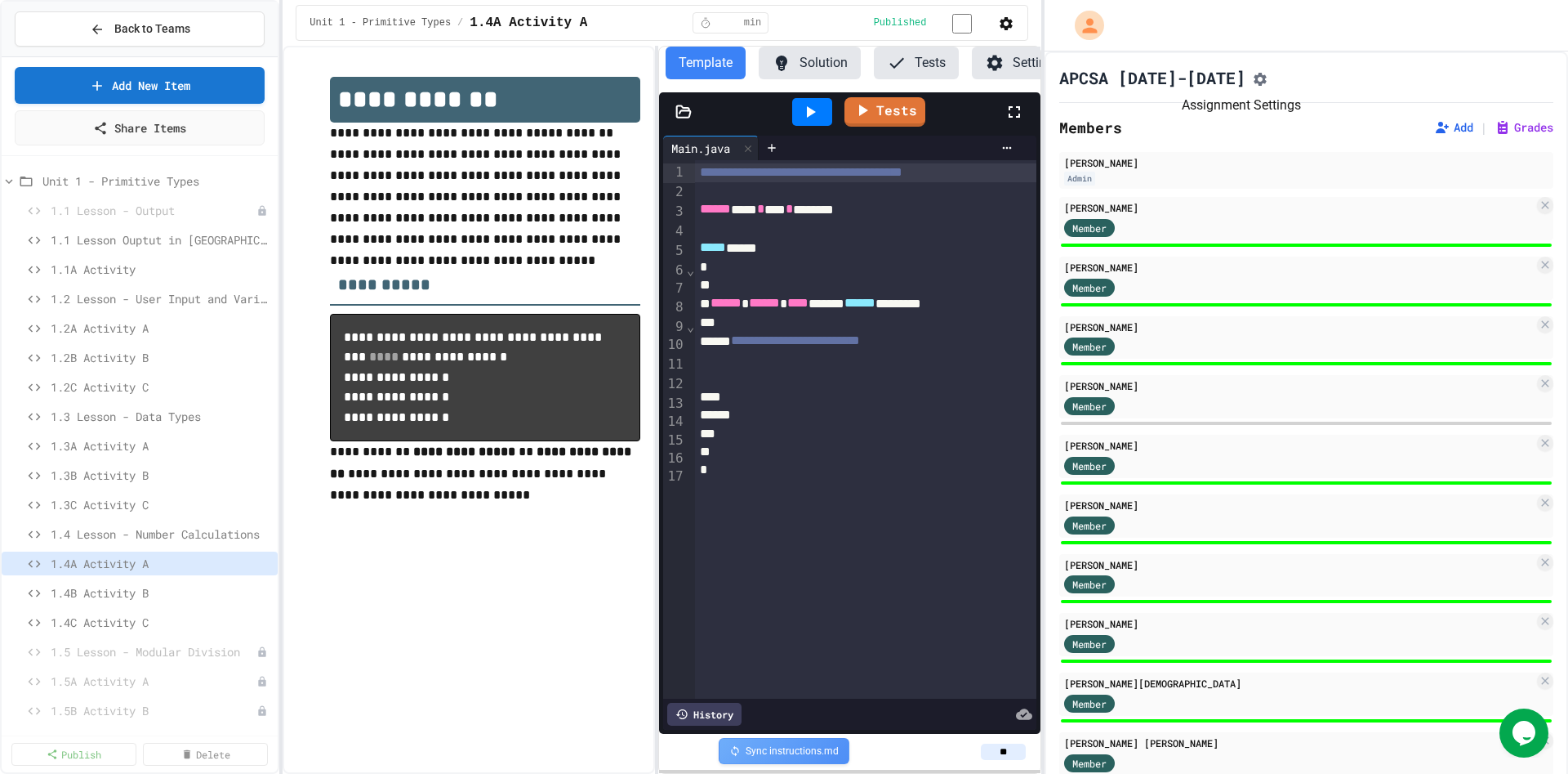
click at [1252, 88] on button "Assignment Settings" at bounding box center [1260, 77] width 17 height 20
click at [157, 501] on span "1.3C Activity C" at bounding box center [152, 504] width 204 height 17
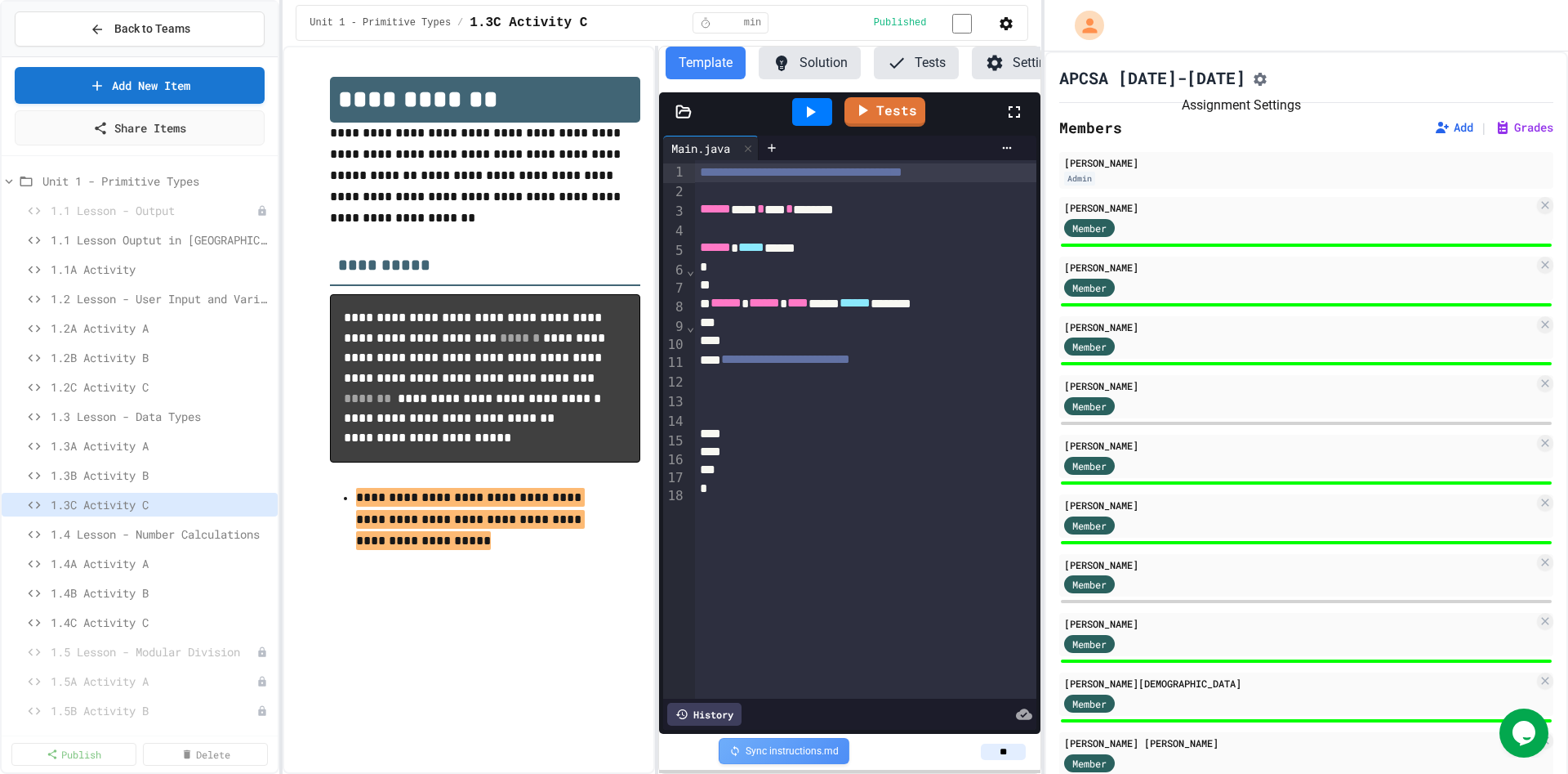
click at [1252, 81] on button "Assignment Settings" at bounding box center [1260, 77] width 17 height 20
click at [152, 478] on span "1.3B Activity B" at bounding box center [152, 476] width 204 height 17
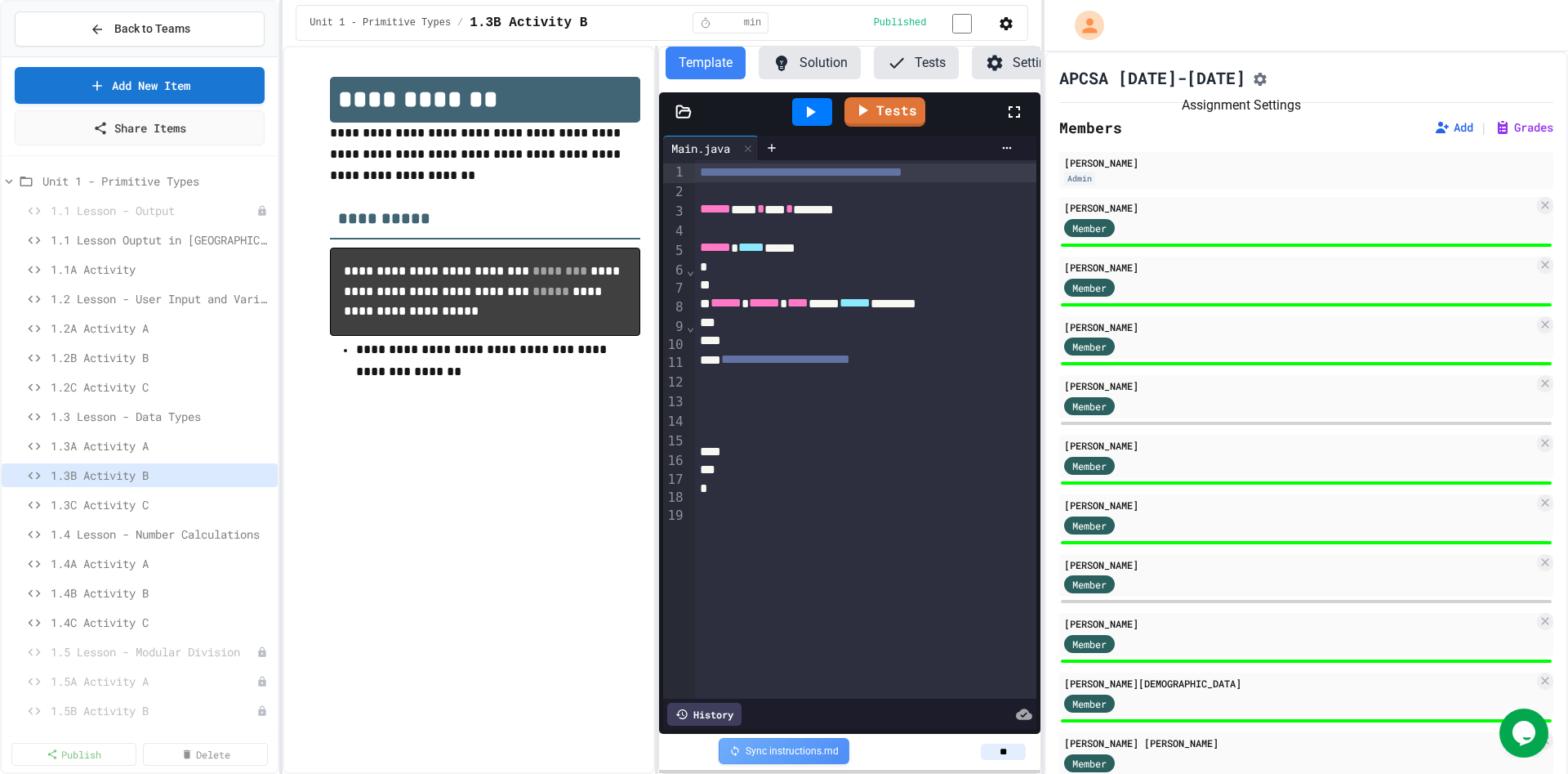
click at [1252, 85] on icon "Assignment Settings" at bounding box center [1260, 79] width 17 height 17
click at [161, 438] on span "1.3A Activity A" at bounding box center [152, 446] width 204 height 17
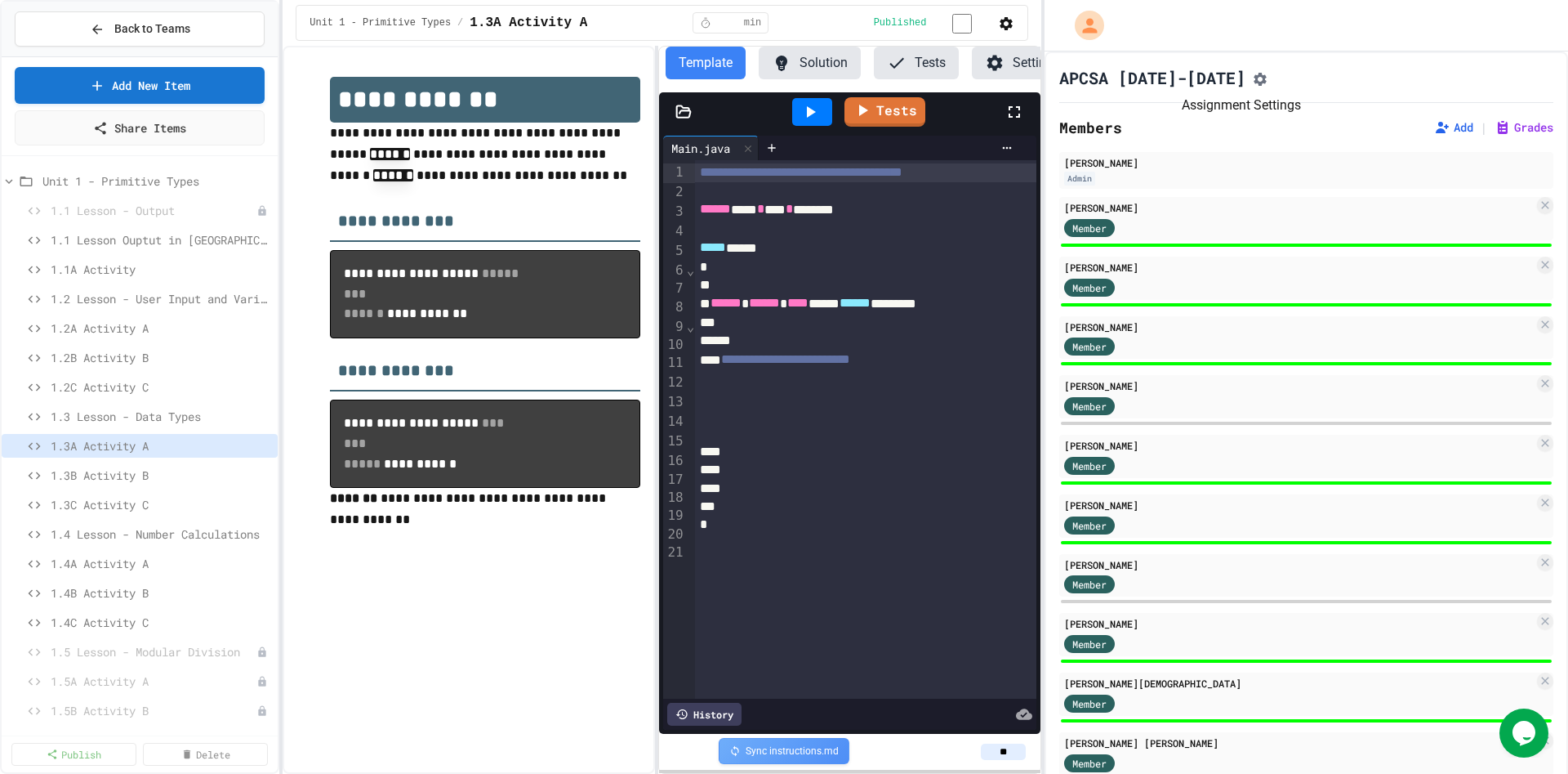
click at [1252, 88] on icon "Assignment Settings" at bounding box center [1260, 79] width 17 height 17
click at [116, 385] on span "1.2C Activity C" at bounding box center [152, 387] width 204 height 17
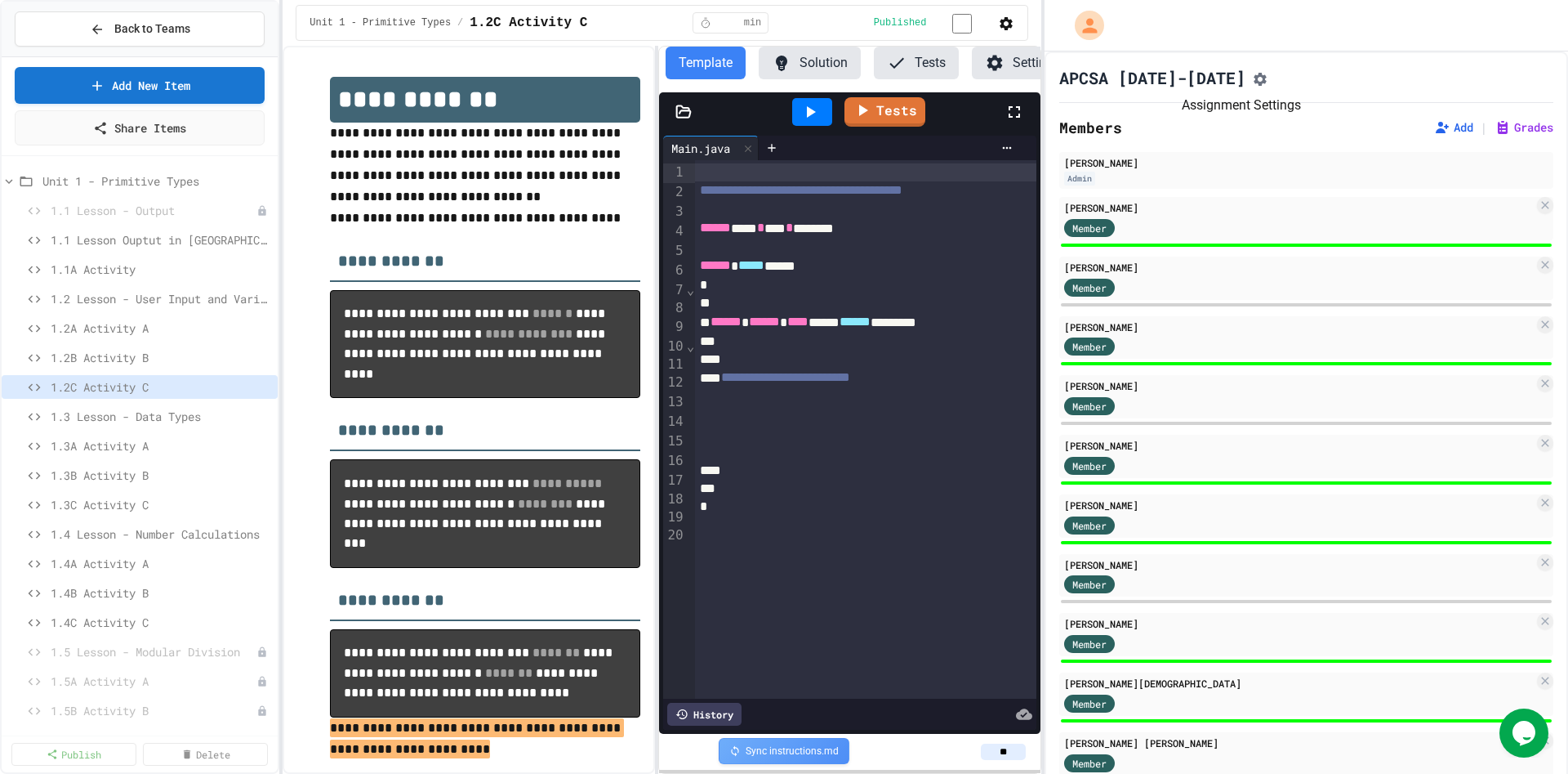
click at [1252, 79] on icon "Assignment Settings" at bounding box center [1260, 79] width 17 height 17
click at [120, 349] on span "1.2B Activity B" at bounding box center [152, 357] width 204 height 17
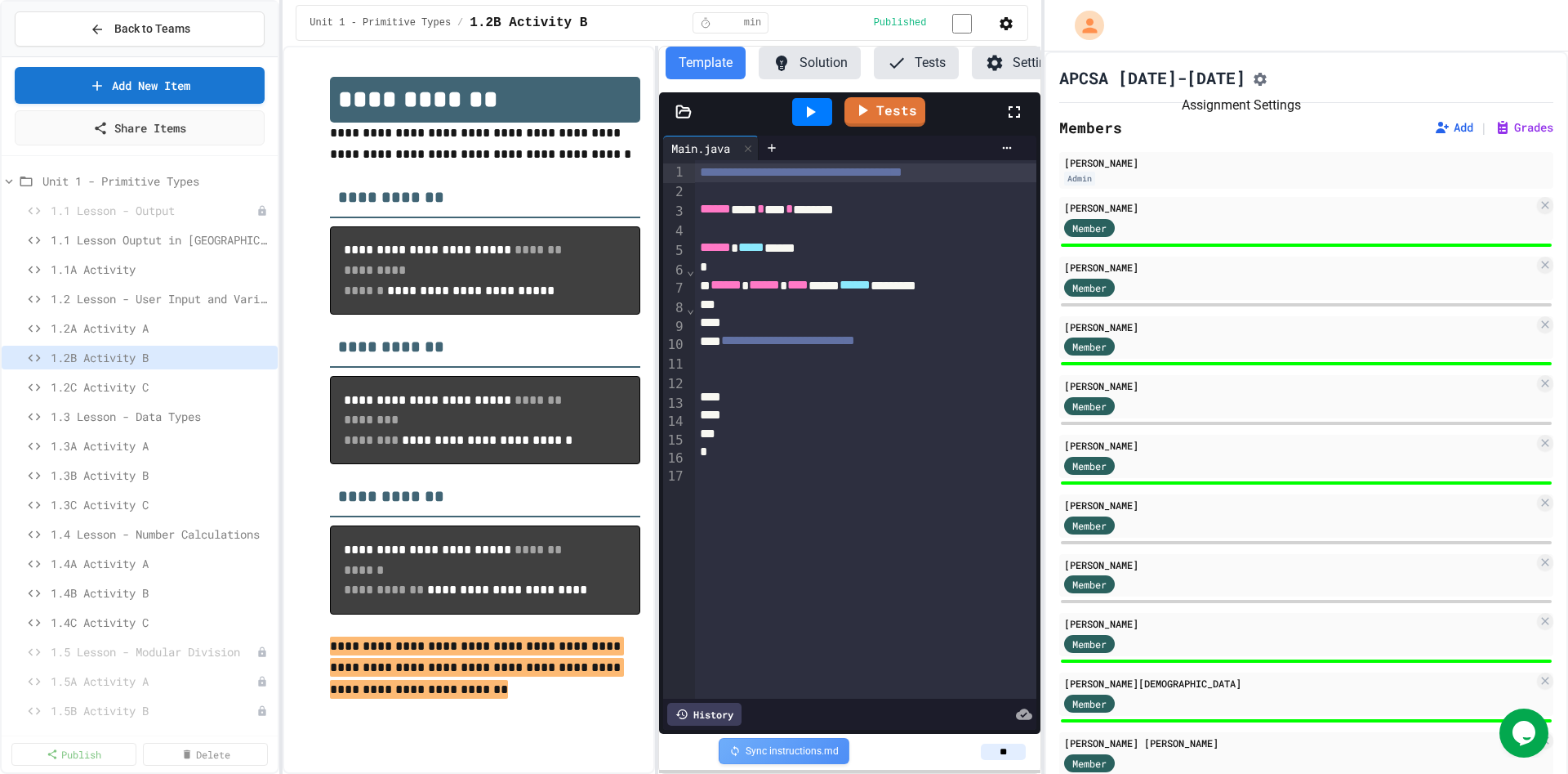
click at [1252, 77] on icon "Assignment Settings" at bounding box center [1260, 79] width 17 height 17
click at [169, 325] on span "1.2A Activity A" at bounding box center [152, 328] width 204 height 17
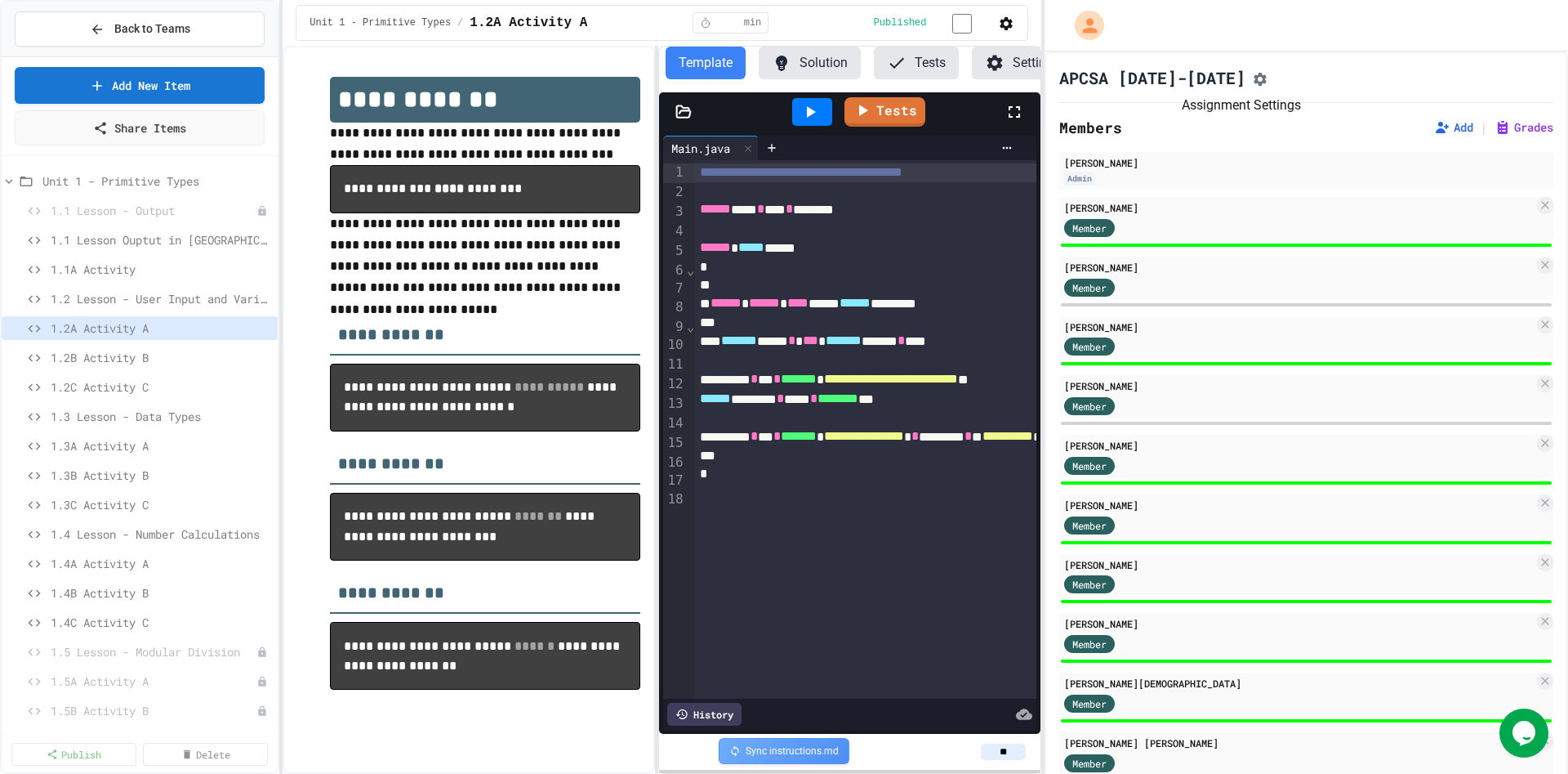
click at [1252, 81] on icon "Assignment Settings" at bounding box center [1260, 79] width 17 height 17
click at [156, 271] on span "1.1A Activity" at bounding box center [152, 270] width 204 height 17
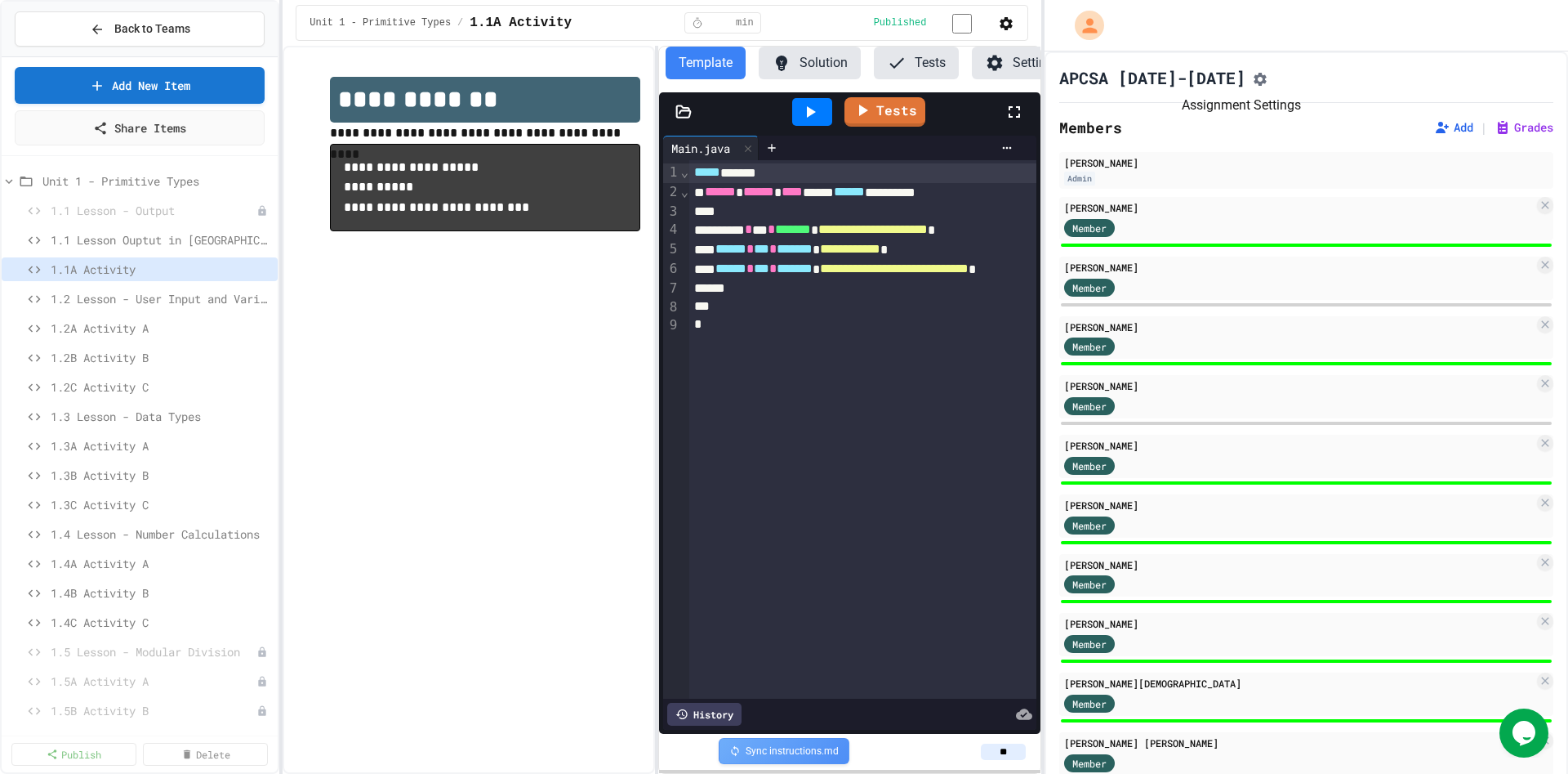
click at [1252, 88] on button "Assignment Settings" at bounding box center [1260, 77] width 17 height 20
click at [463, 402] on div "**********" at bounding box center [468, 410] width 373 height 728
